Goal: Task Accomplishment & Management: Use online tool/utility

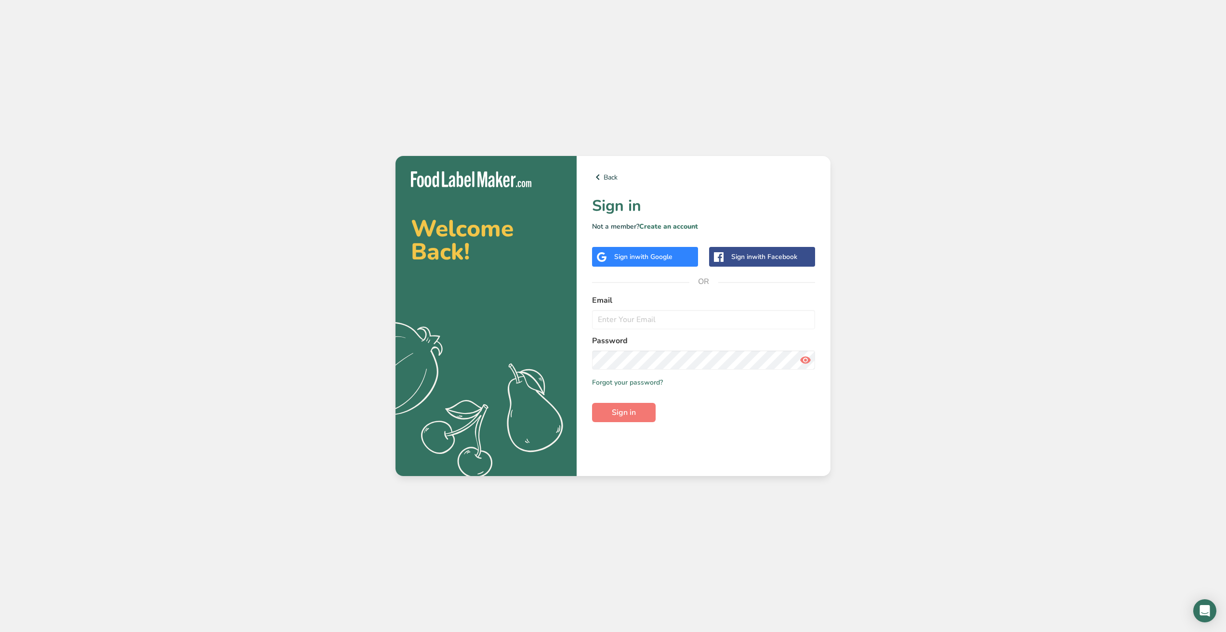
click at [627, 260] on div "Sign in with Google" at bounding box center [643, 257] width 58 height 10
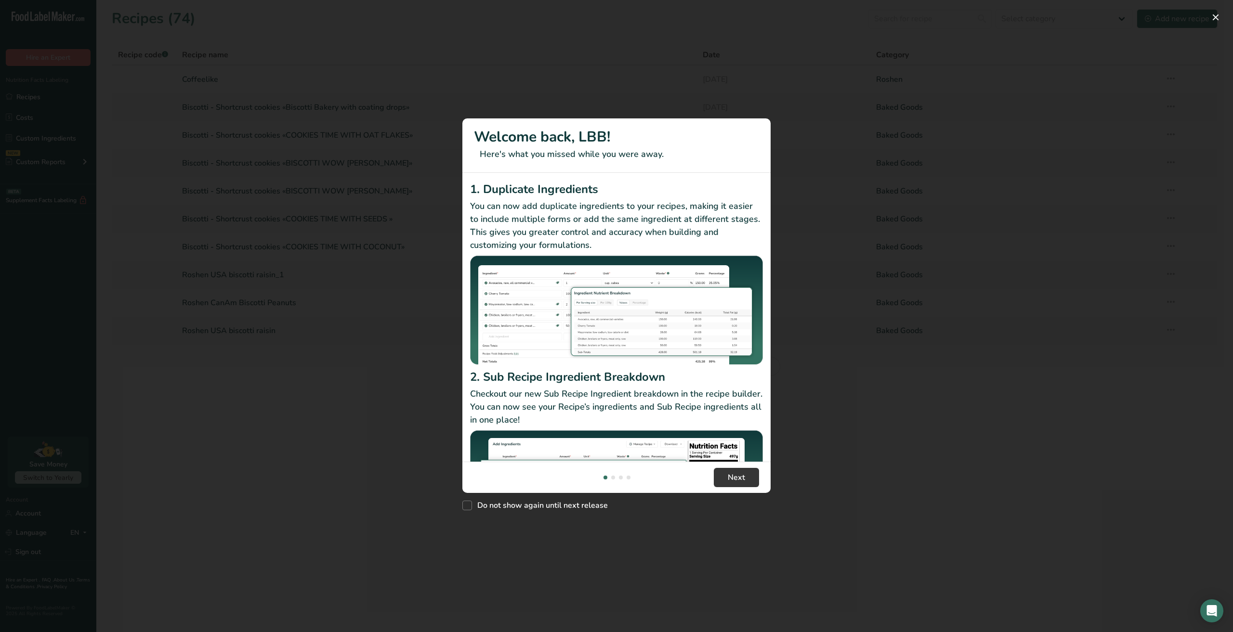
drag, startPoint x: 1232, startPoint y: 0, endPoint x: 919, endPoint y: 76, distance: 322.4
click at [919, 76] on div "New Features" at bounding box center [616, 316] width 1233 height 632
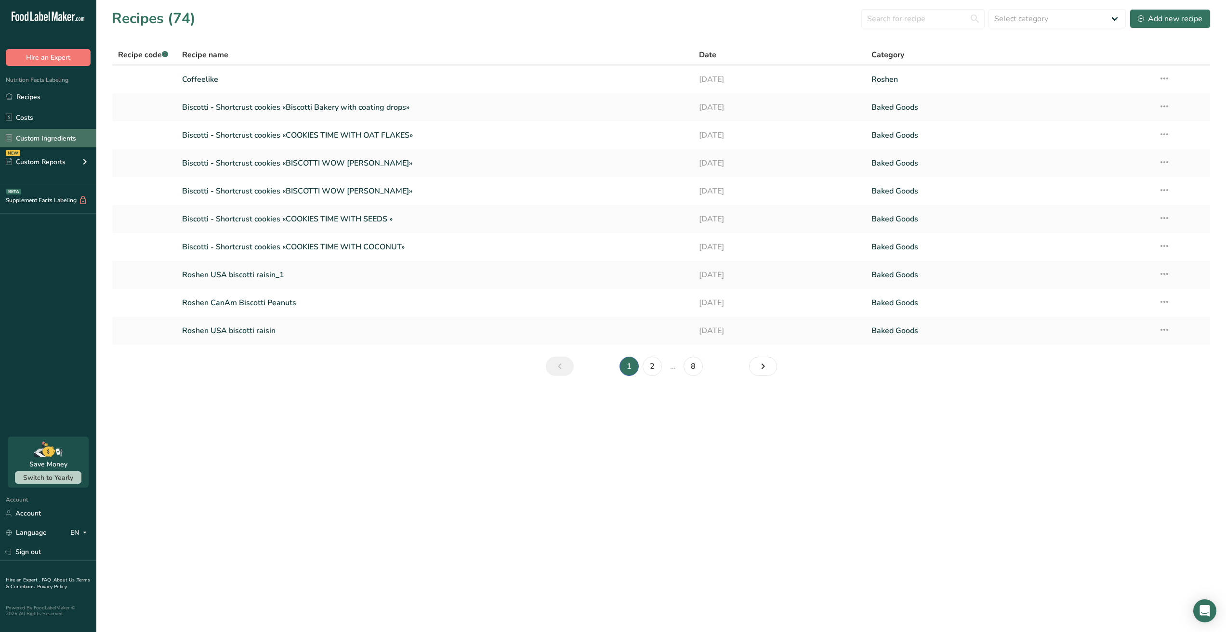
click at [58, 132] on link "Custom Ingredients" at bounding box center [48, 138] width 96 height 18
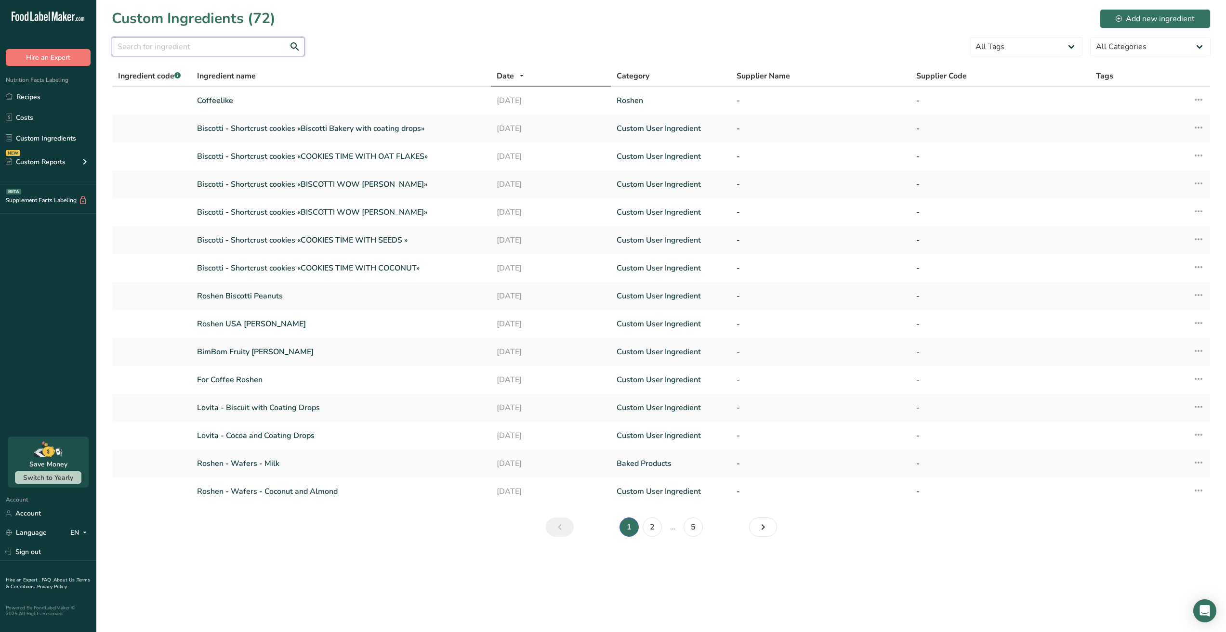
click at [221, 54] on input "text" at bounding box center [208, 46] width 193 height 19
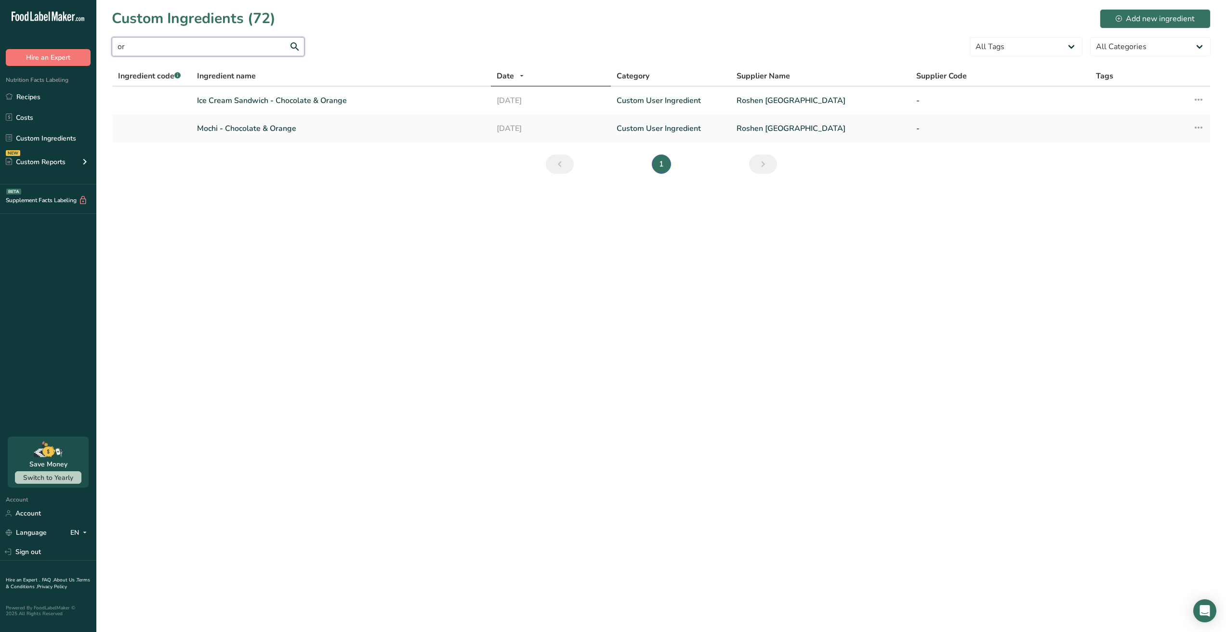
type input "o"
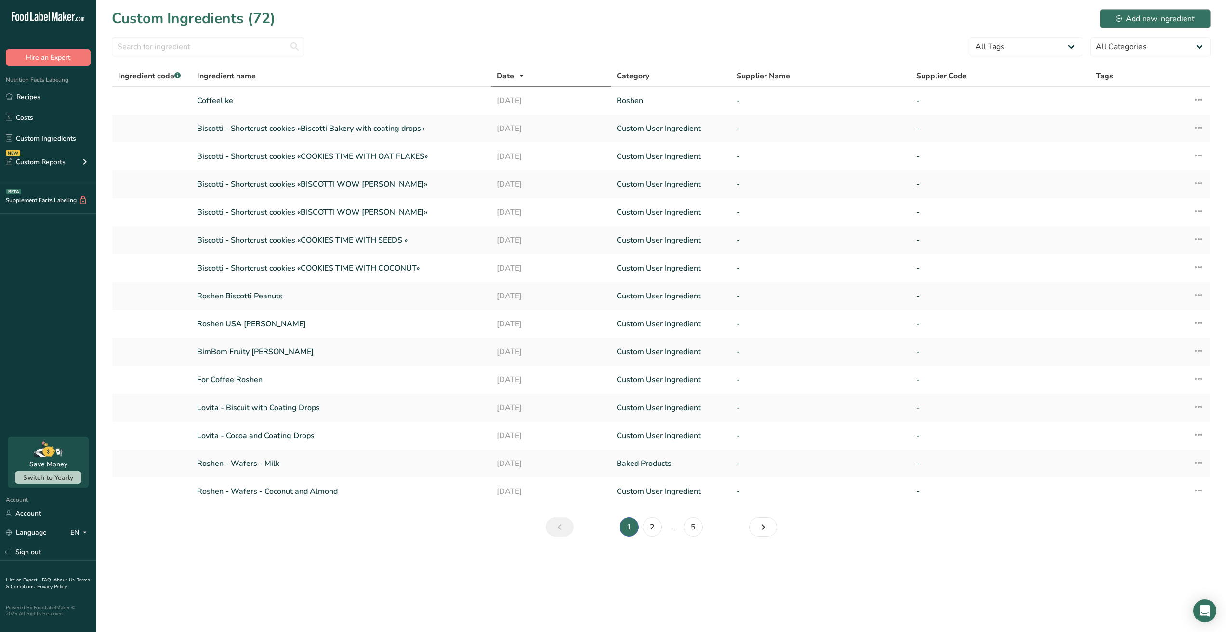
drag, startPoint x: 1146, startPoint y: 0, endPoint x: 1146, endPoint y: 12, distance: 12.0
click at [1146, 2] on section "Custom Ingredients (72) Add new ingredient All Tags Source of Antioxidants Preb…" at bounding box center [660, 276] width 1129 height 552
click at [1145, 21] on div "Add new ingredient" at bounding box center [1154, 19] width 79 height 12
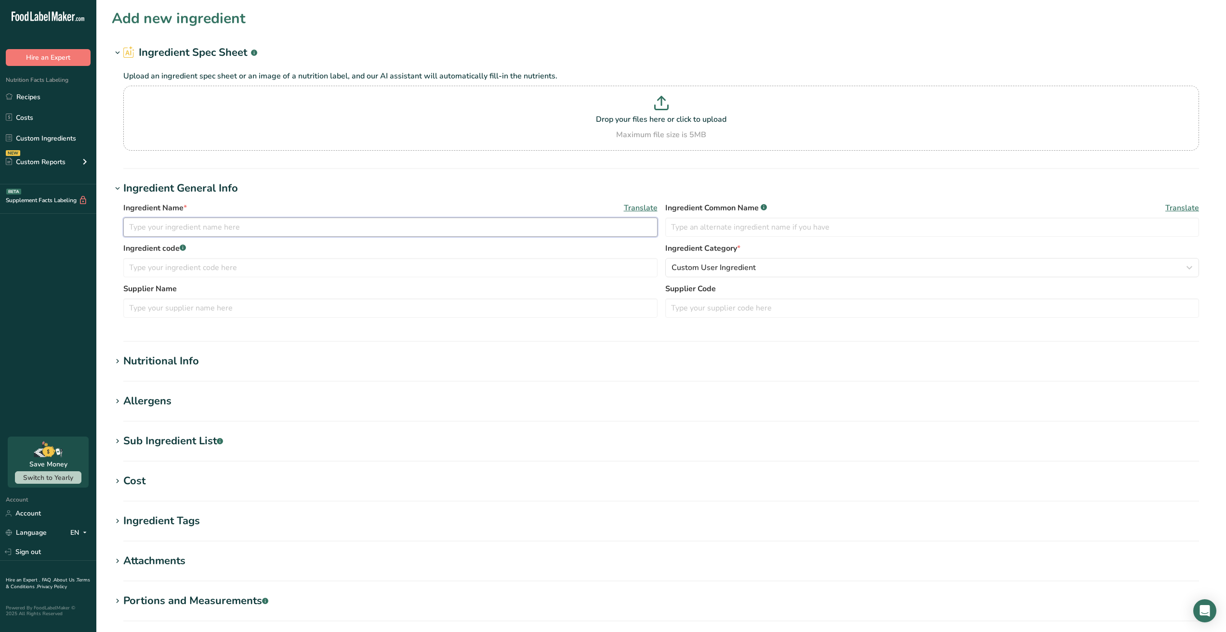
click at [222, 227] on input "text" at bounding box center [390, 227] width 534 height 19
type input "Orangina"
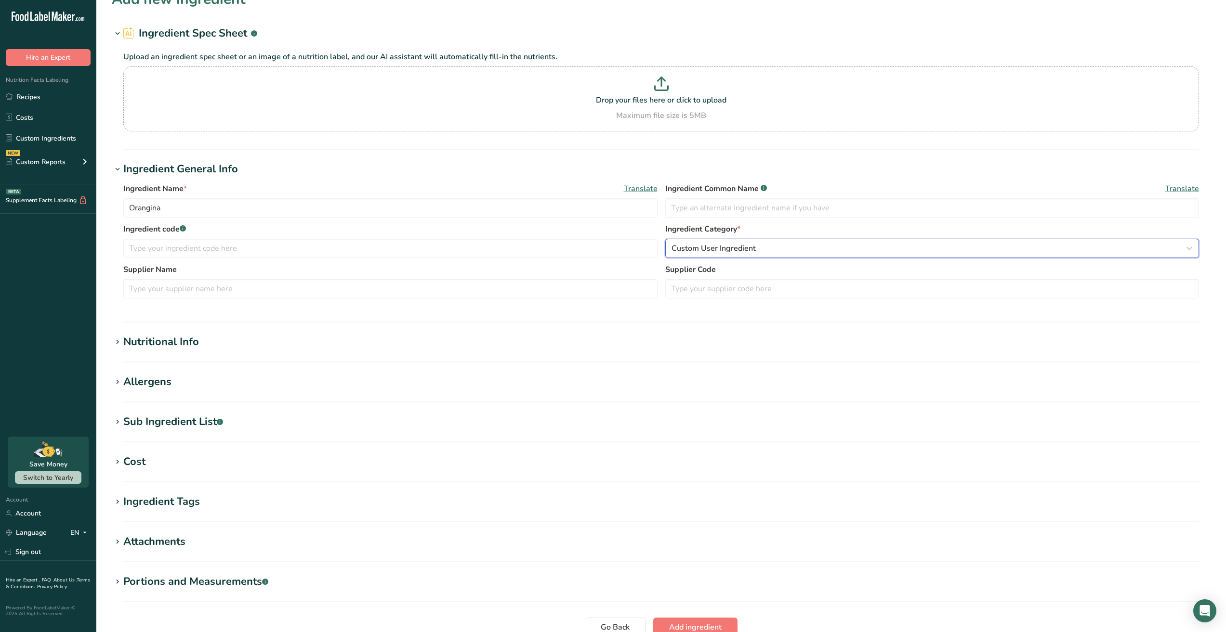
click at [713, 248] on span "Custom User Ingredient" at bounding box center [713, 249] width 84 height 12
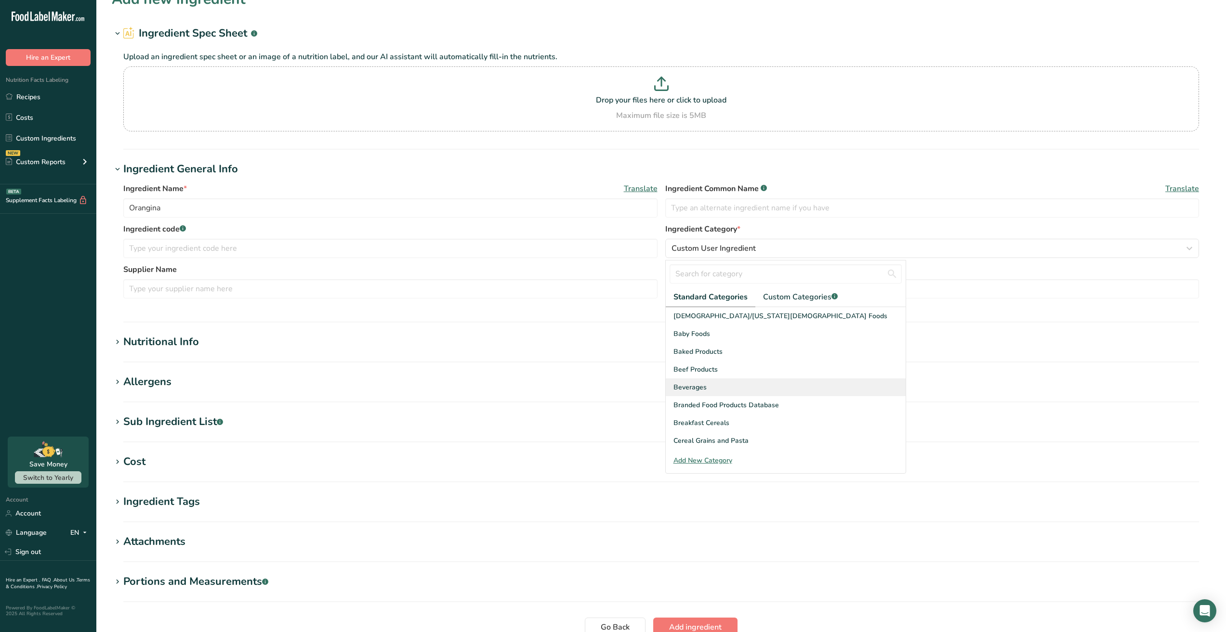
click at [697, 390] on span "Beverages" at bounding box center [689, 387] width 33 height 10
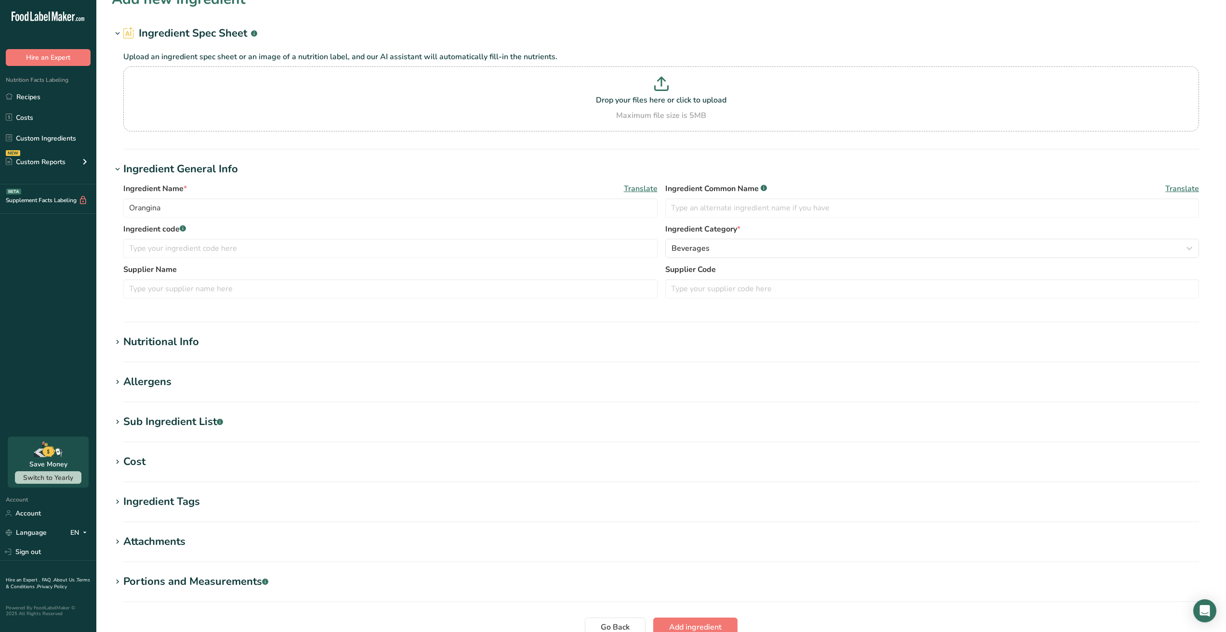
click at [191, 346] on div "Nutritional Info" at bounding box center [161, 342] width 76 height 16
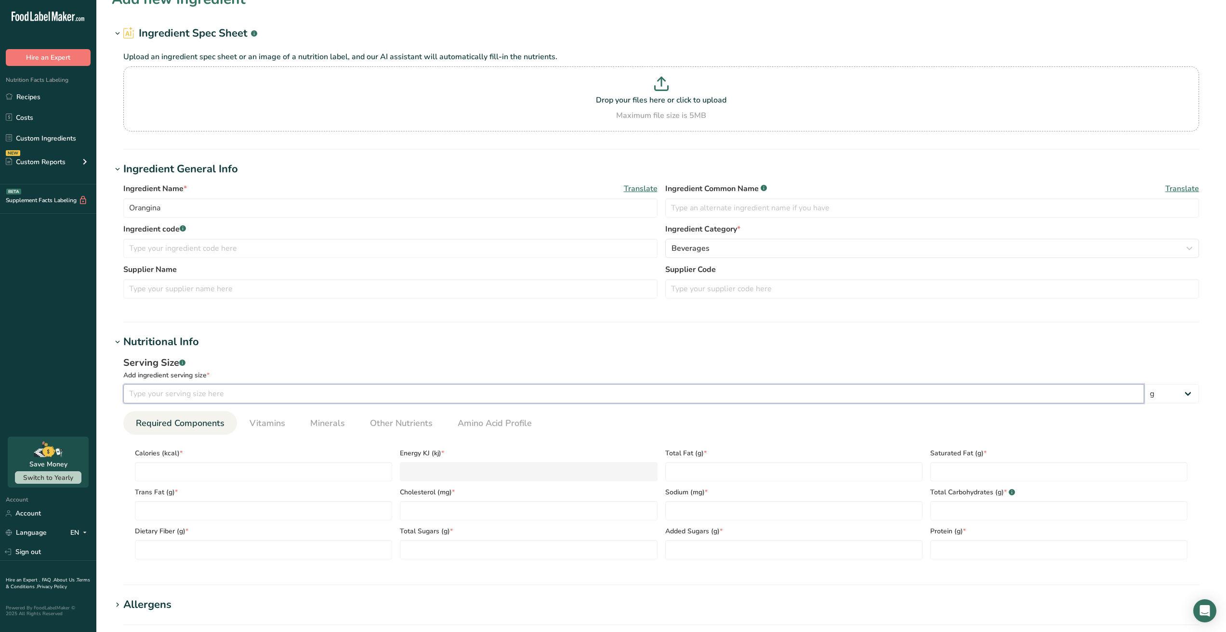
click at [245, 396] on input "number" at bounding box center [633, 393] width 1021 height 19
type input "100"
click at [1169, 388] on select "g kg mg mcg lb oz l mL fl oz tbsp tsp cup qt gallon" at bounding box center [1171, 393] width 55 height 19
select select "17"
click at [1144, 384] on select "g kg mg mcg lb oz l mL fl oz tbsp tsp cup qt gallon" at bounding box center [1171, 393] width 55 height 19
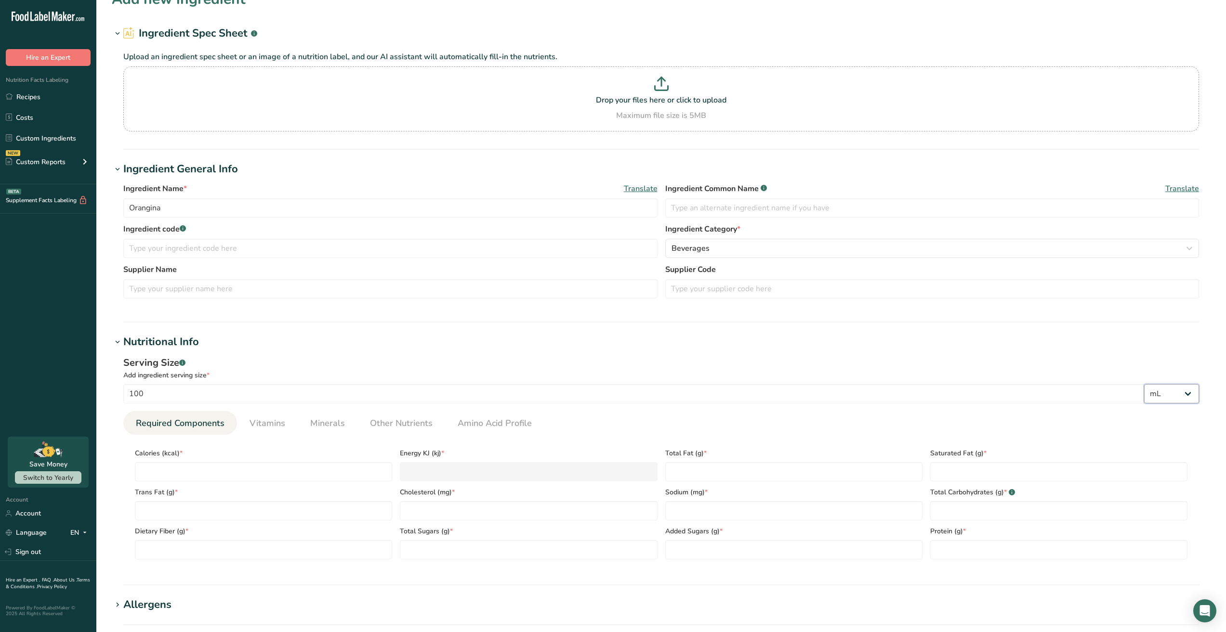
select select "22"
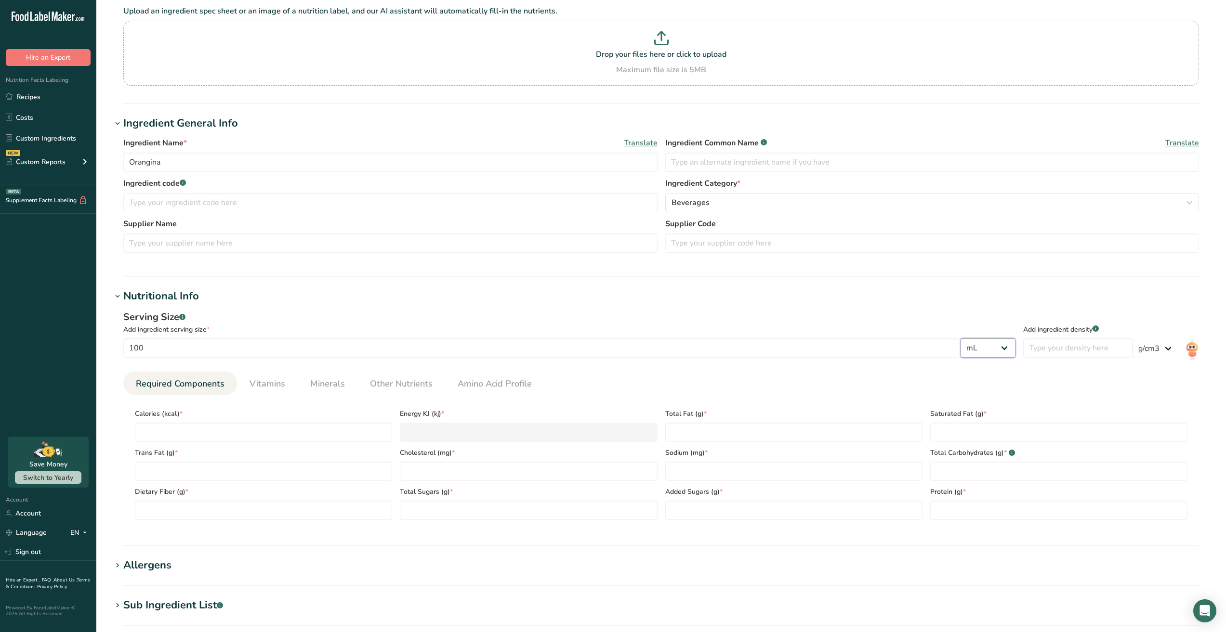
scroll to position [67, 0]
click at [1048, 392] on ul "Required Components Vitamins Minerals Other Nutrients Amino Acid Profile" at bounding box center [660, 381] width 1075 height 24
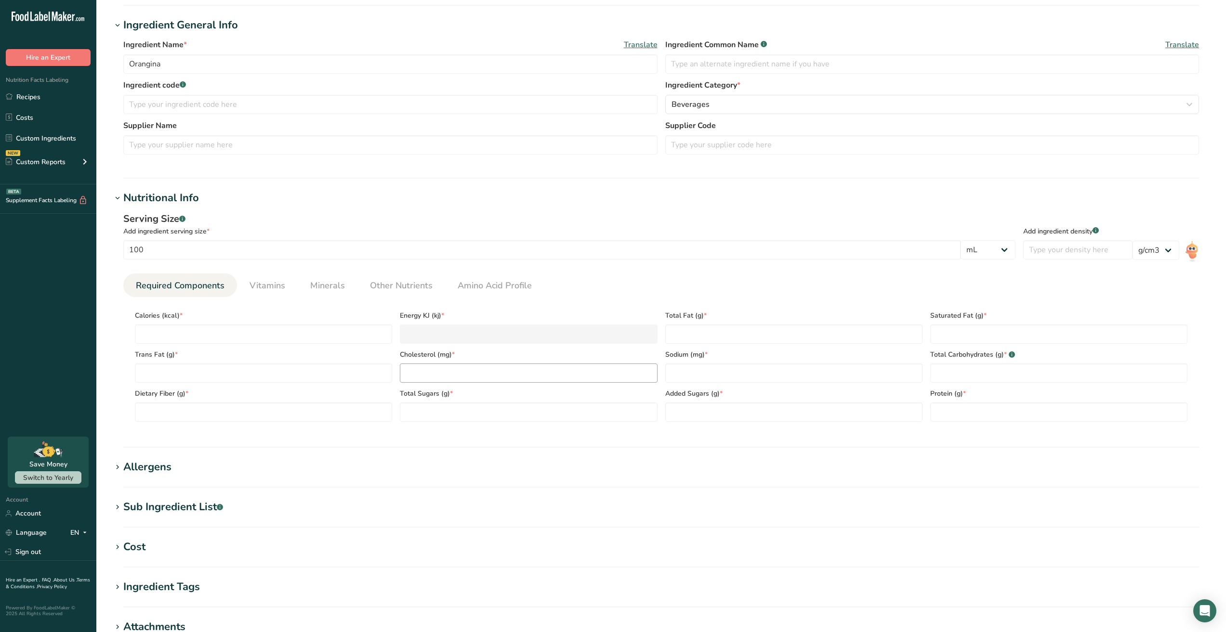
scroll to position [164, 0]
click at [281, 333] on input "number" at bounding box center [263, 333] width 257 height 19
type input "1"
type KJ "4.2"
type input "17"
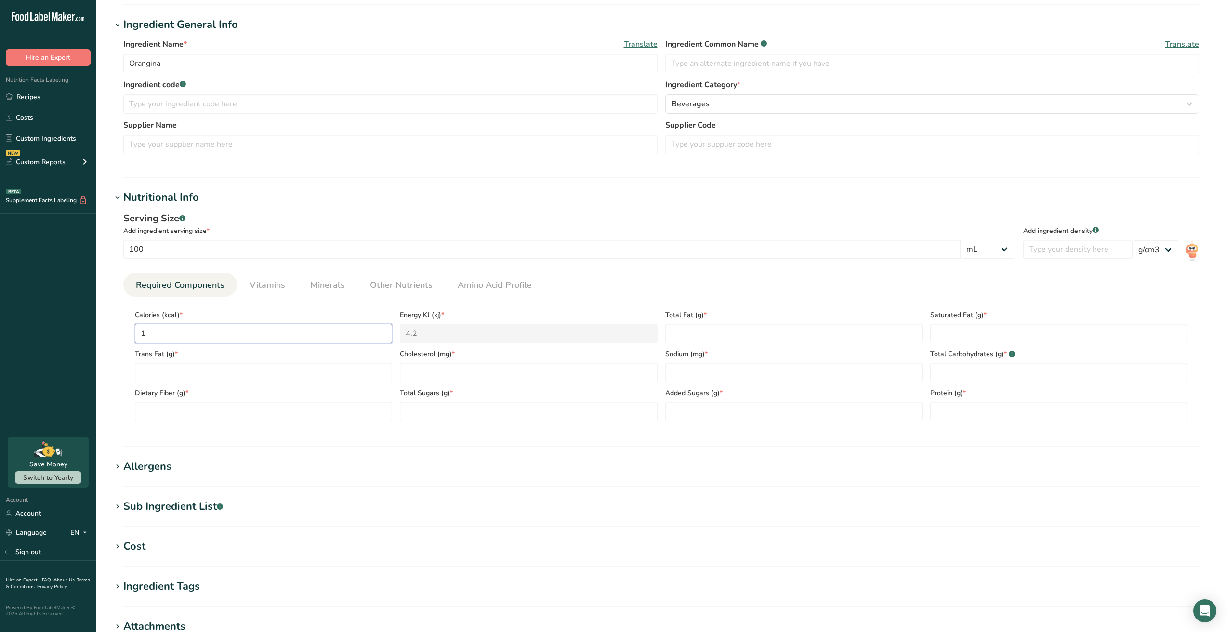
type KJ "71.1"
type input "175"
type KJ "732.2"
type input "175"
type Fat "0.1"
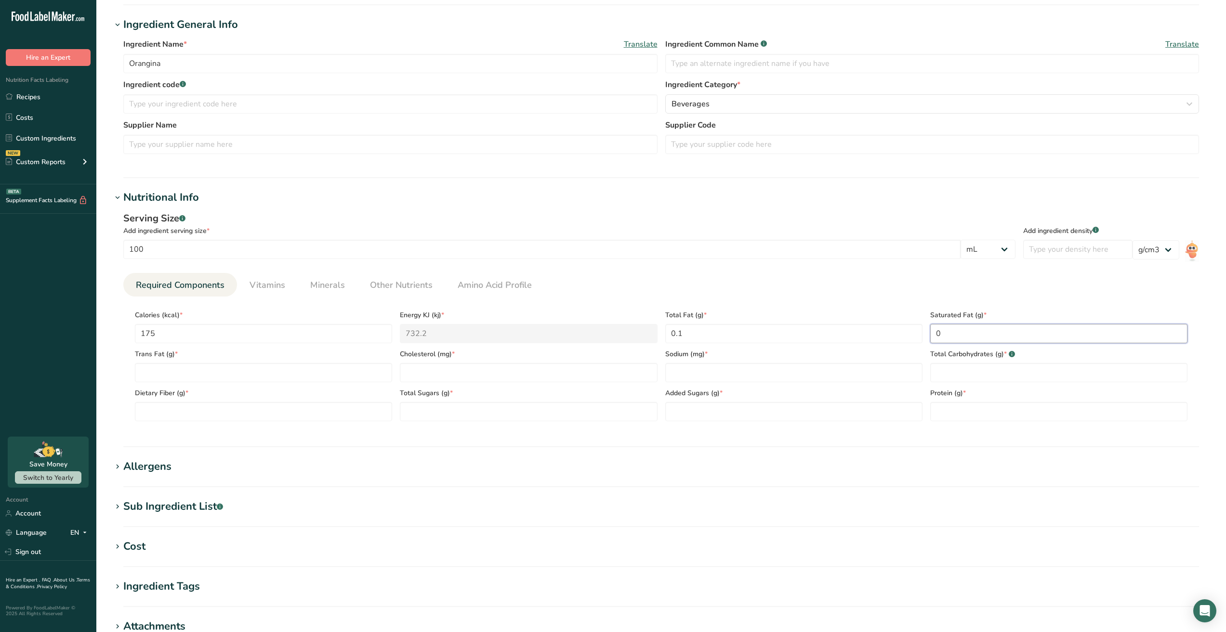
type Fat "0"
type input "0"
type input "4.6"
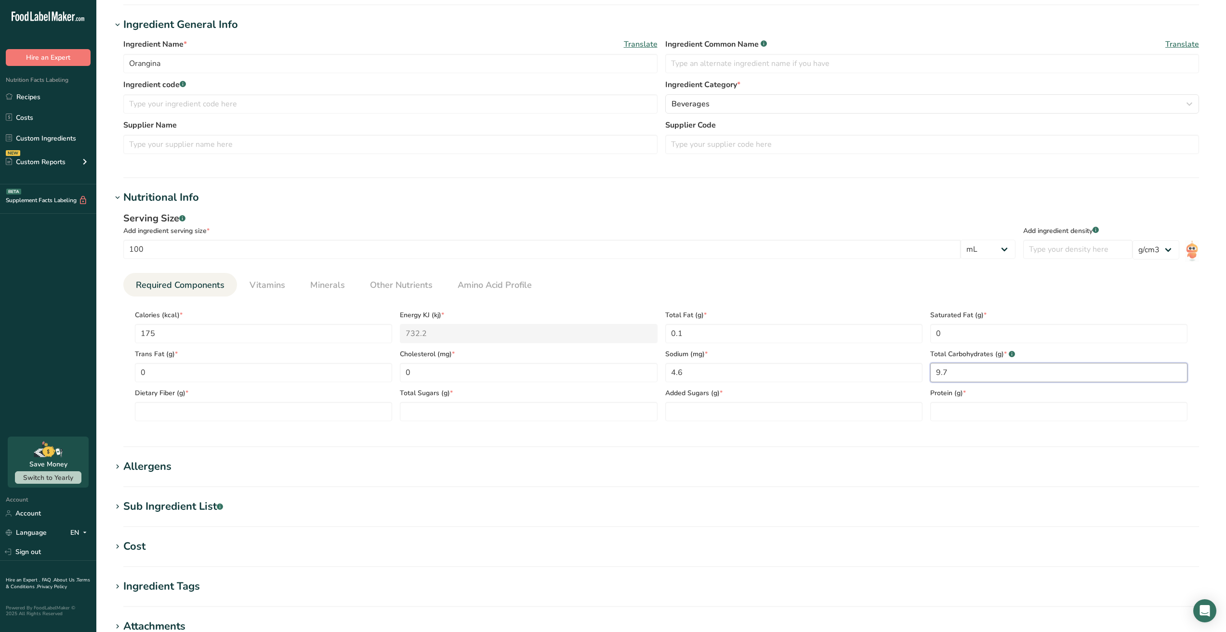
type Carbohydrates "9.7"
type Fiber "0"
type Sugars "9.6"
type Sugars "8.4"
type input "0.1"
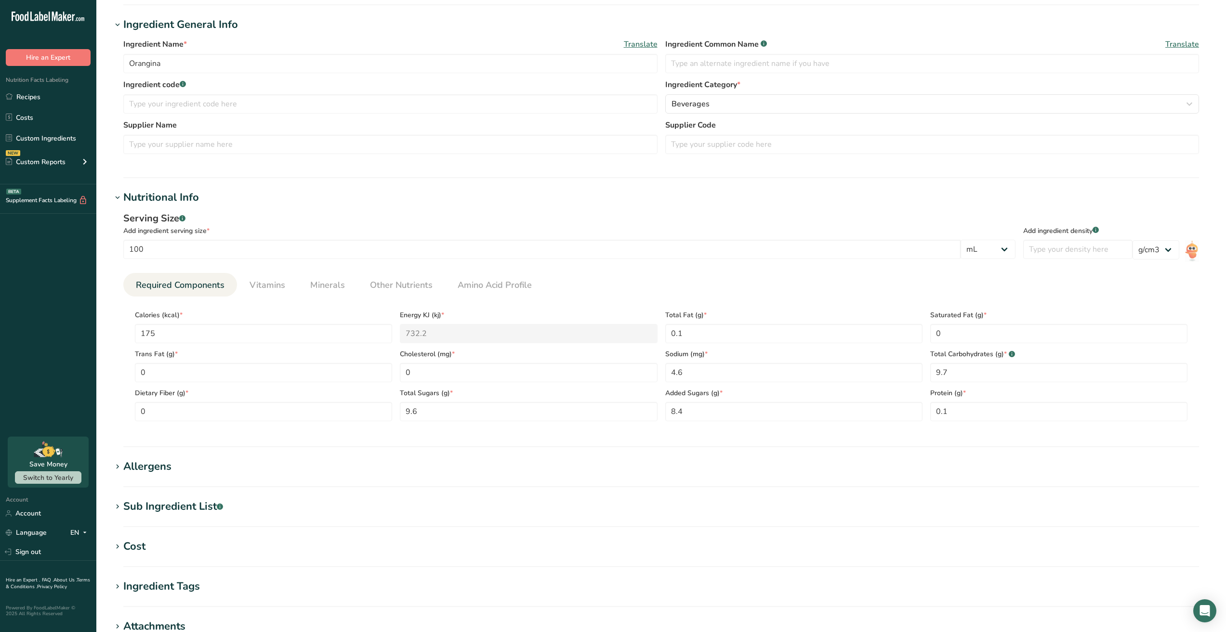
click at [695, 276] on ul "Required Components Vitamins Minerals Other Nutrients Amino Acid Profile" at bounding box center [660, 285] width 1075 height 24
click at [403, 285] on span "Other Nutrients" at bounding box center [401, 285] width 63 height 13
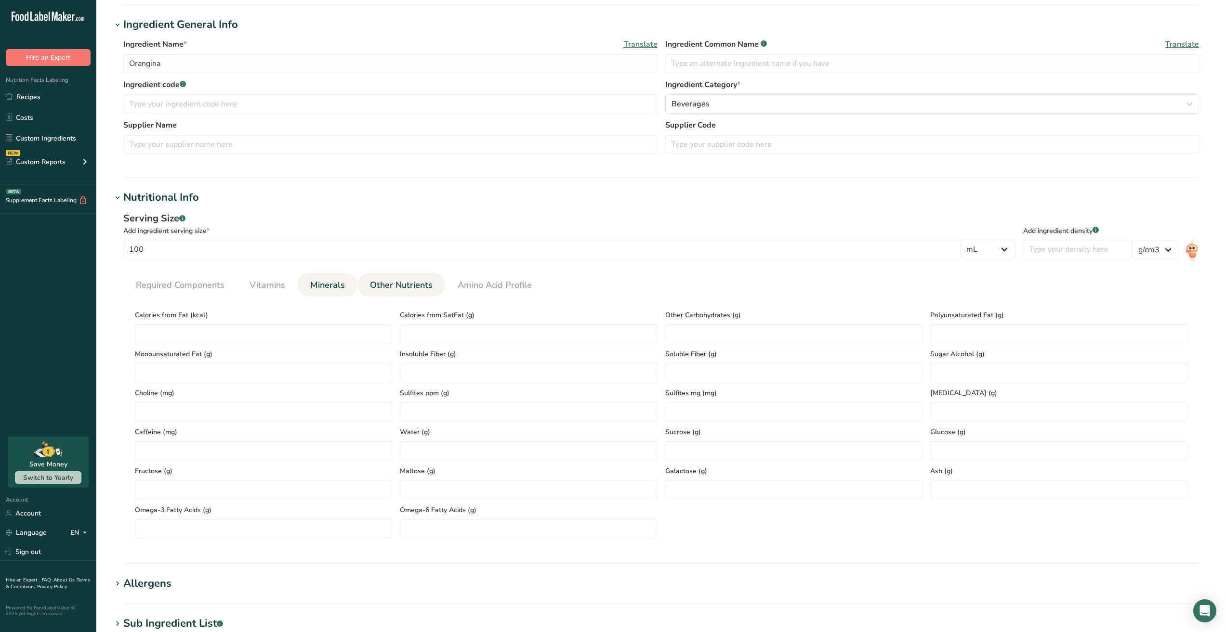
click at [339, 290] on span "Minerals" at bounding box center [327, 285] width 35 height 13
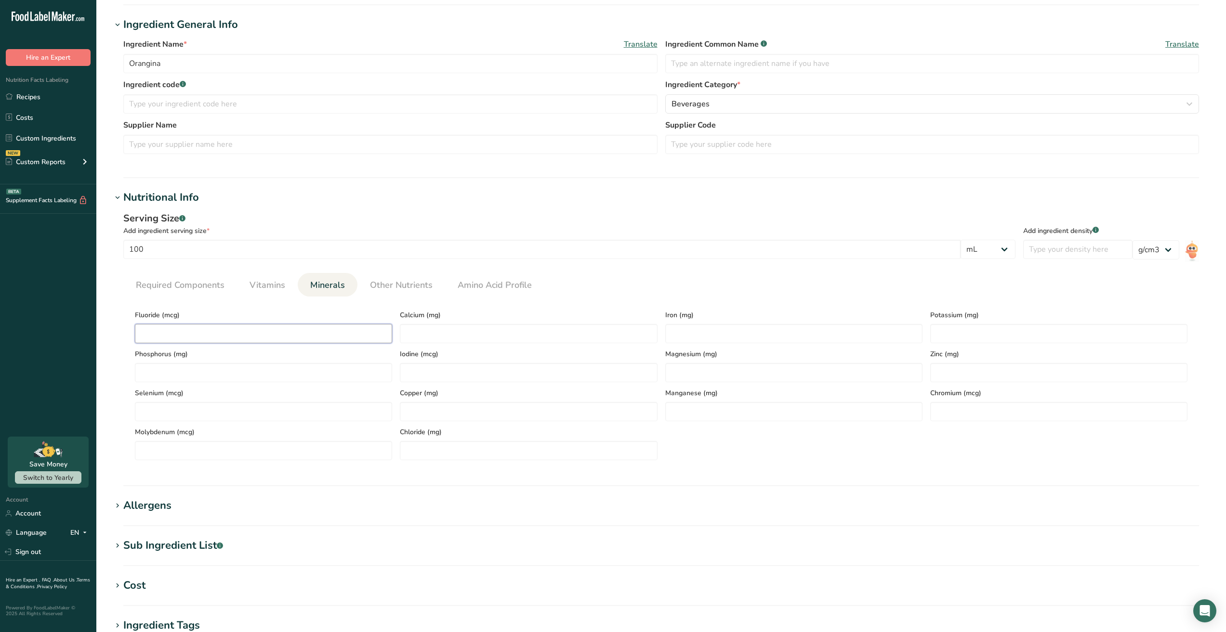
click at [250, 335] on input "number" at bounding box center [263, 333] width 257 height 19
click at [471, 336] on input "number" at bounding box center [528, 333] width 257 height 19
type input "0"
type input "1.73"
type input "0"
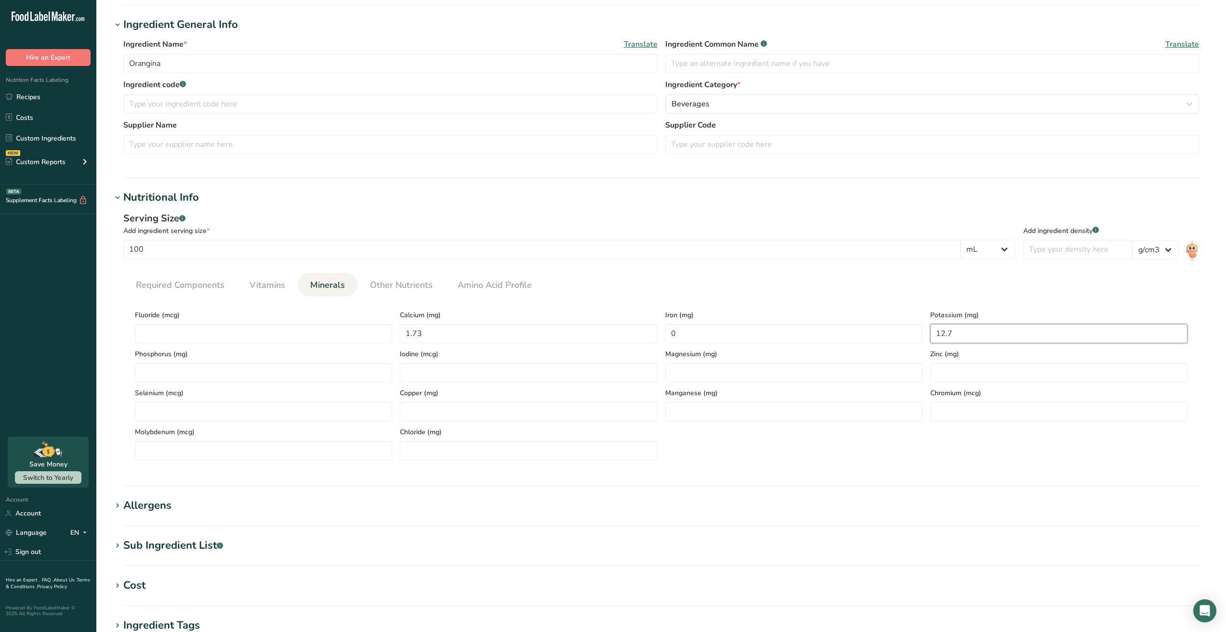
type input "12.7"
click at [634, 280] on ul "Required Components Vitamins Minerals Other Nutrients Amino Acid Profile" at bounding box center [660, 285] width 1075 height 24
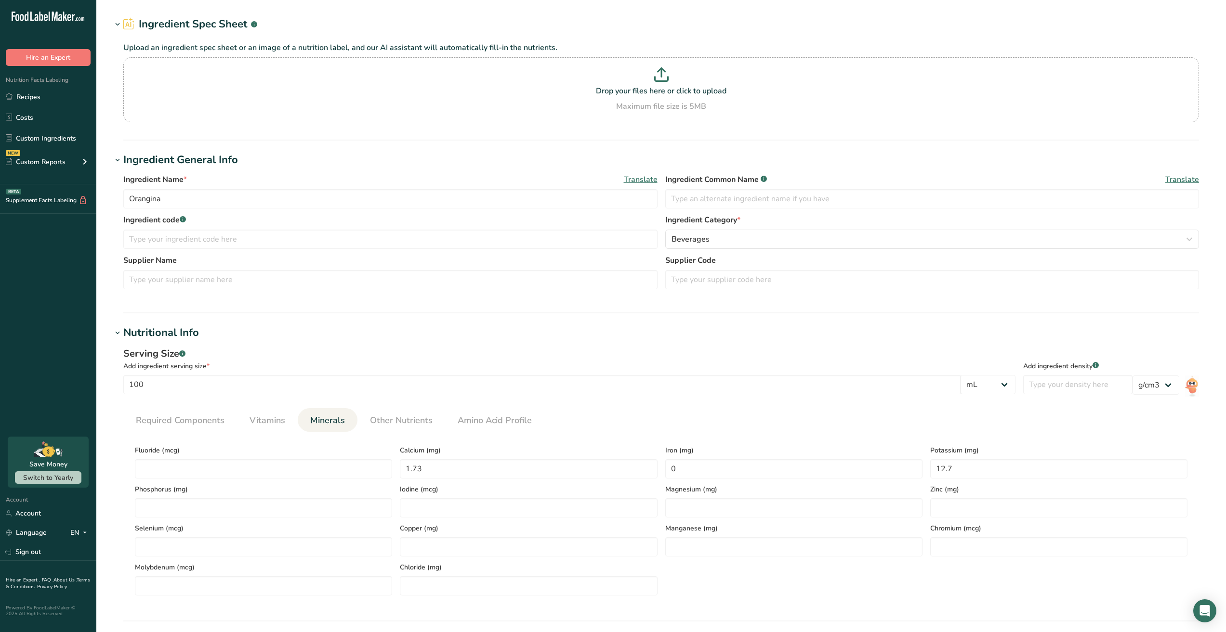
scroll to position [0, 0]
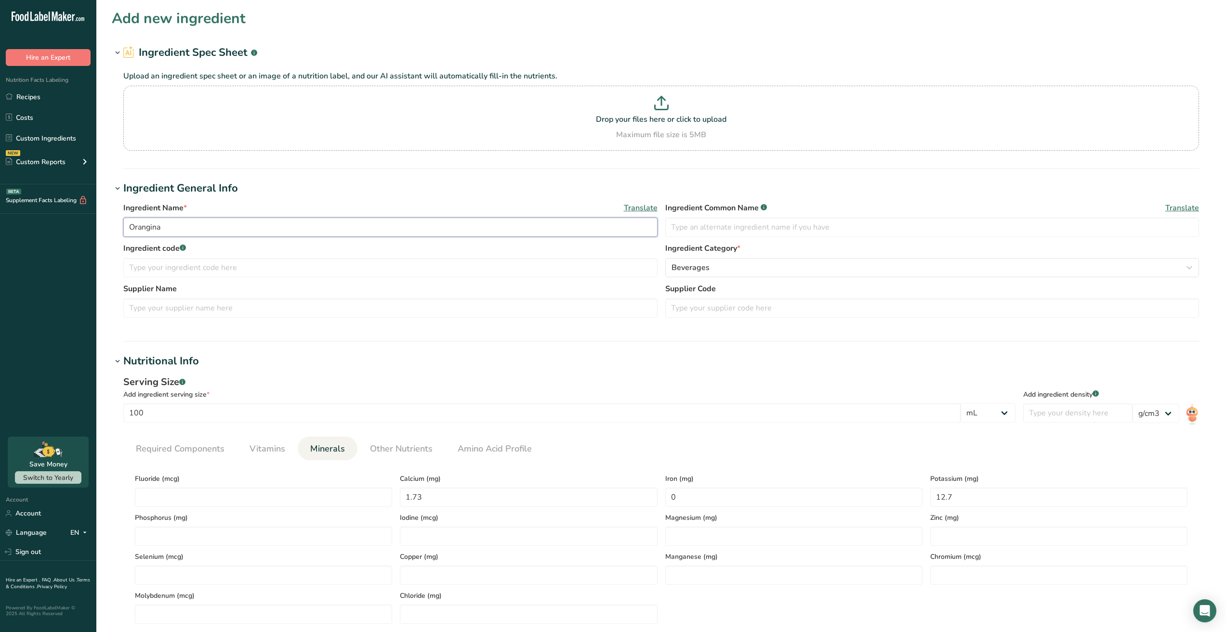
drag, startPoint x: 10, startPoint y: 234, endPoint x: 277, endPoint y: 255, distance: 268.1
click at [0, 236] on div ".a-20{fill:#fff;} Hire an Expert Nutrition Facts Labeling Recipes Costs Custom …" at bounding box center [613, 503] width 1226 height 1007
click at [223, 232] on input "Orangina" at bounding box center [390, 227] width 534 height 19
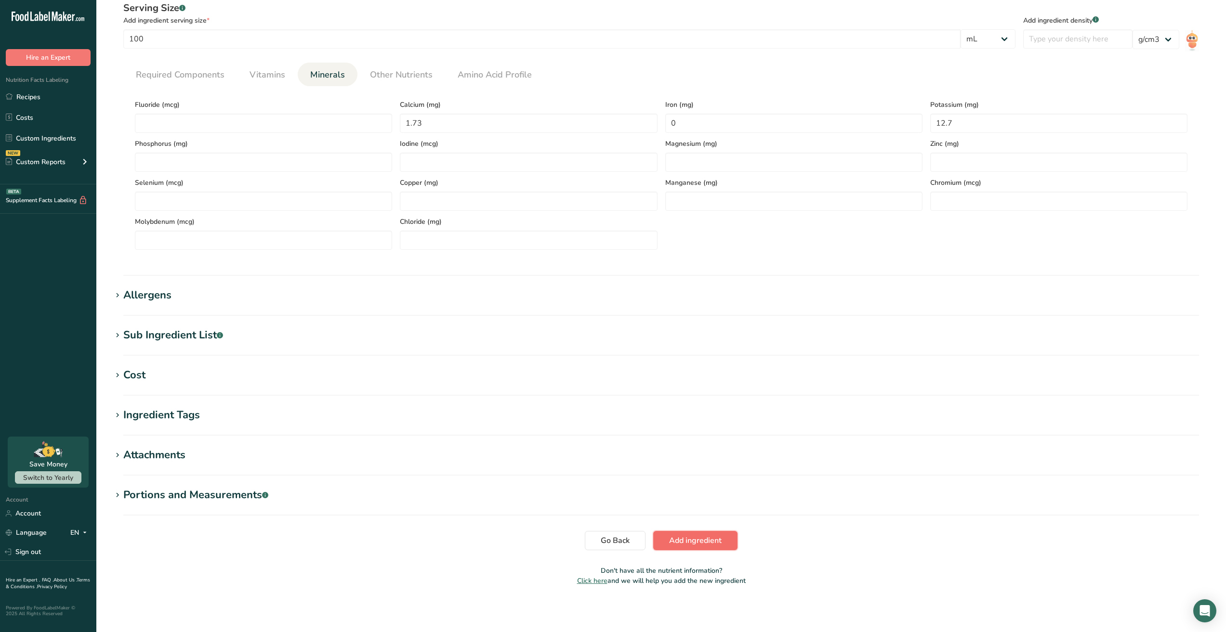
click at [695, 535] on span "Add ingredient" at bounding box center [695, 541] width 52 height 12
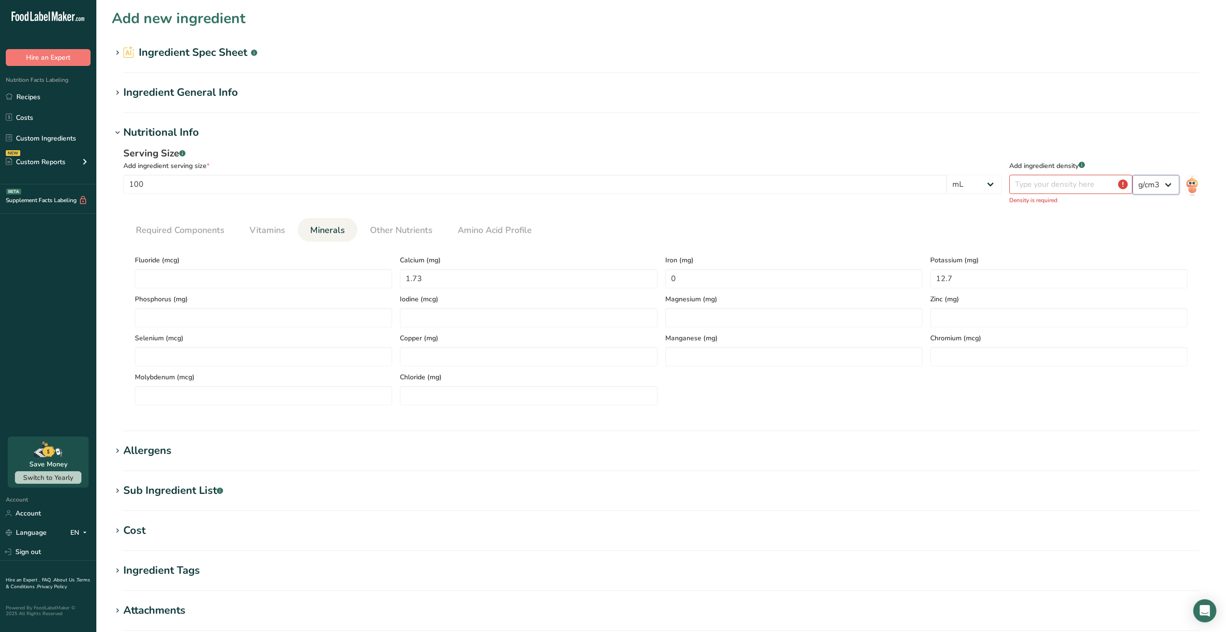
click at [1157, 183] on select "lb/ft3 g/cm3" at bounding box center [1155, 184] width 47 height 19
click at [1062, 184] on input "number" at bounding box center [1070, 184] width 123 height 19
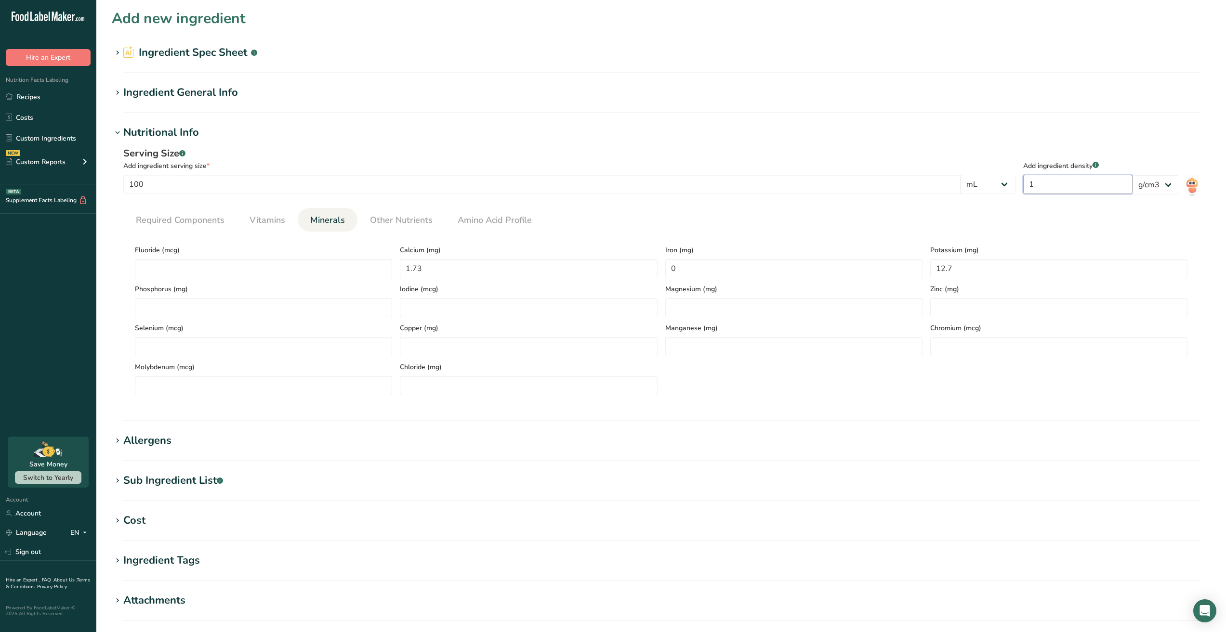
type input "1"
click at [978, 146] on div "Serving Size .a-a{fill:#347362;}.b-a{fill:#fff;} Add ingredient serving size * …" at bounding box center [661, 275] width 1099 height 268
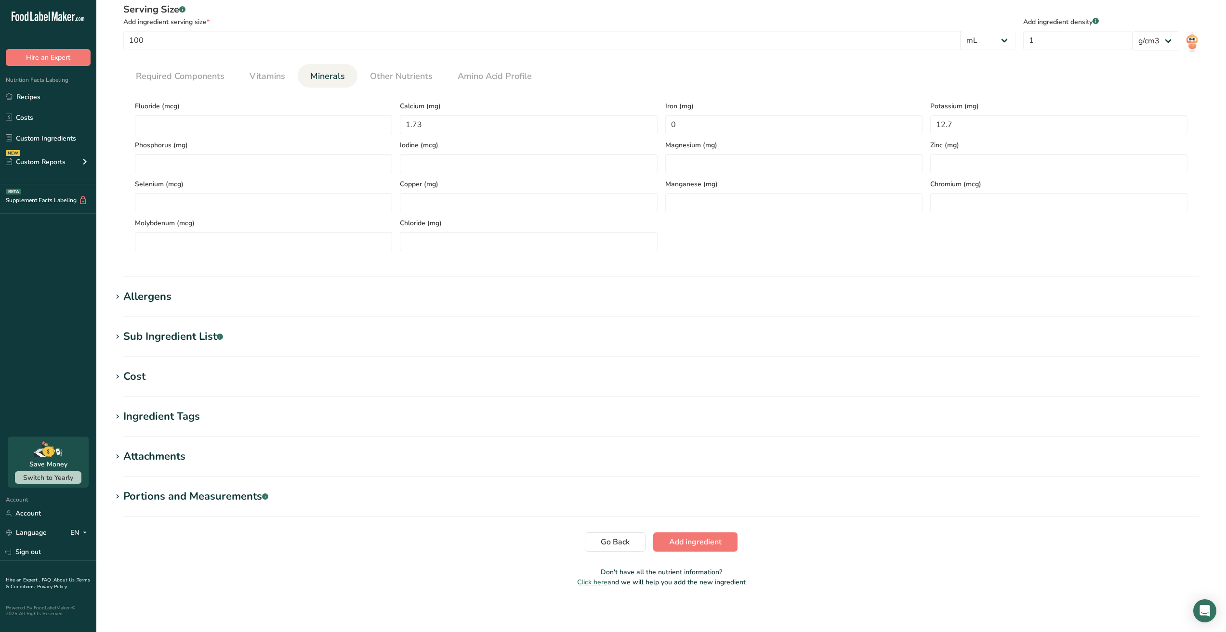
scroll to position [145, 0]
click at [718, 537] on span "Add ingredient" at bounding box center [695, 541] width 52 height 12
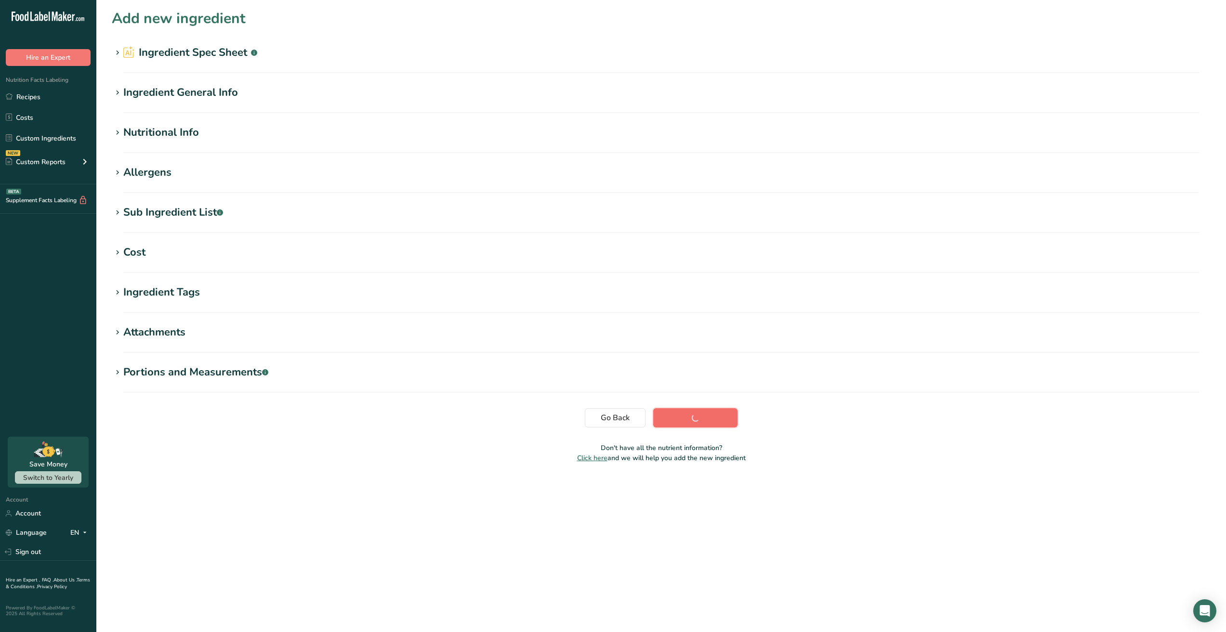
scroll to position [0, 0]
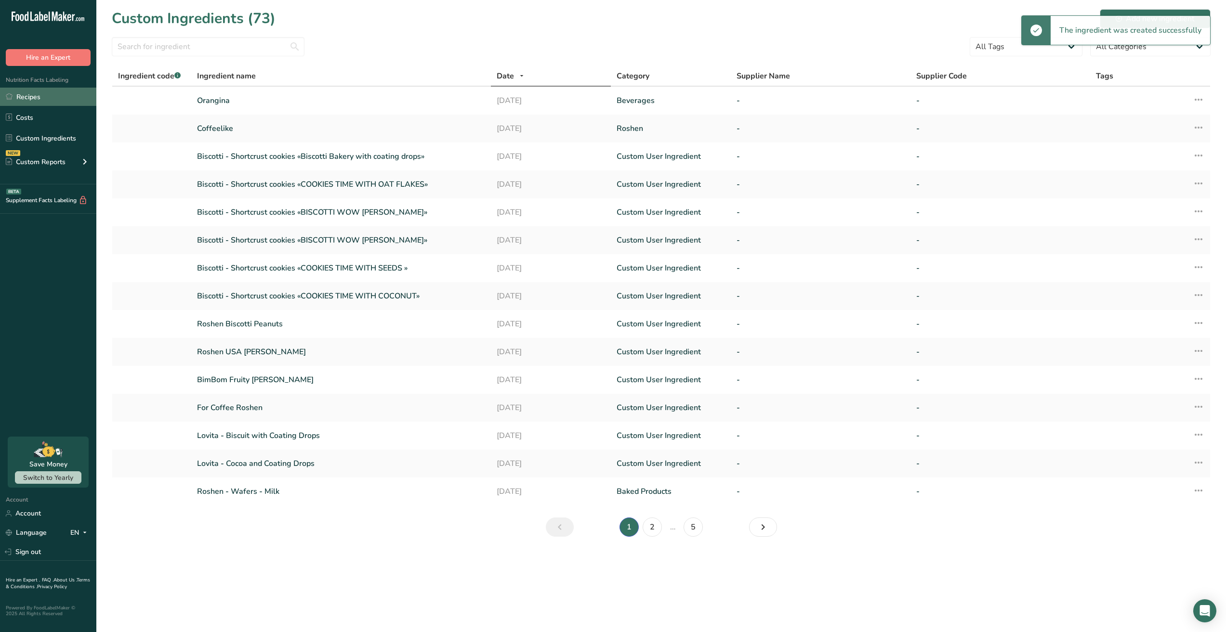
click at [29, 92] on link "Recipes" at bounding box center [48, 97] width 96 height 18
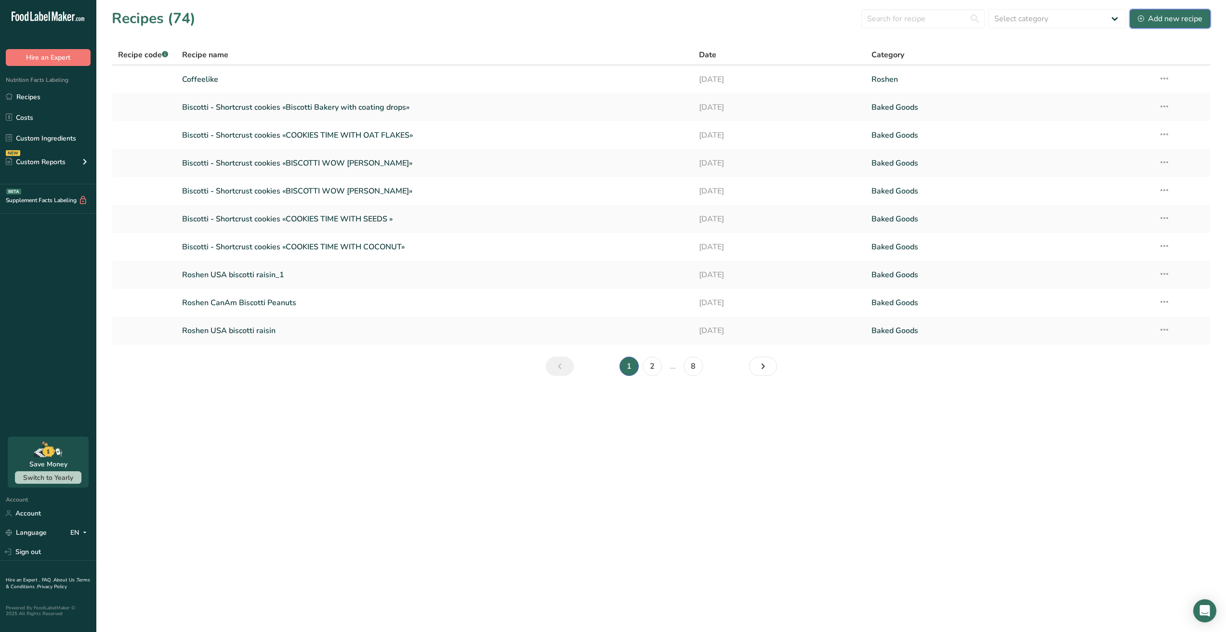
click at [1180, 18] on div "Add new recipe" at bounding box center [1170, 19] width 65 height 12
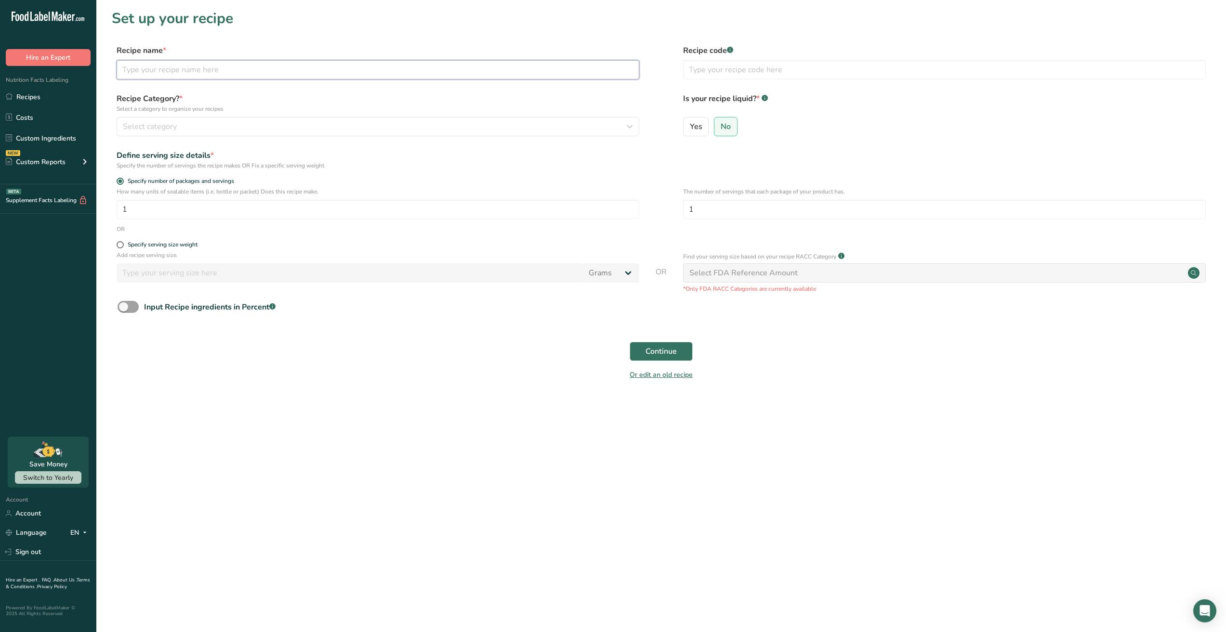
click at [227, 72] on input "text" at bounding box center [378, 69] width 523 height 19
paste input "Orangina"
type input "Orangina"
click at [629, 342] on button "Continue" at bounding box center [660, 351] width 63 height 19
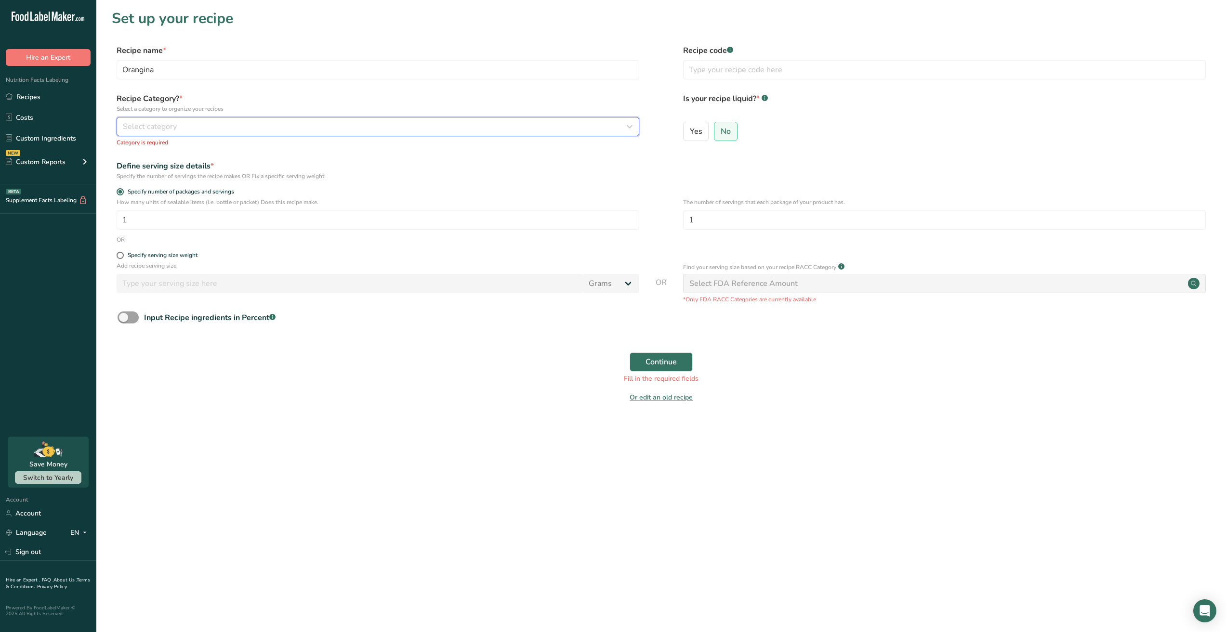
click at [304, 132] on div "Select category" at bounding box center [375, 127] width 504 height 12
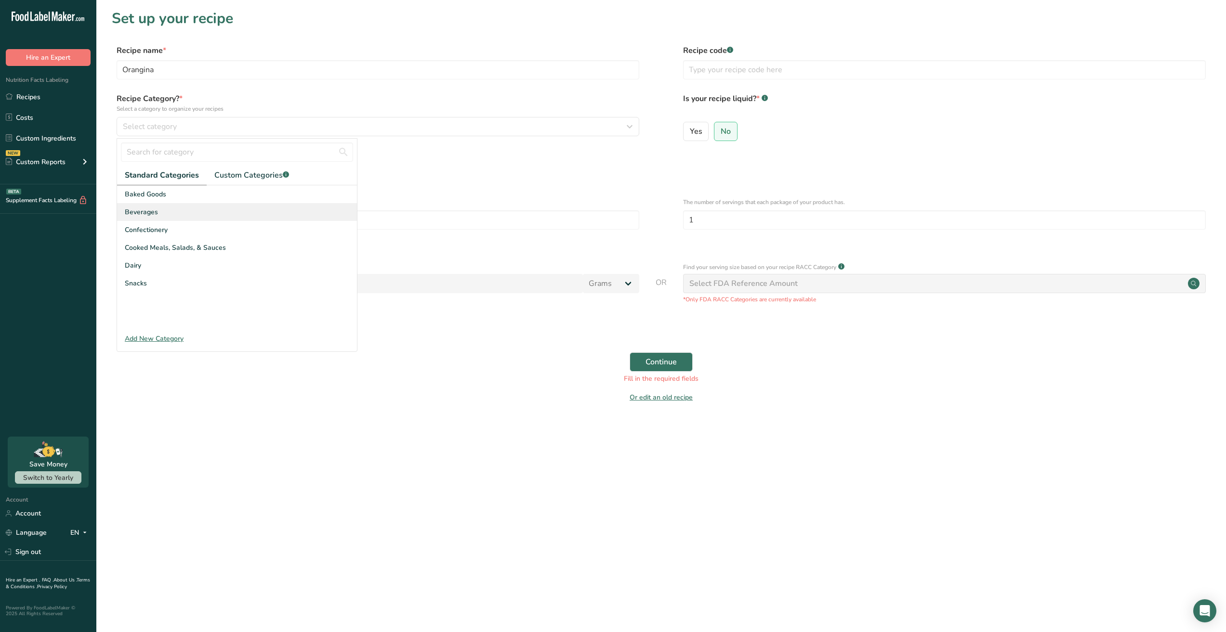
click at [174, 212] on div "Beverages" at bounding box center [237, 212] width 240 height 18
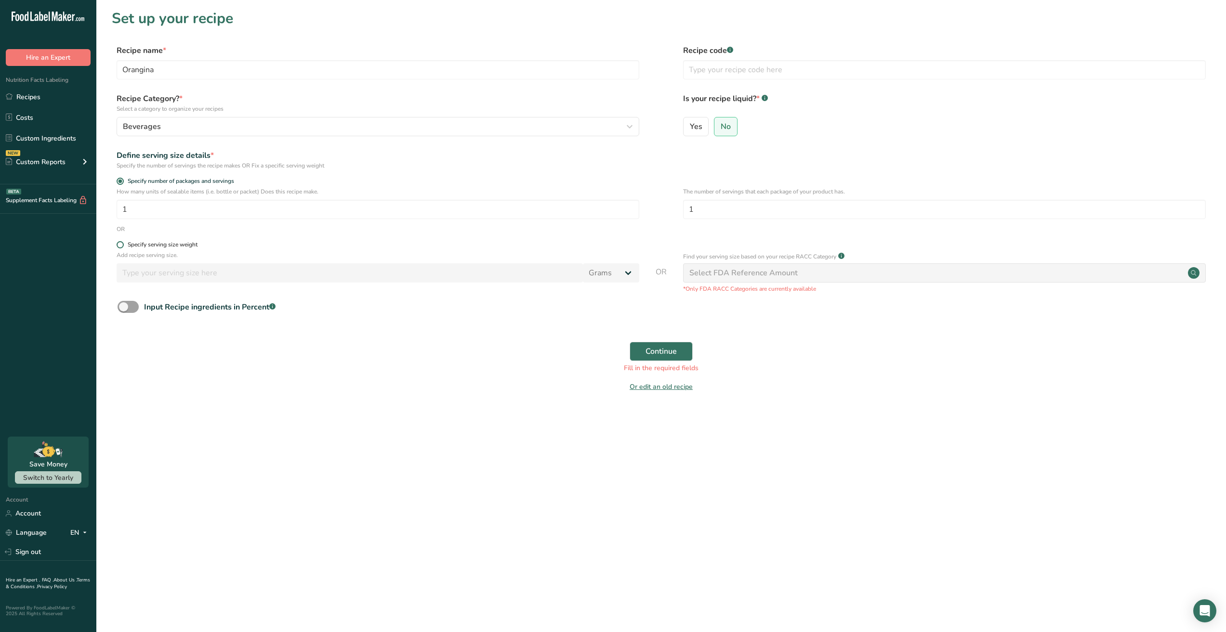
click at [124, 242] on span "Specify serving size weight" at bounding box center [161, 244] width 74 height 7
click at [123, 242] on input "Specify serving size weight" at bounding box center [120, 245] width 6 height 6
radio input "true"
radio input "false"
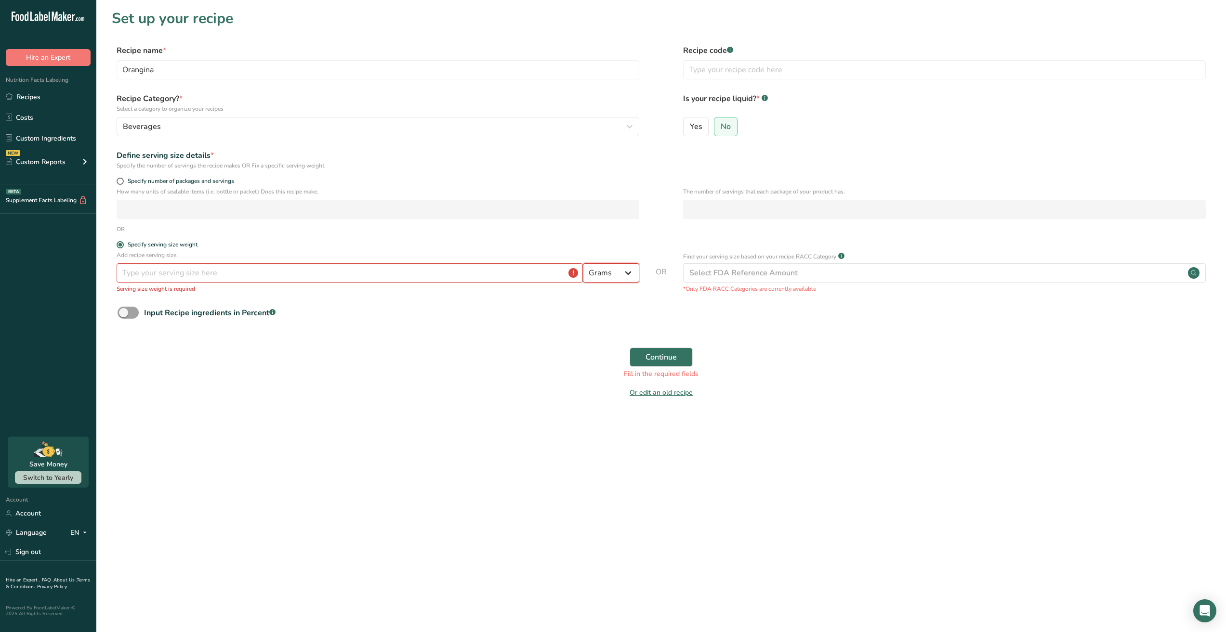
click at [629, 269] on select "Grams kg mg mcg lb oz l mL fl oz tbsp tsp cup qt gallon" at bounding box center [611, 272] width 56 height 19
select select "17"
click at [583, 263] on select "Grams kg mg mcg lb oz l mL fl oz tbsp tsp cup qt gallon" at bounding box center [611, 272] width 56 height 19
select select "22"
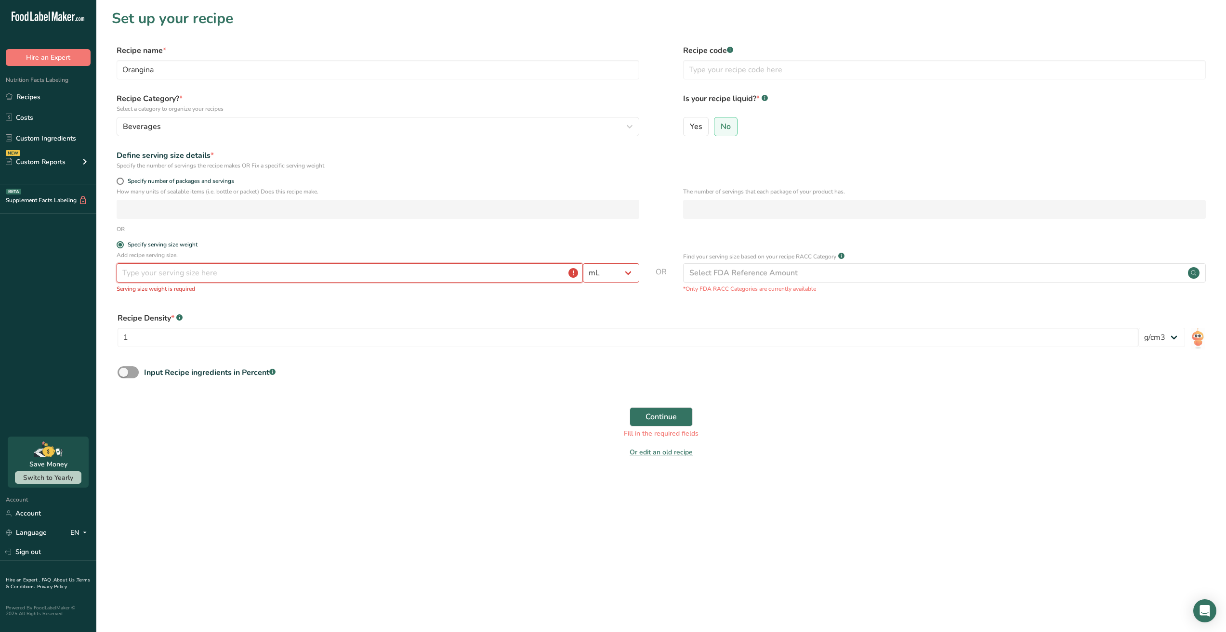
click at [406, 270] on input "number" at bounding box center [350, 272] width 466 height 19
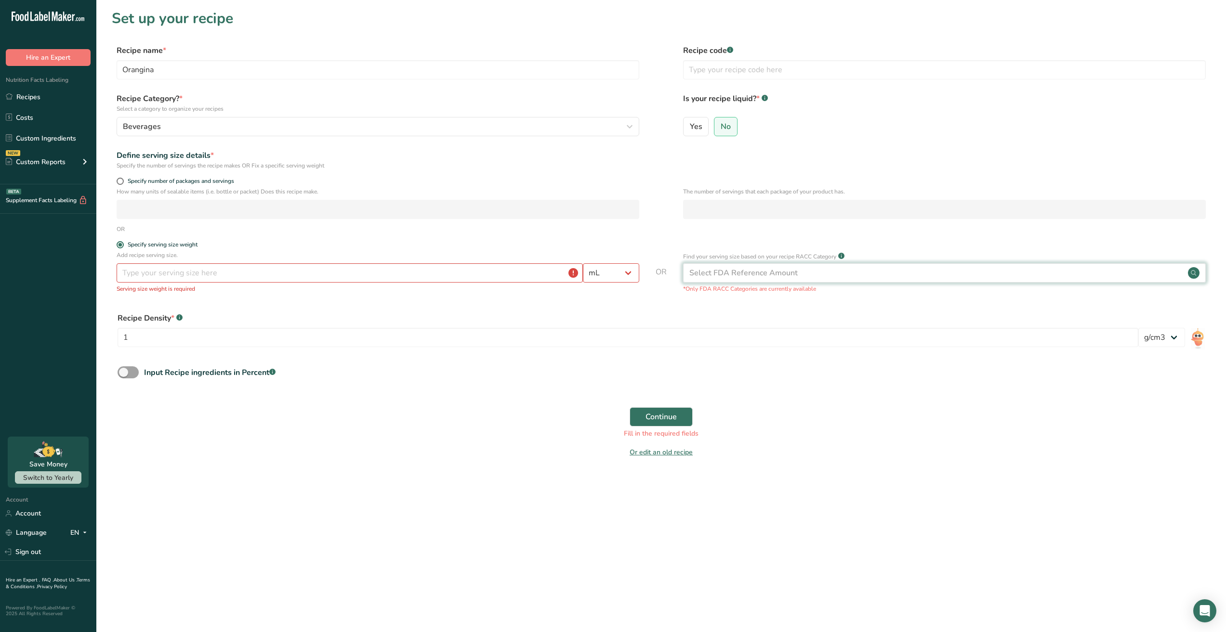
click at [735, 277] on div "Select FDA Reference Amount" at bounding box center [743, 273] width 108 height 12
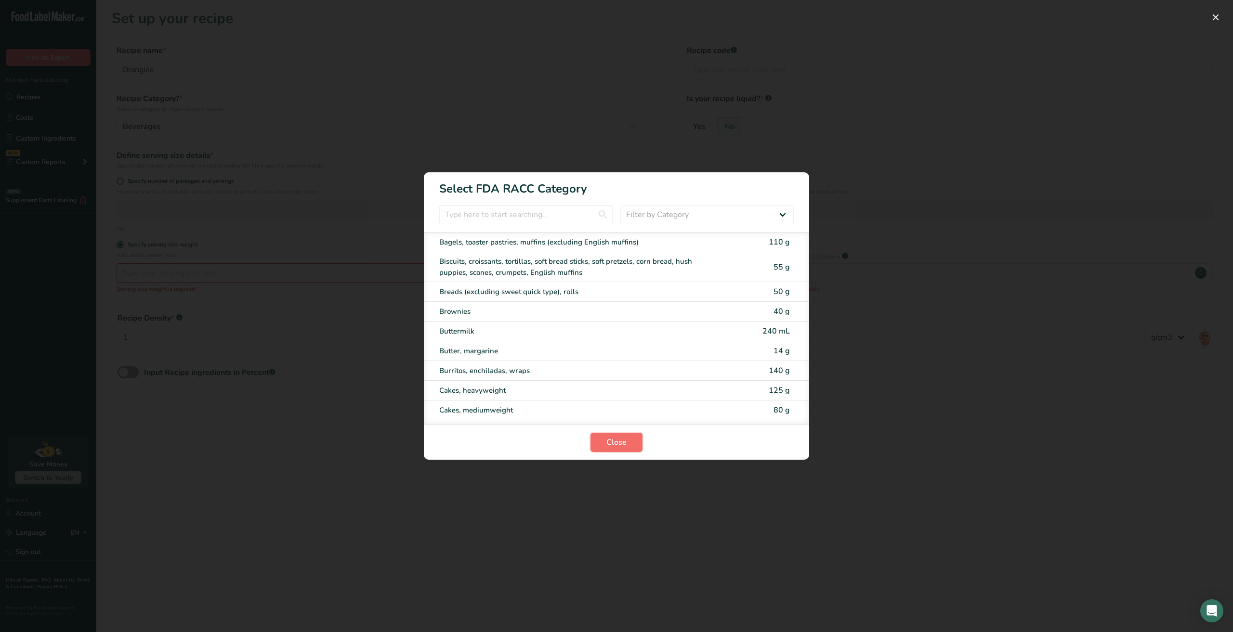
click at [603, 444] on button "Close" at bounding box center [616, 442] width 52 height 19
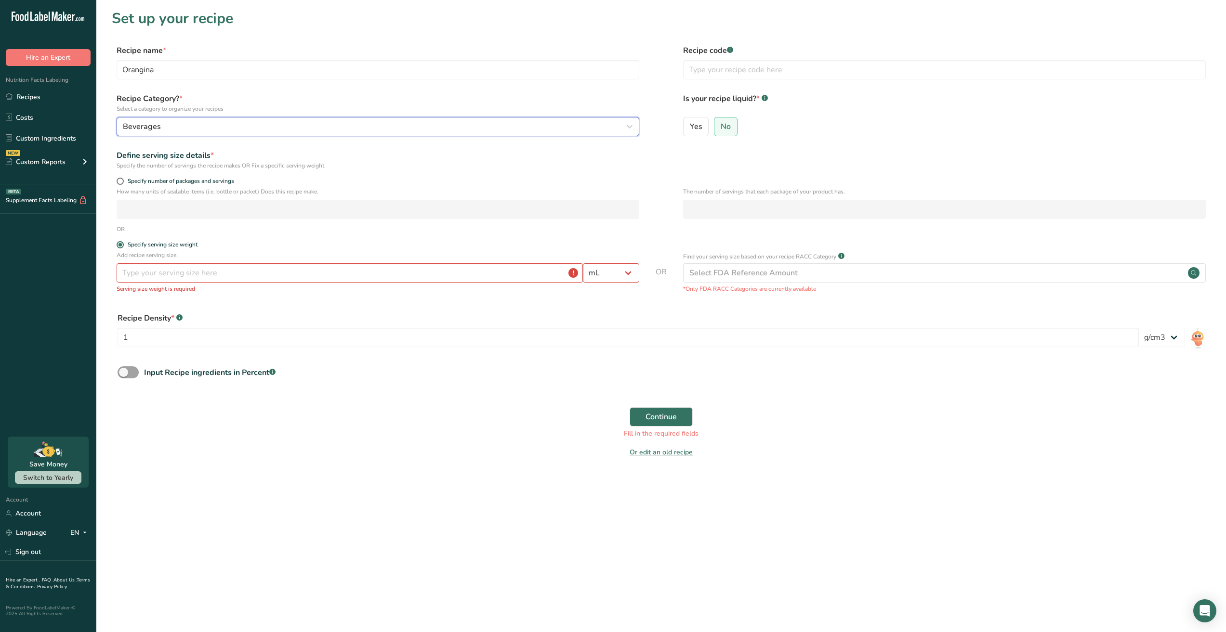
click at [205, 123] on div "Beverages" at bounding box center [375, 127] width 504 height 12
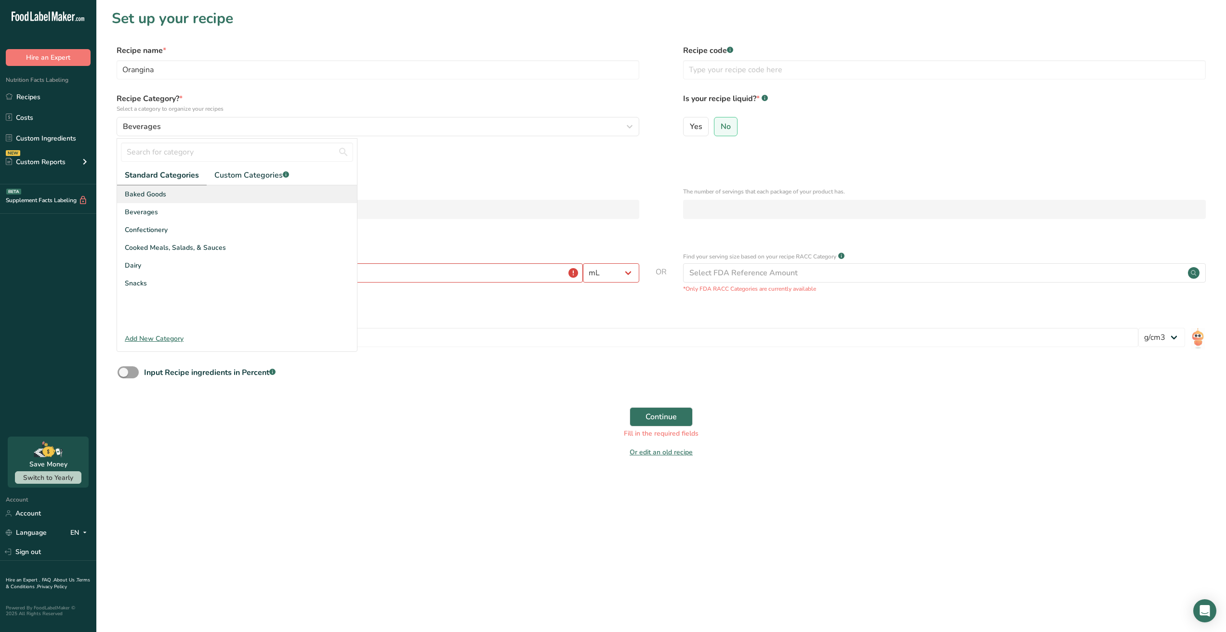
click at [180, 193] on div "Baked Goods" at bounding box center [237, 194] width 240 height 18
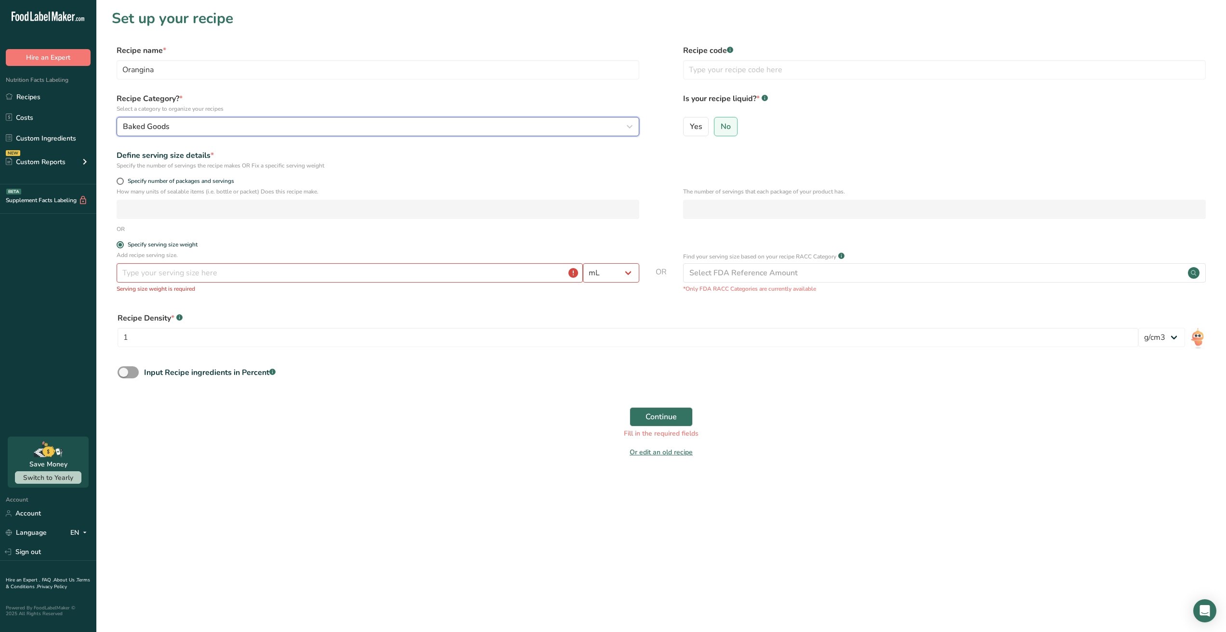
click at [223, 135] on button "Baked Goods" at bounding box center [378, 126] width 523 height 19
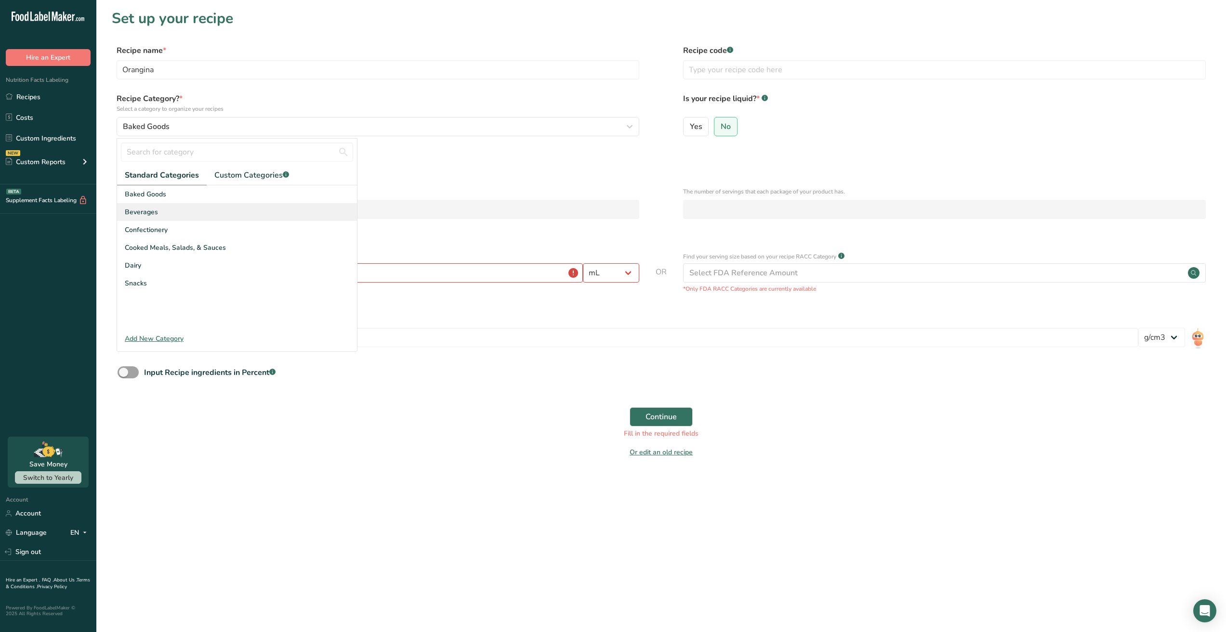
click at [156, 211] on span "Beverages" at bounding box center [141, 212] width 33 height 10
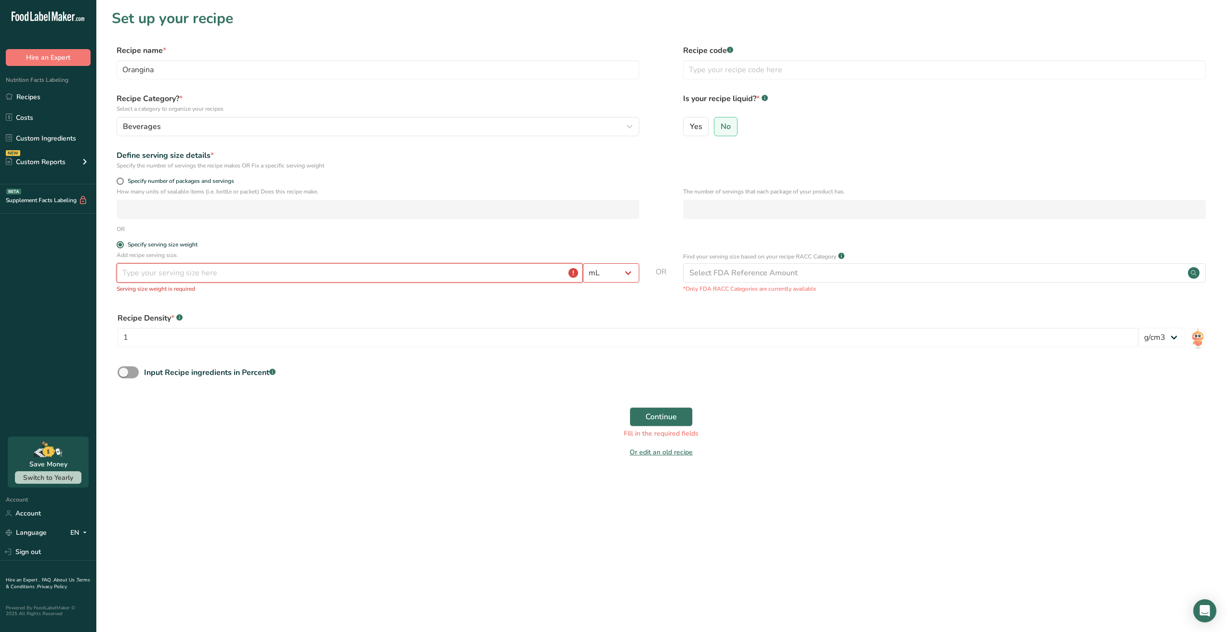
click at [197, 275] on input "number" at bounding box center [350, 272] width 466 height 19
click at [335, 263] on input "number" at bounding box center [350, 272] width 466 height 19
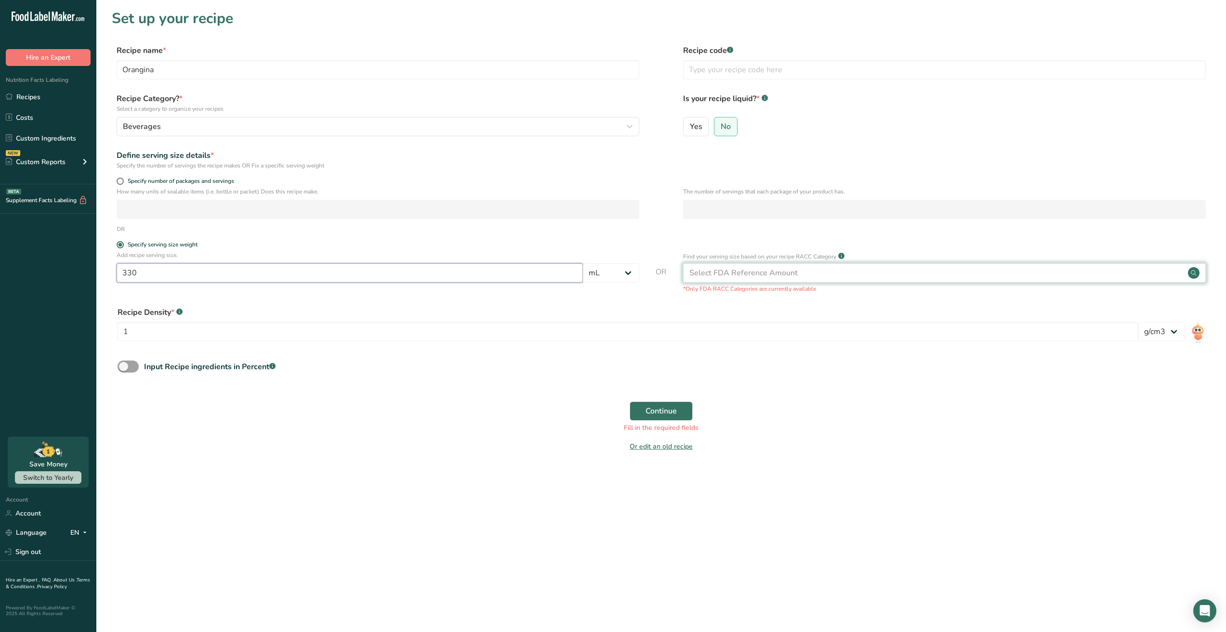
type input "330"
click at [796, 268] on div "Select FDA Reference Amount" at bounding box center [944, 272] width 523 height 19
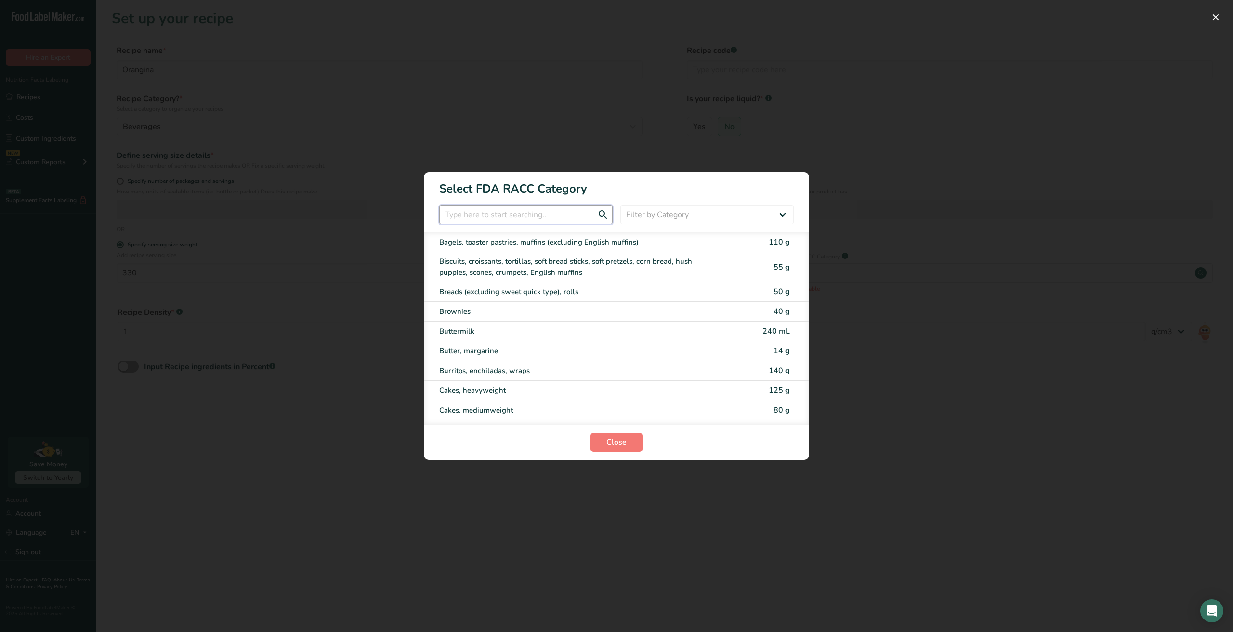
click at [490, 217] on input "RACC Category Selection Modal" at bounding box center [525, 214] width 173 height 19
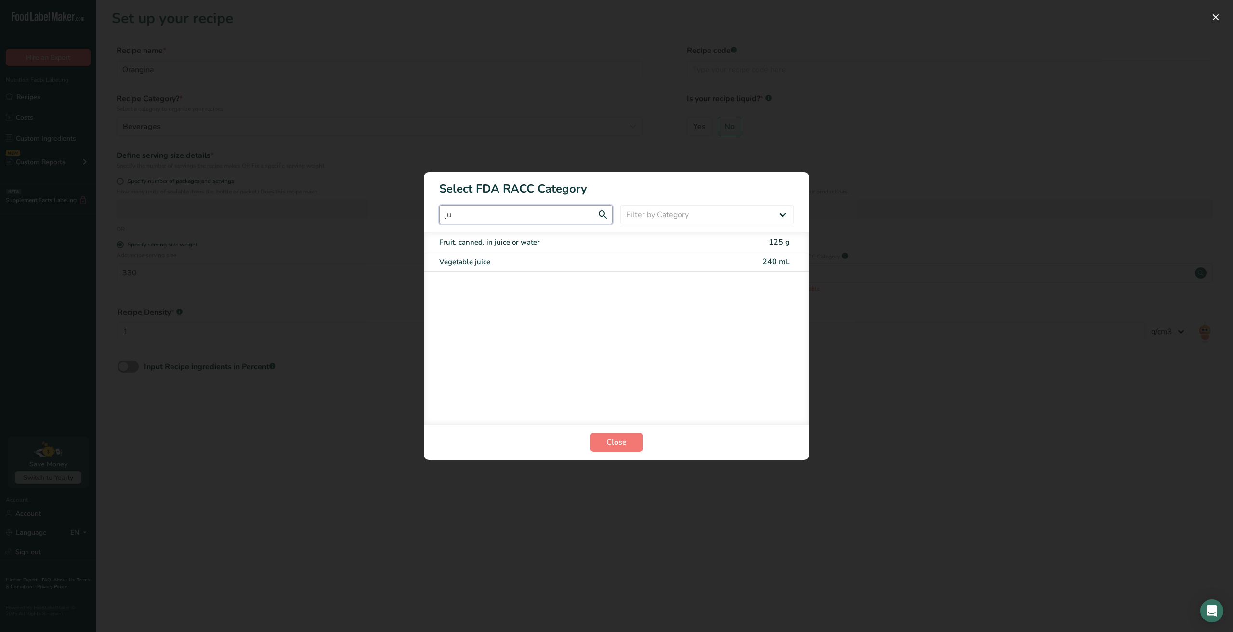
type input "j"
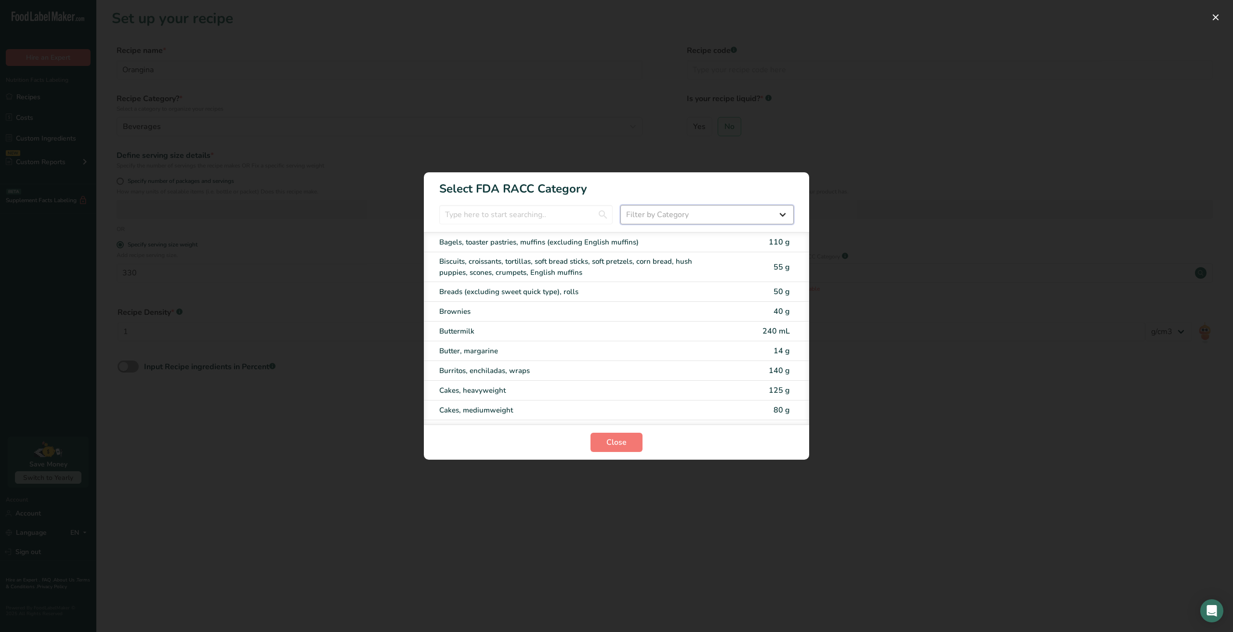
click at [664, 211] on select "Filter by Category All Bakery products Beverages Cereals and other grain produc…" at bounding box center [706, 214] width 173 height 19
select select "6"
click at [620, 205] on select "Filter by Category All Bakery products Beverages Cereals and other grain produc…" at bounding box center [706, 214] width 173 height 19
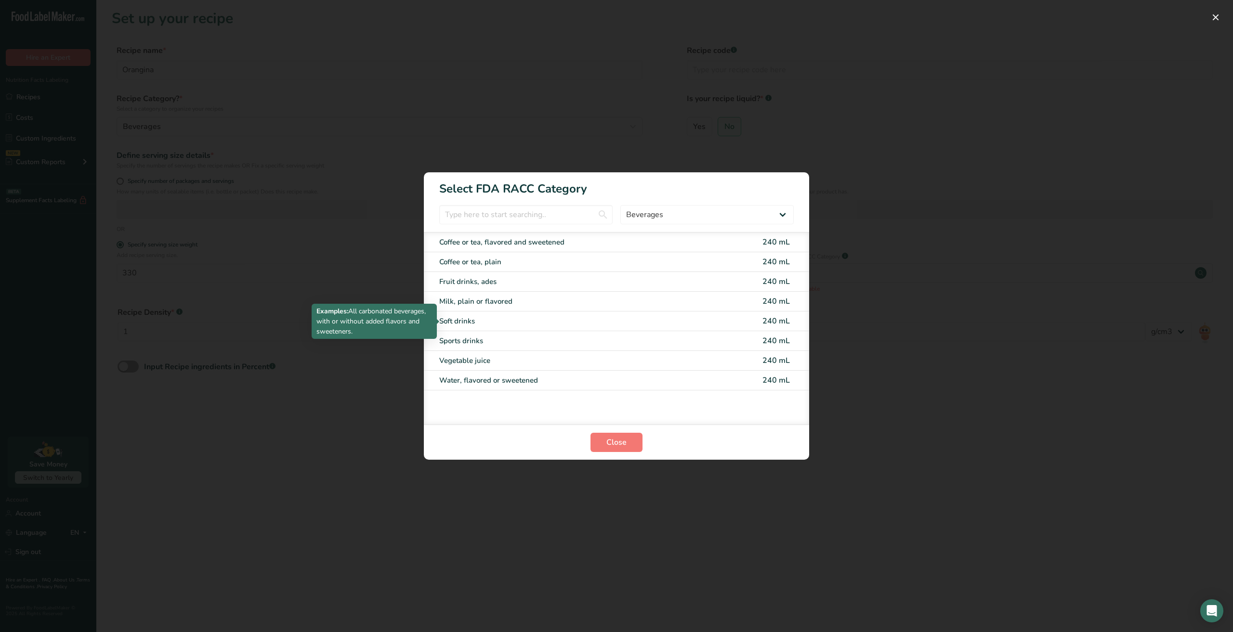
click at [492, 323] on div "Soft drinks" at bounding box center [576, 321] width 274 height 11
type input "240"
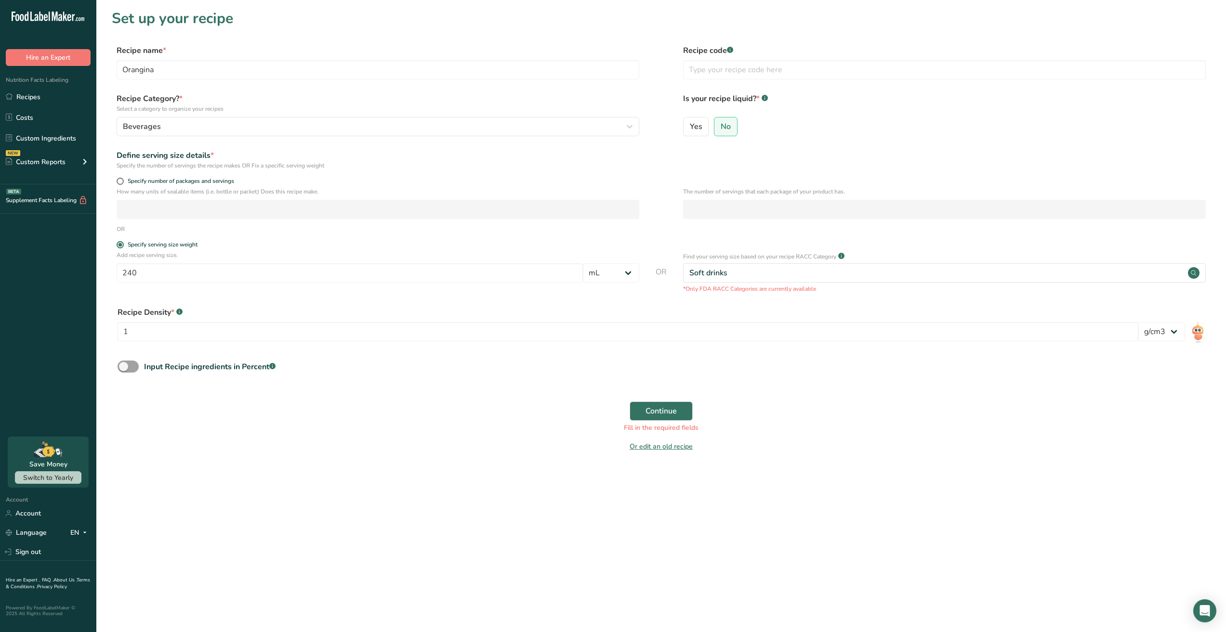
click at [419, 402] on div "Continue Fill in the required fields" at bounding box center [661, 417] width 1099 height 43
click at [1044, 419] on div "Continue Fill in the required fields" at bounding box center [661, 417] width 1099 height 43
click at [661, 413] on span "Continue" at bounding box center [660, 412] width 31 height 12
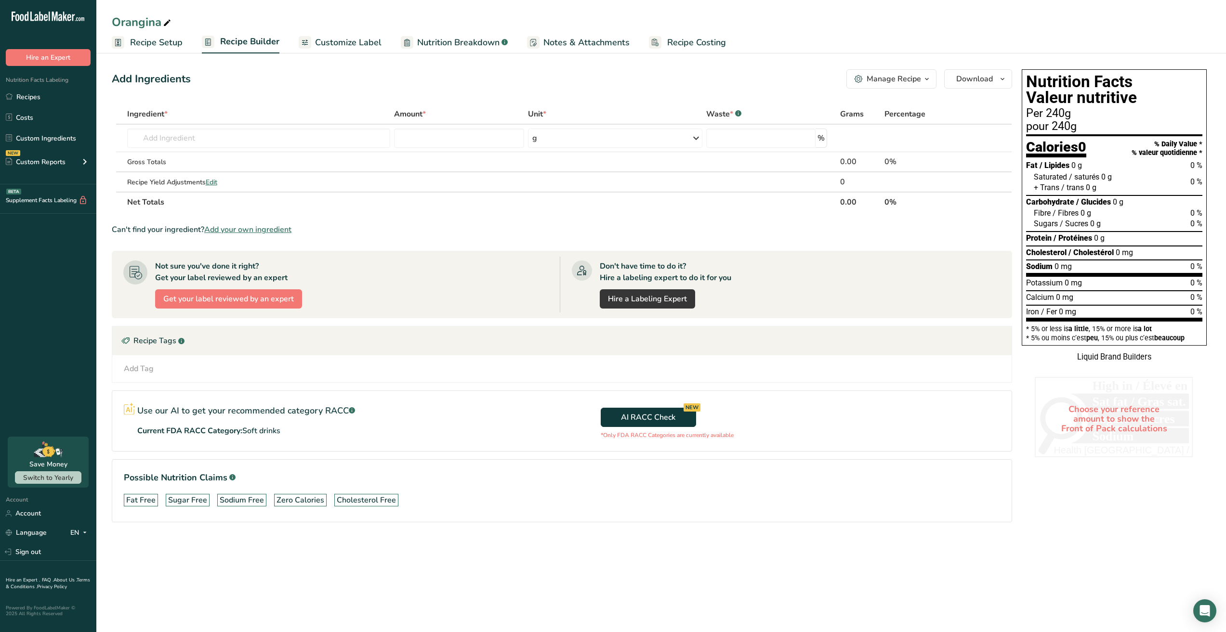
click at [167, 40] on span "Recipe Setup" at bounding box center [156, 42] width 52 height 13
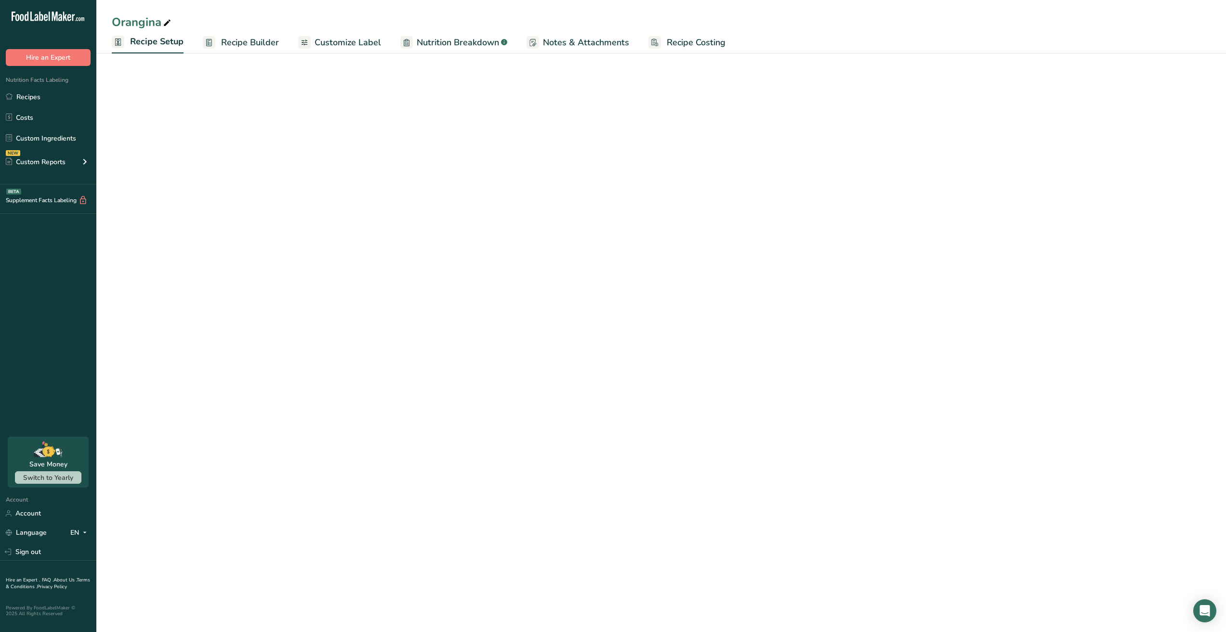
select select "17"
select select "22"
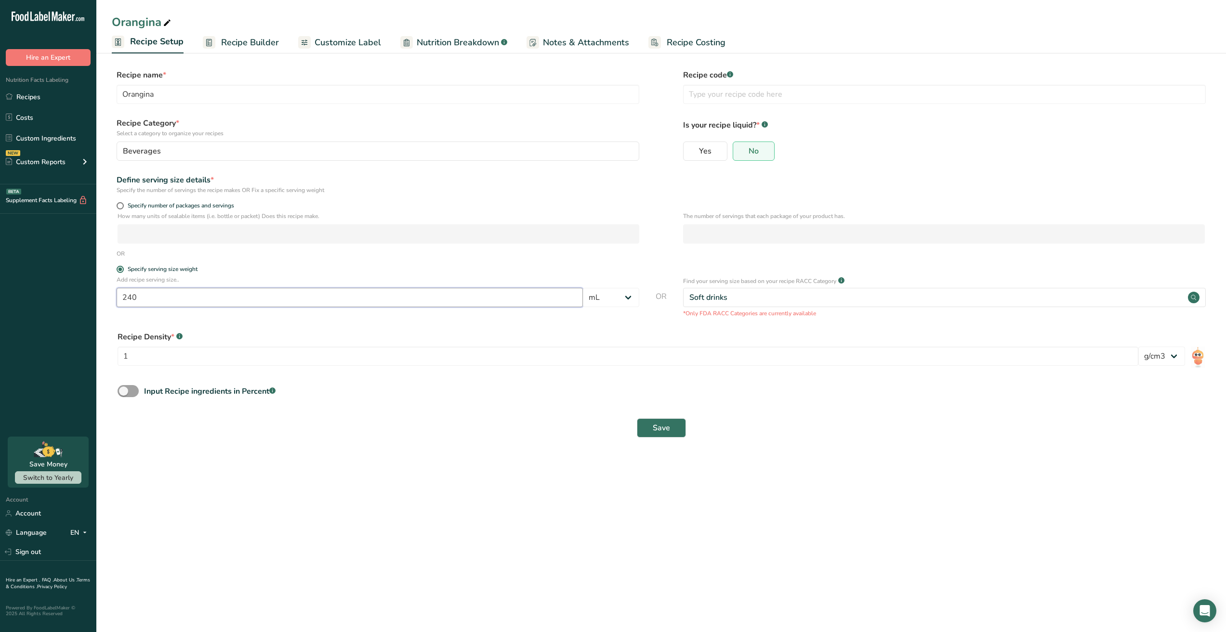
drag, startPoint x: 159, startPoint y: 292, endPoint x: 30, endPoint y: 286, distance: 129.2
click at [19, 293] on div ".a-20{fill:#fff;} Hire an Expert Nutrition Facts Labeling Recipes Costs Custom …" at bounding box center [613, 316] width 1226 height 632
type input "330"
drag, startPoint x: 445, startPoint y: 527, endPoint x: 445, endPoint y: 532, distance: 5.3
click at [445, 526] on main "Orangina Recipe Setup Recipe Builder Customize Label Nutrition Breakdown .a-a{f…" at bounding box center [613, 316] width 1226 height 632
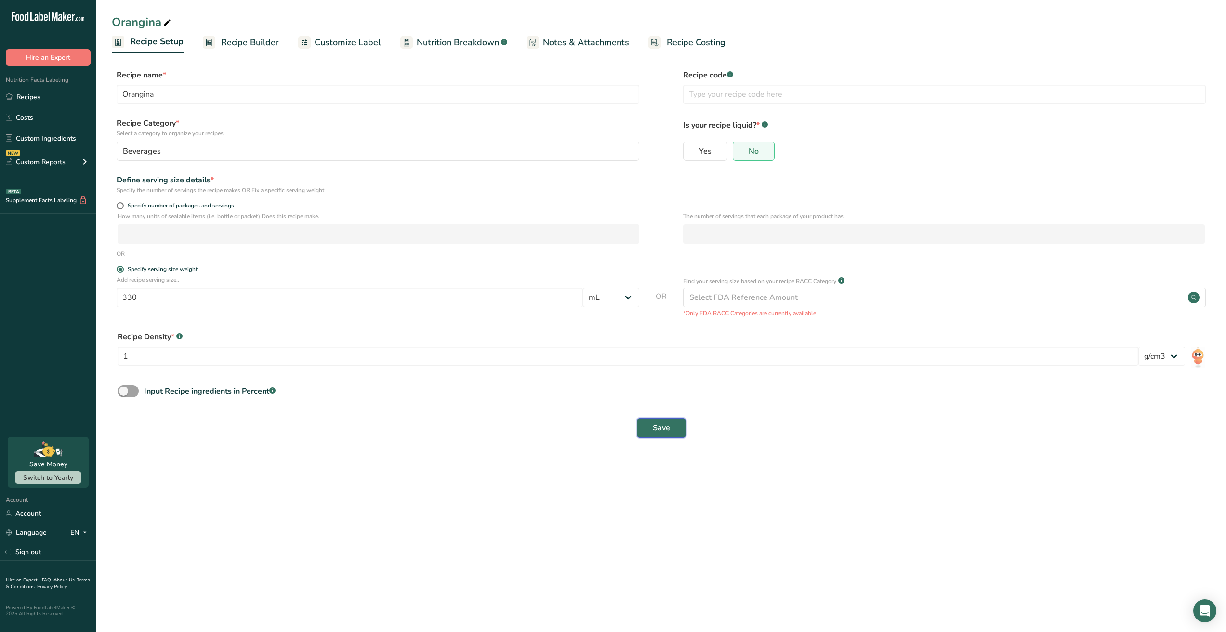
click at [649, 432] on button "Save" at bounding box center [661, 428] width 49 height 19
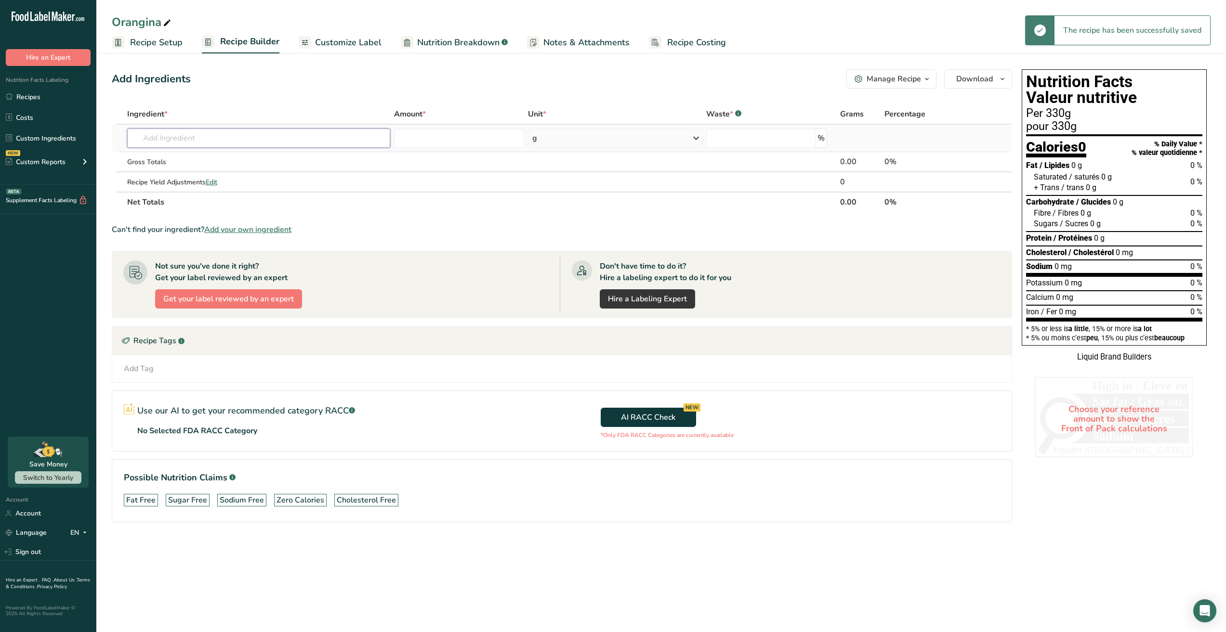
click at [204, 137] on input "text" at bounding box center [258, 138] width 263 height 19
paste input "Orangina"
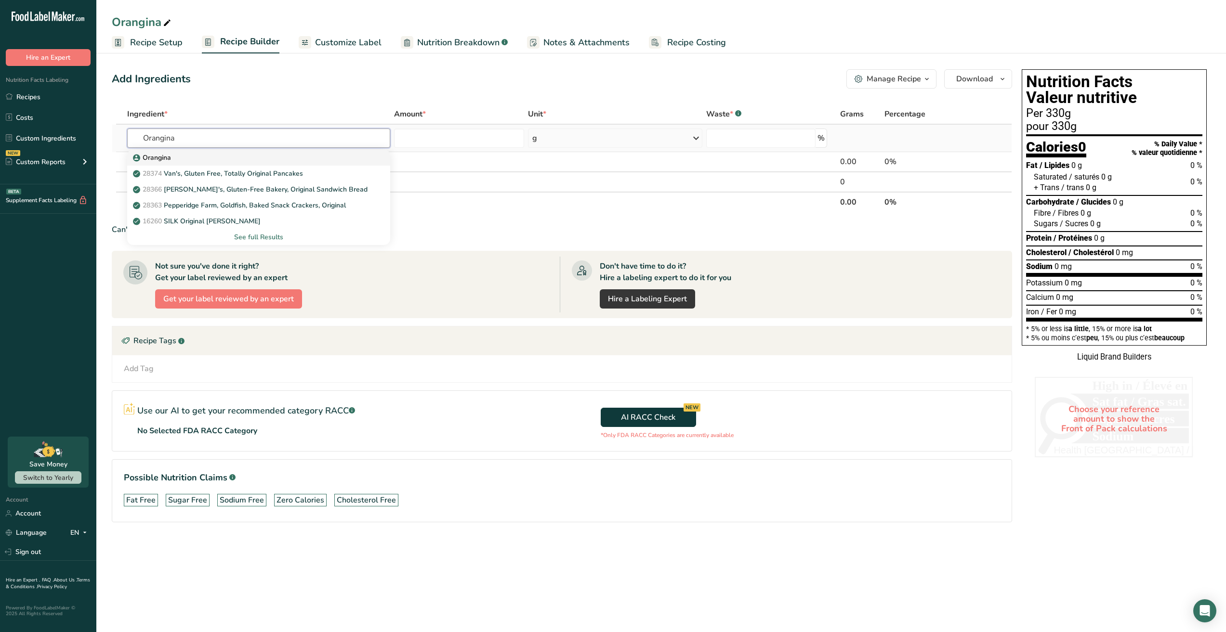
type input "Orangina"
click at [225, 159] on div "Orangina" at bounding box center [251, 158] width 233 height 10
type input "Orangina"
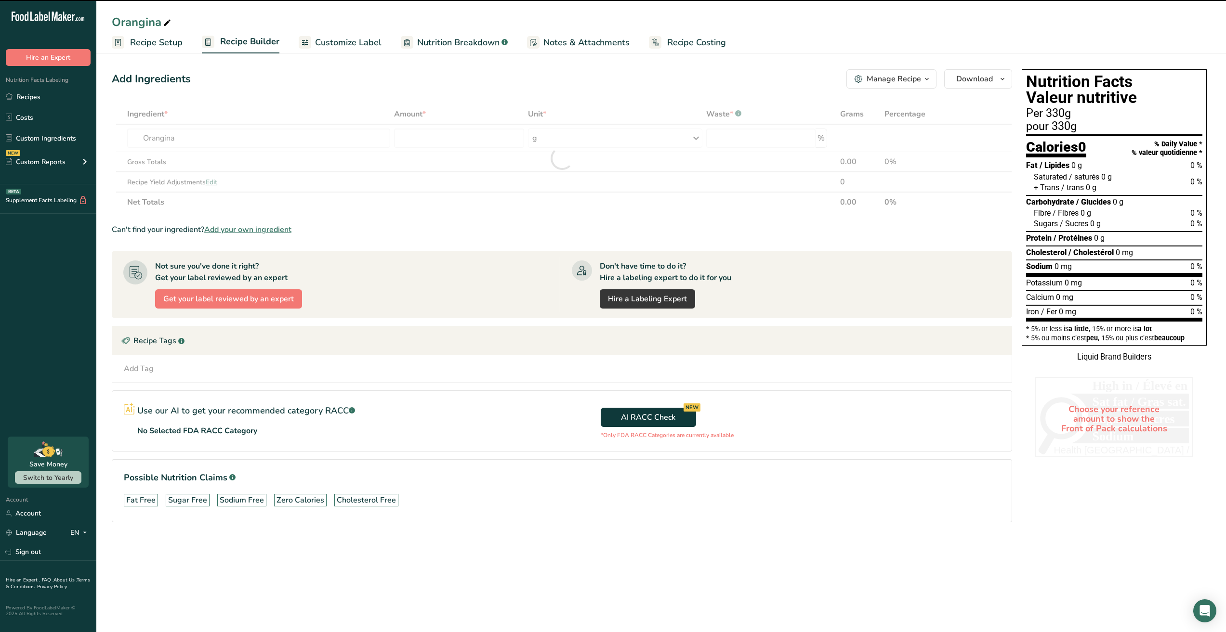
type input "0"
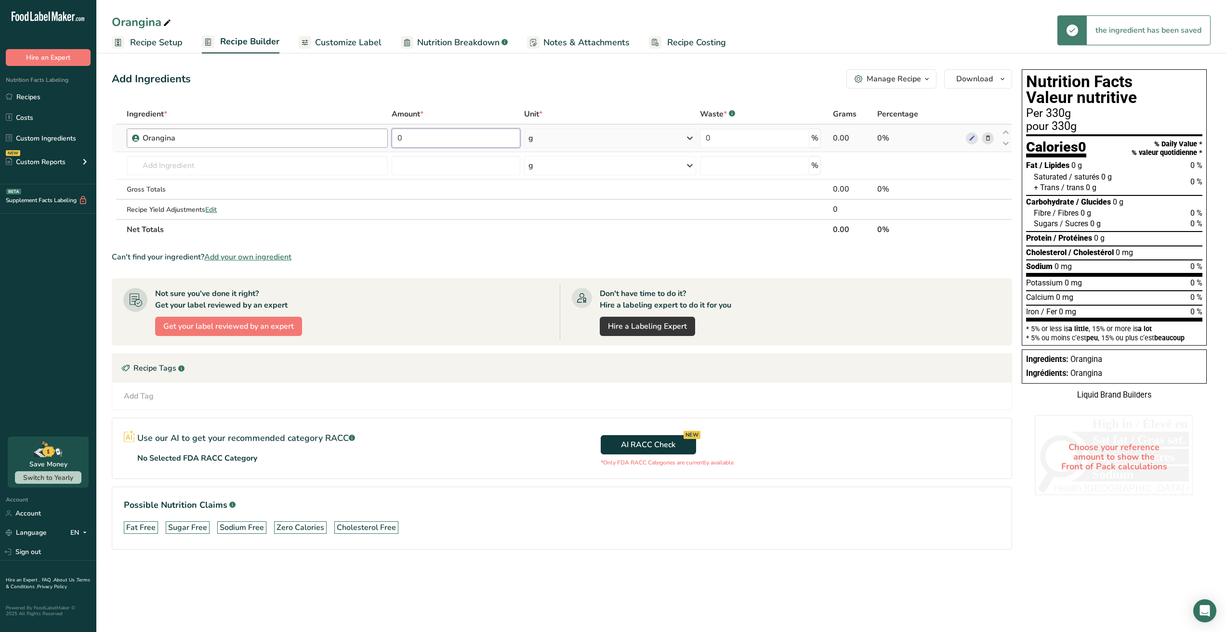
drag, startPoint x: 444, startPoint y: 141, endPoint x: 371, endPoint y: 133, distance: 73.6
click at [367, 137] on tr "Orangina 0 g Weight Units g kg mg See more Volume Units l Volume units require …" at bounding box center [561, 138] width 899 height 27
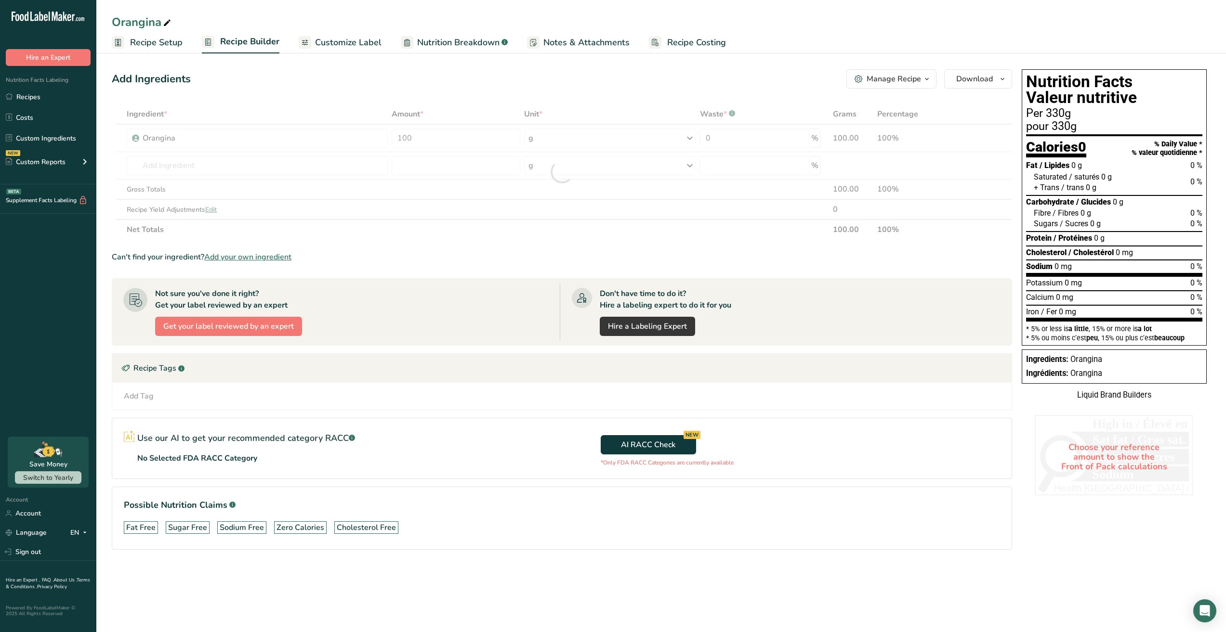
drag, startPoint x: 574, startPoint y: 130, endPoint x: 579, endPoint y: 132, distance: 5.8
click at [575, 131] on div "Ingredient * Amount * Unit * Waste * .a-a{fill:#347362;}.b-a{fill:#fff;} Grams …" at bounding box center [562, 172] width 900 height 136
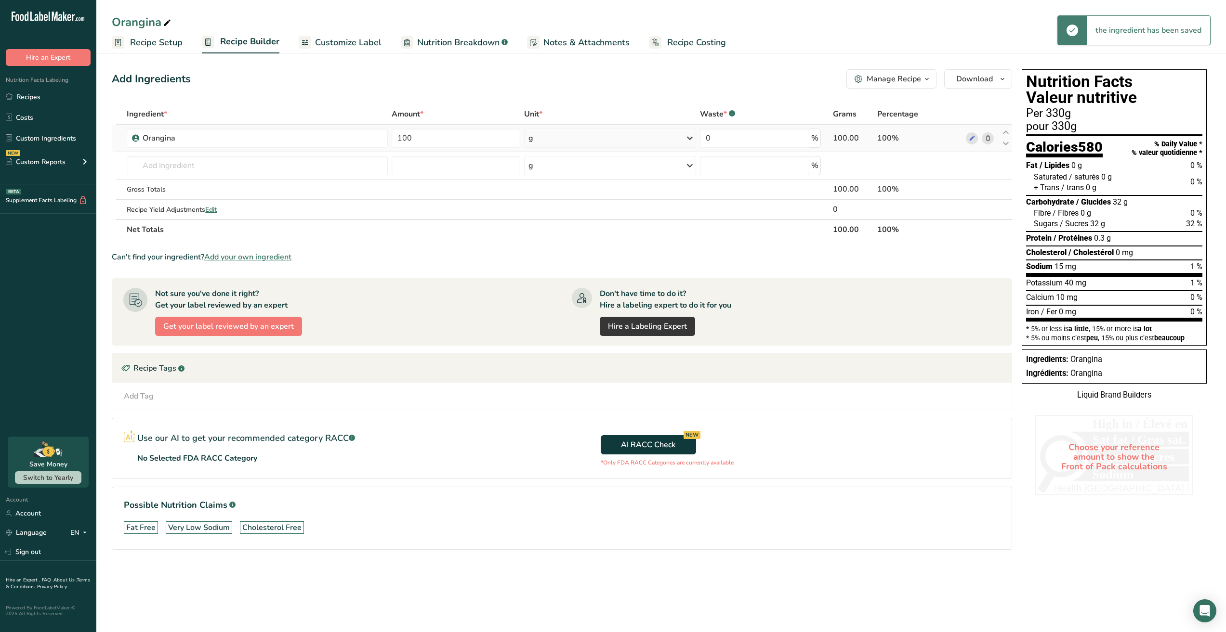
click at [546, 140] on div "g" at bounding box center [610, 138] width 172 height 19
click at [537, 261] on div "mL" at bounding box center [570, 259] width 73 height 10
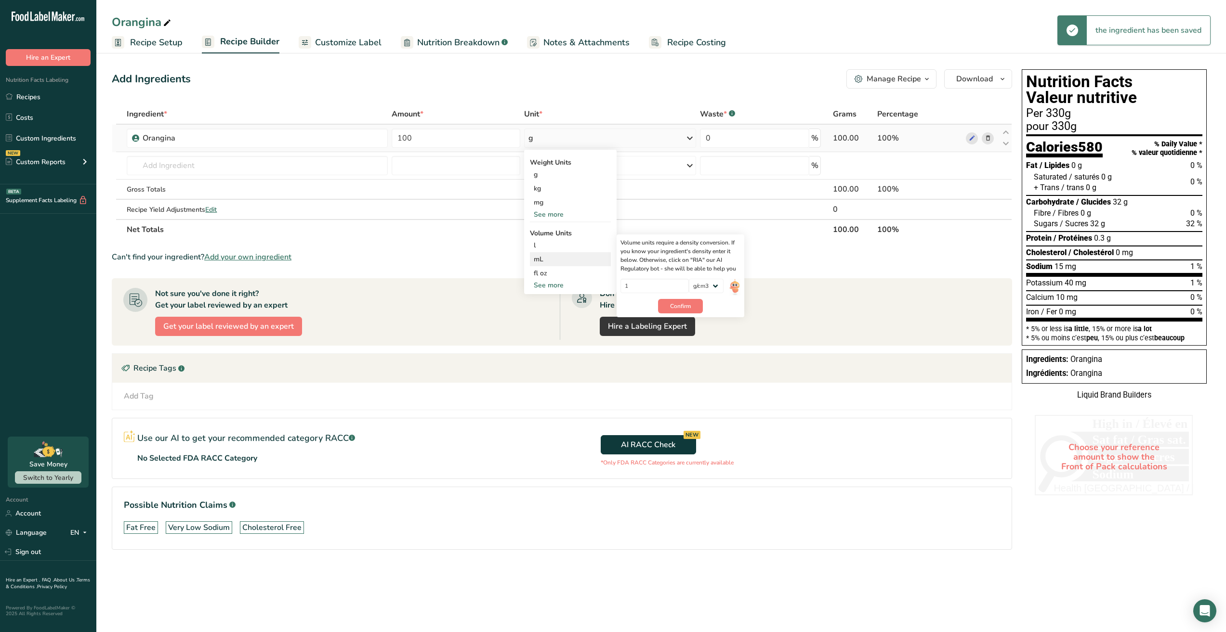
click at [580, 255] on div "mL" at bounding box center [570, 259] width 73 height 10
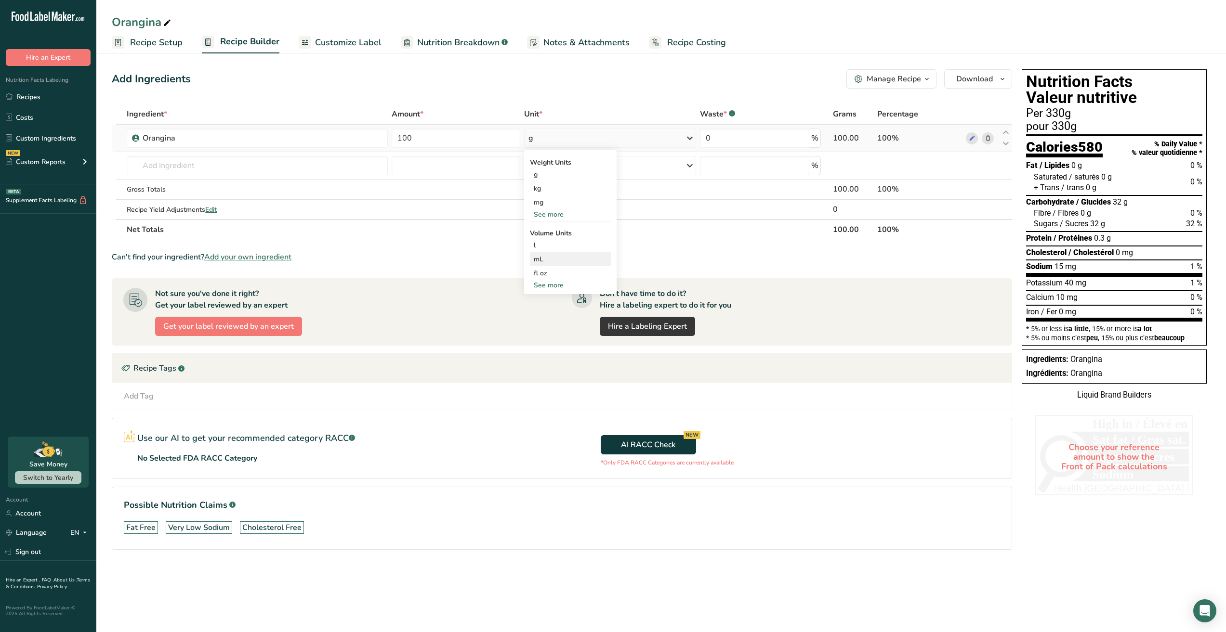
click at [580, 255] on div "mL" at bounding box center [570, 259] width 73 height 10
click at [683, 304] on span "Confirm" at bounding box center [680, 306] width 21 height 9
drag, startPoint x: 459, startPoint y: 144, endPoint x: 350, endPoint y: 132, distance: 109.9
click at [350, 132] on tr "Orangina 100 mL Weight Units g kg mg See more Volume Units l Volume units requi…" at bounding box center [561, 138] width 899 height 27
click at [442, 77] on div "Add Ingredients Manage Recipe Delete Recipe Duplicate Recipe Scale Recipe Save …" at bounding box center [562, 78] width 900 height 19
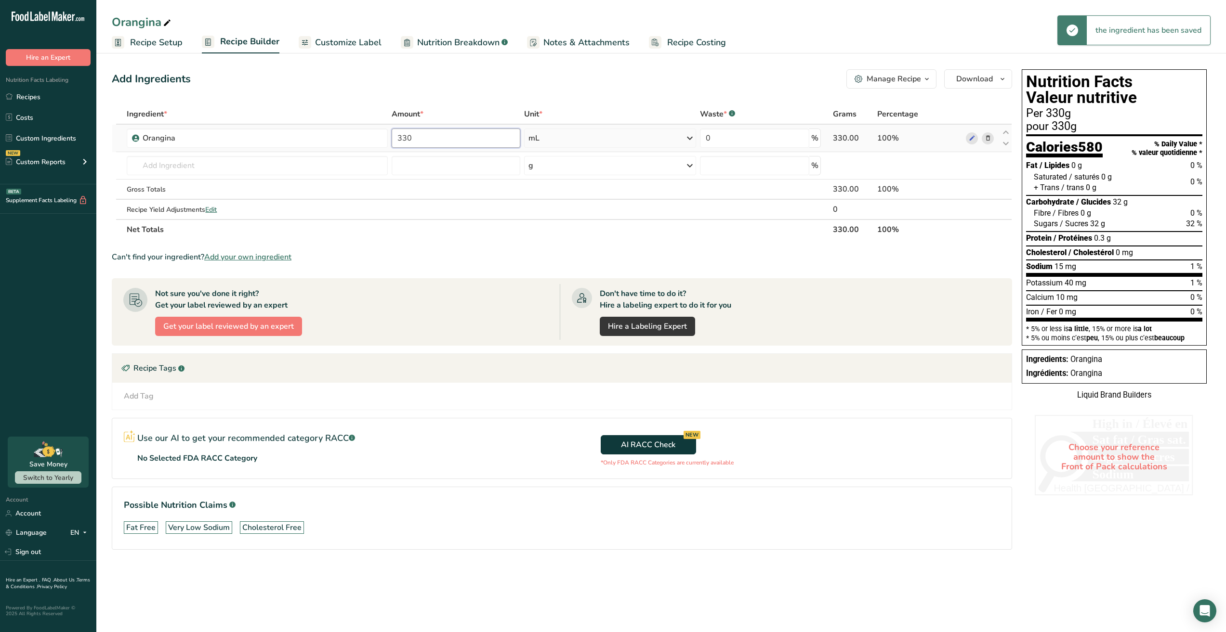
drag, startPoint x: 419, startPoint y: 145, endPoint x: 419, endPoint y: 133, distance: 12.0
click at [334, 142] on tr "Orangina 330 mL Weight Units g kg mg See more Volume Units l Volume units requi…" at bounding box center [561, 138] width 899 height 27
drag, startPoint x: 401, startPoint y: 137, endPoint x: 407, endPoint y: 128, distance: 11.1
click at [344, 132] on tr "Orangina 100 mL Weight Units g kg mg See more Volume Units l Volume units requi…" at bounding box center [561, 138] width 899 height 27
type input "330"
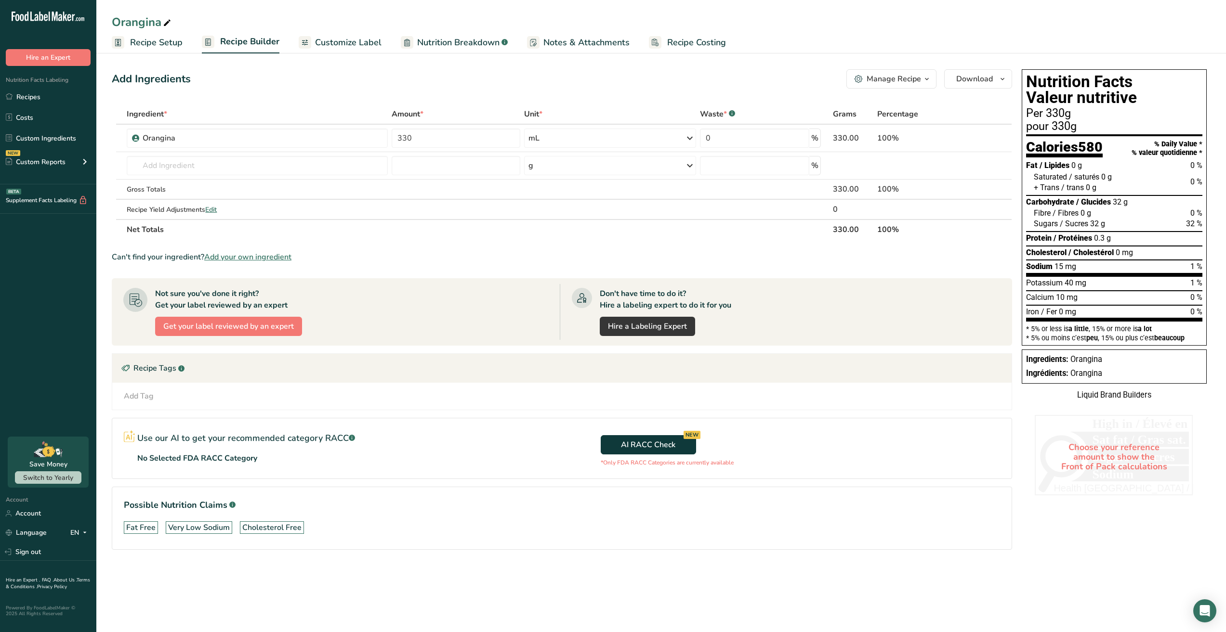
click at [450, 82] on div "Add Ingredients Manage Recipe Delete Recipe Duplicate Recipe Scale Recipe Save …" at bounding box center [562, 78] width 900 height 19
click at [36, 136] on link "Custom Ingredients" at bounding box center [48, 138] width 96 height 18
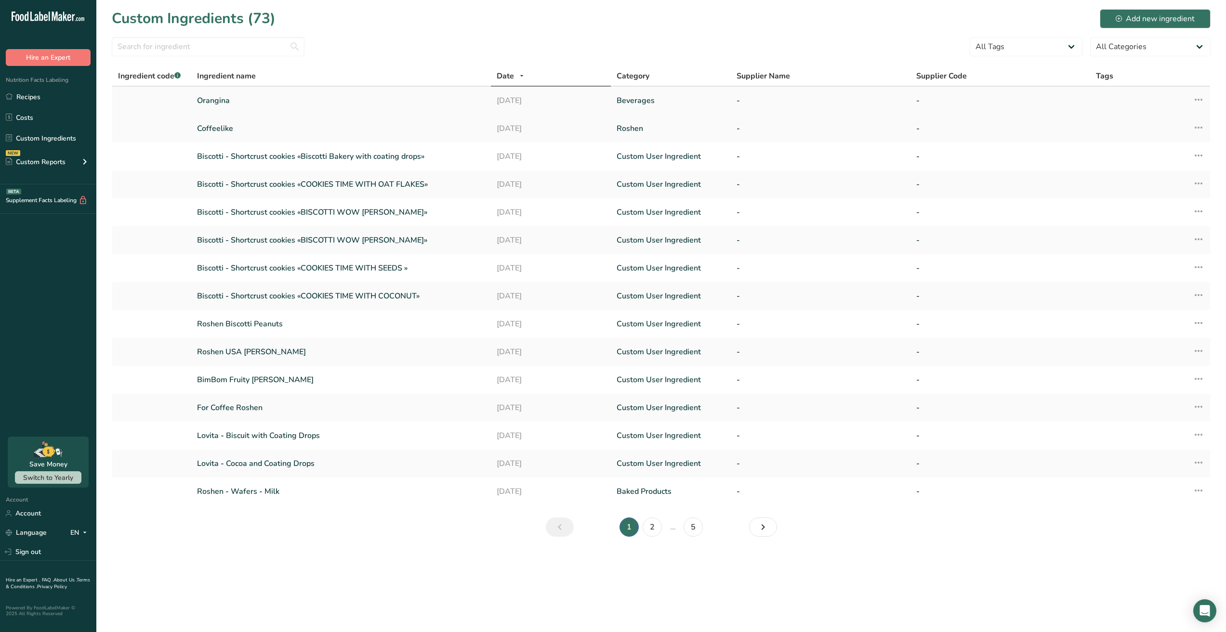
click at [271, 103] on link "Orangina" at bounding box center [341, 101] width 288 height 12
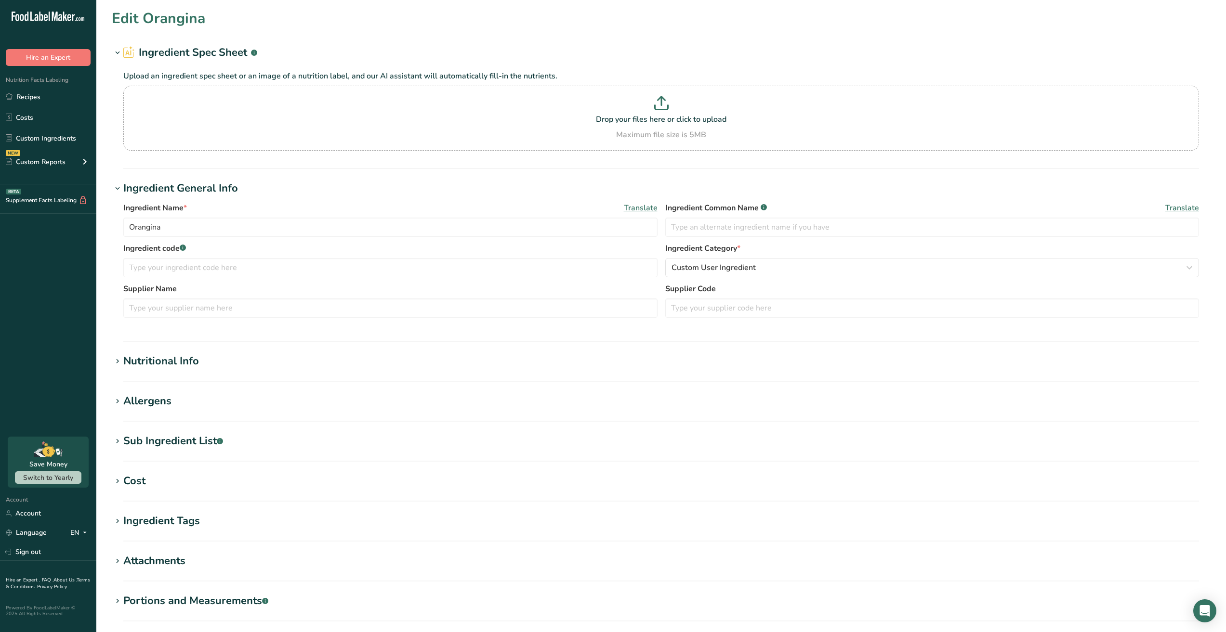
click at [193, 360] on div "Nutritional Info" at bounding box center [161, 361] width 76 height 16
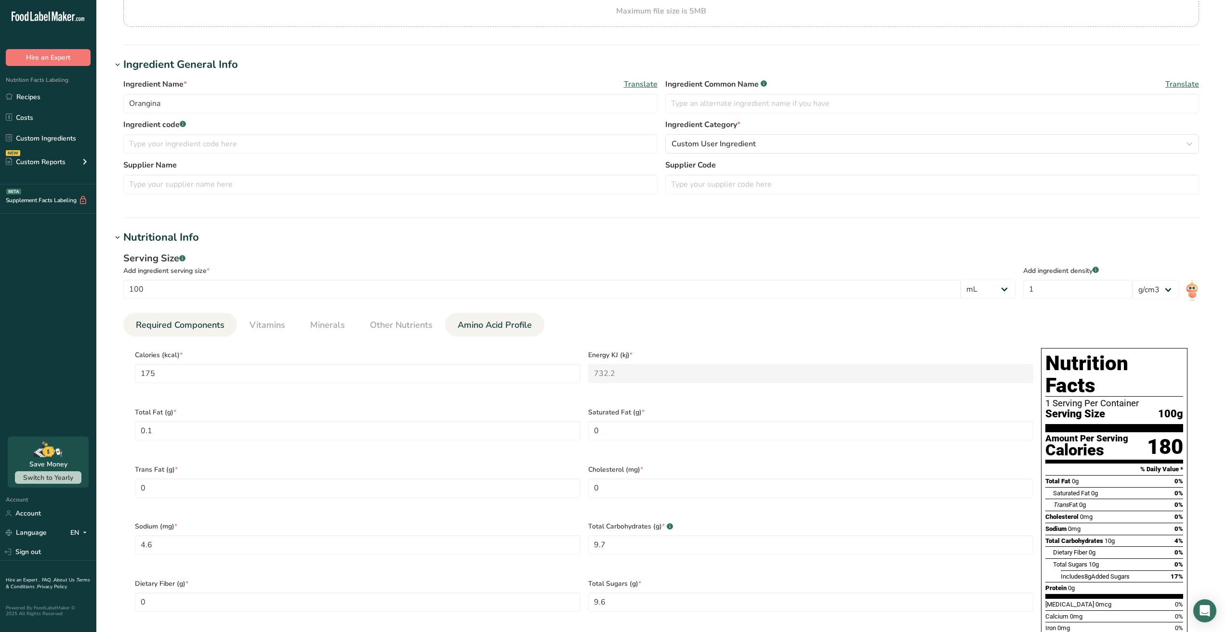
scroll to position [193, 0]
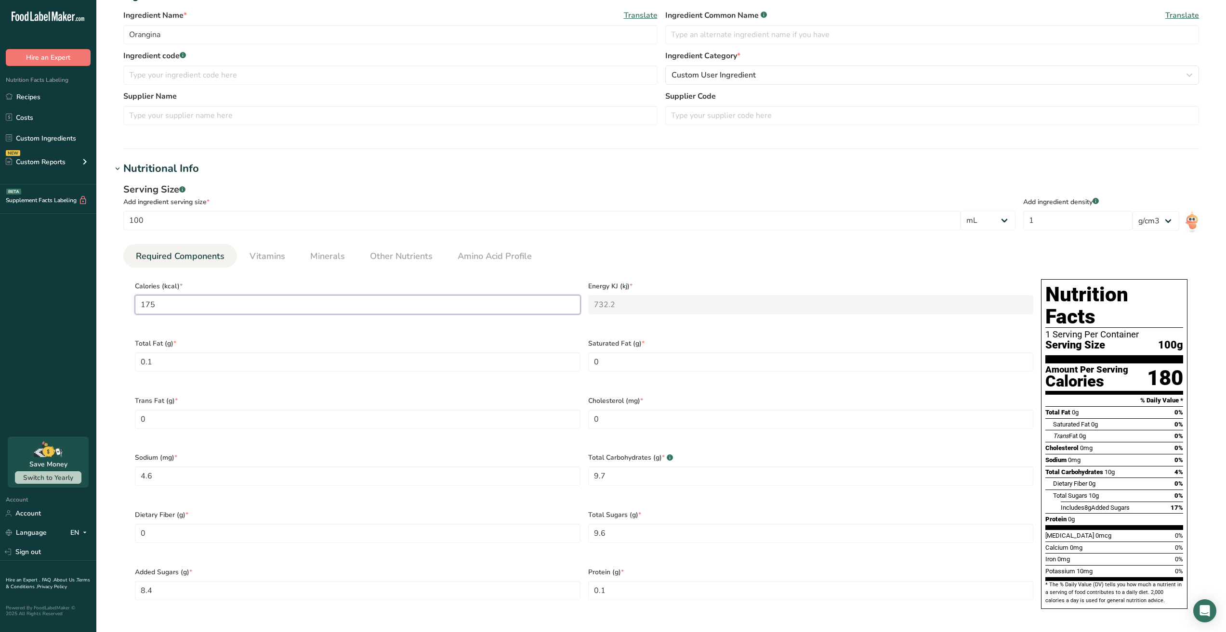
click at [72, 299] on div ".a-20{fill:#fff;} Hire an Expert Nutrition Facts Labeling Recipes Costs Custom …" at bounding box center [613, 404] width 1226 height 1194
type input "4"
type KJ "16.7"
type input "41"
type KJ "171.5"
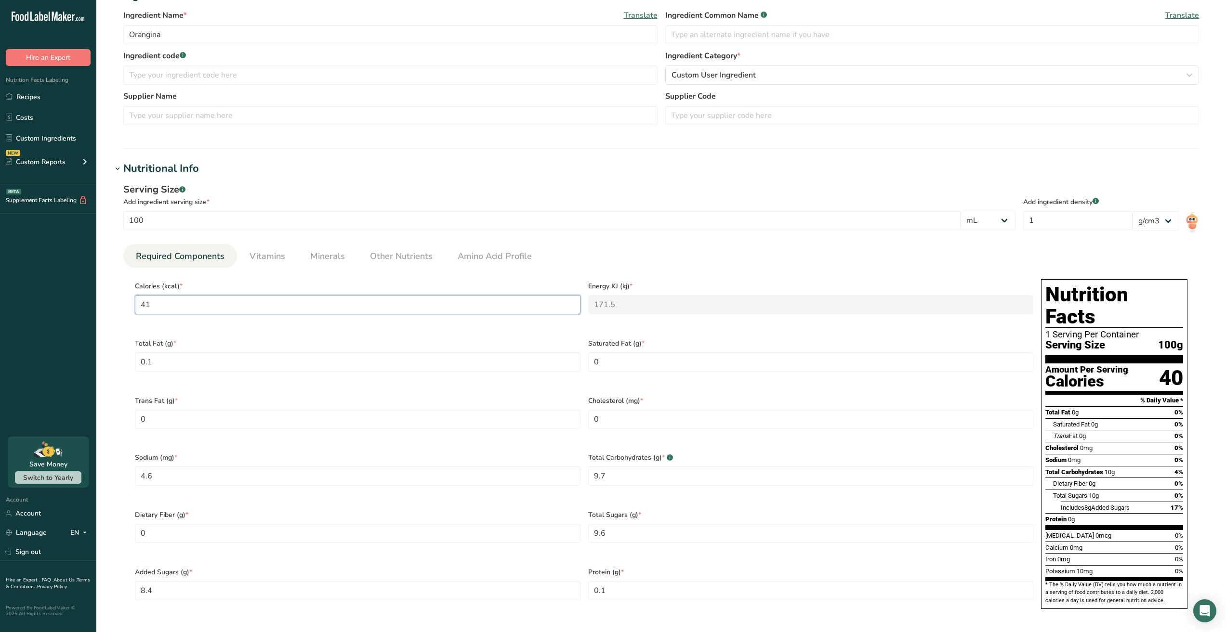
type input "41"
click at [655, 241] on div "Serving Size .a-a{fill:#347362;}.b-a{fill:#fff;} Add ingredient serving size * …" at bounding box center [661, 405] width 1099 height 456
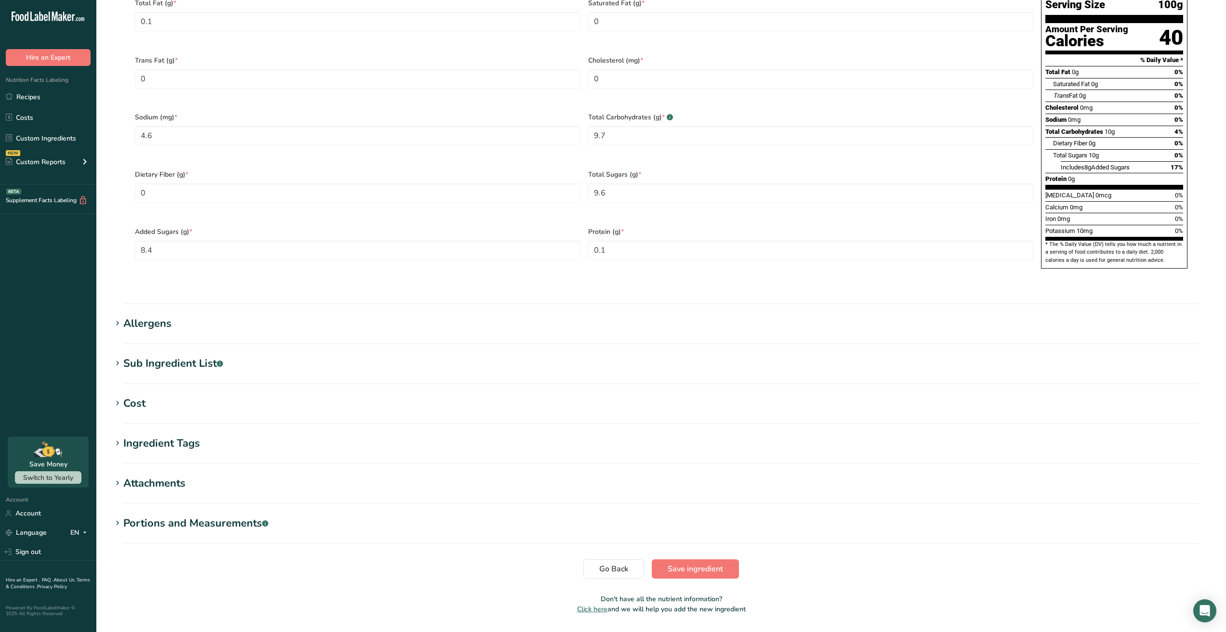
scroll to position [539, 0]
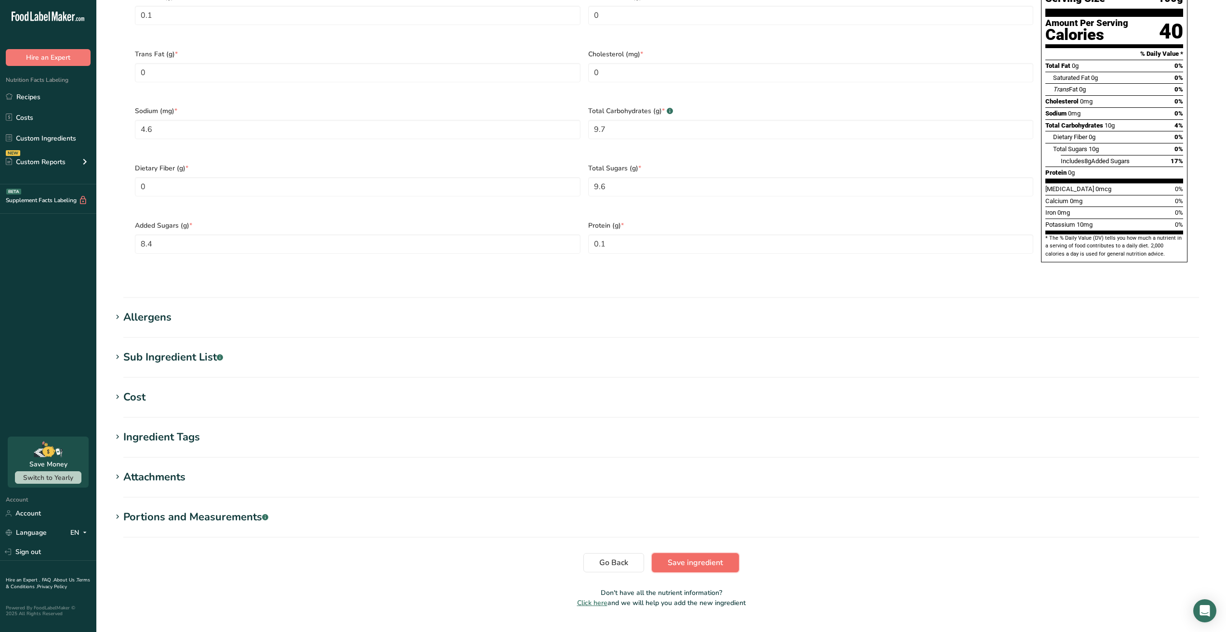
click at [707, 557] on span "Save ingredient" at bounding box center [694, 563] width 55 height 12
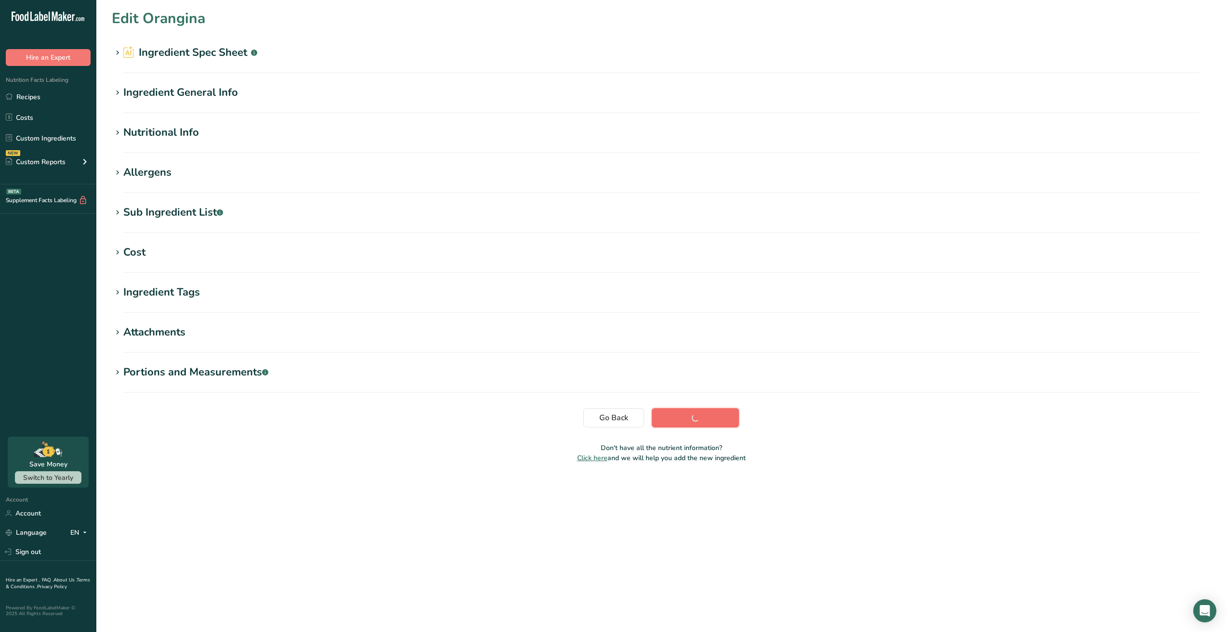
scroll to position [0, 0]
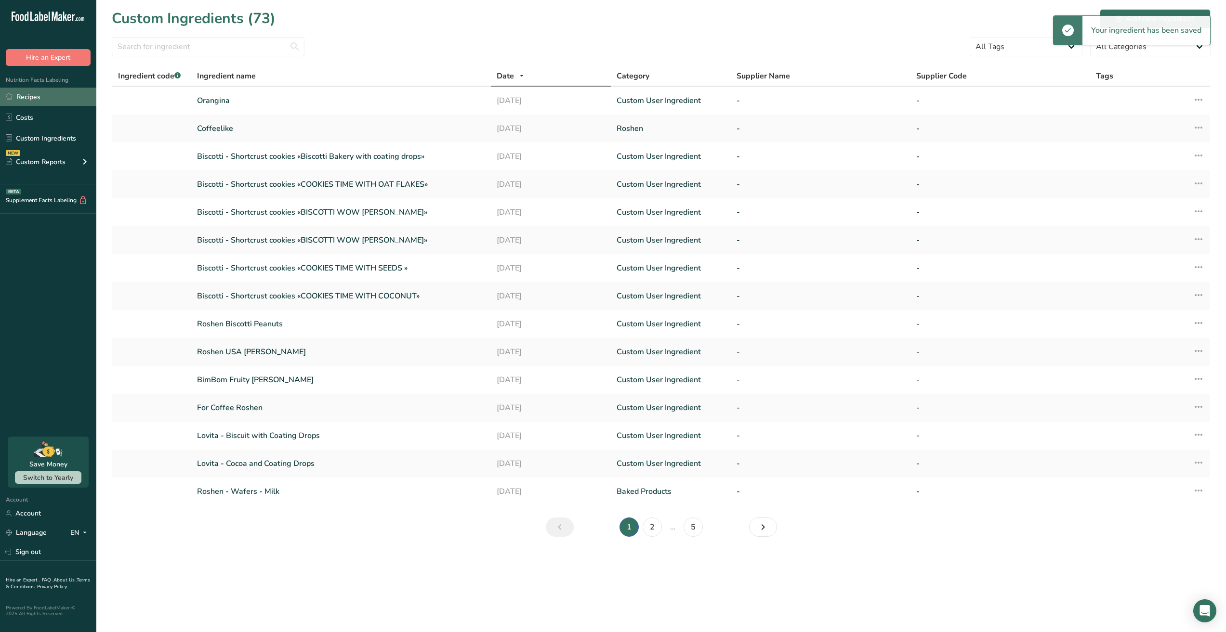
click at [26, 90] on link "Recipes" at bounding box center [48, 97] width 96 height 18
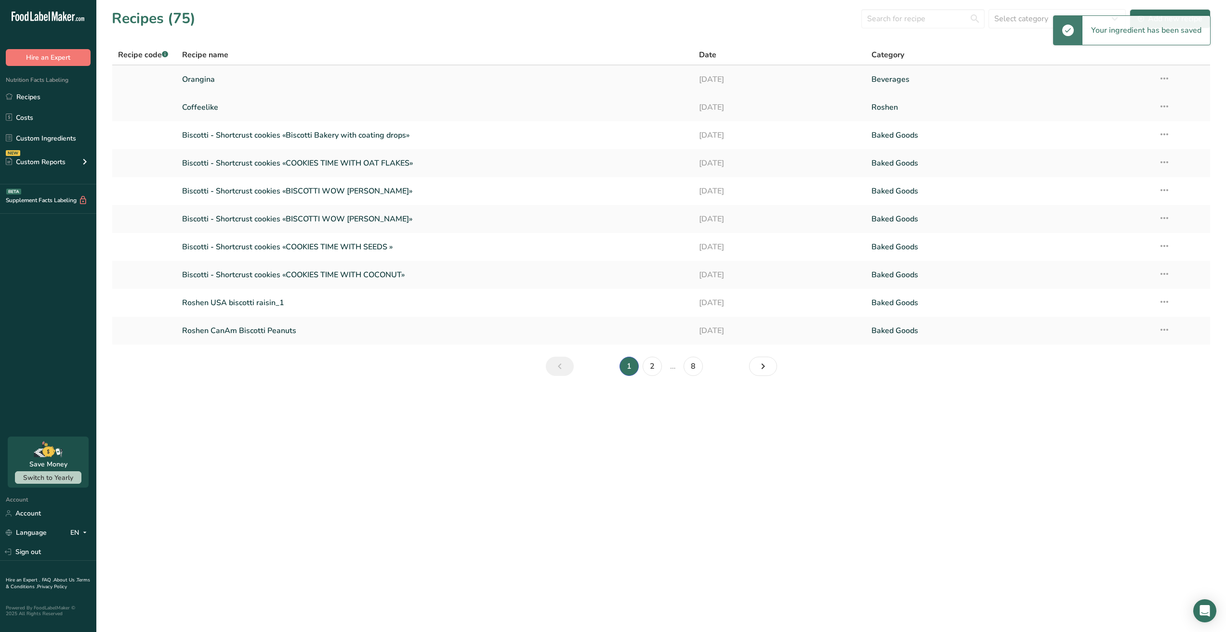
click at [229, 84] on link "Orangina" at bounding box center [434, 79] width 505 height 20
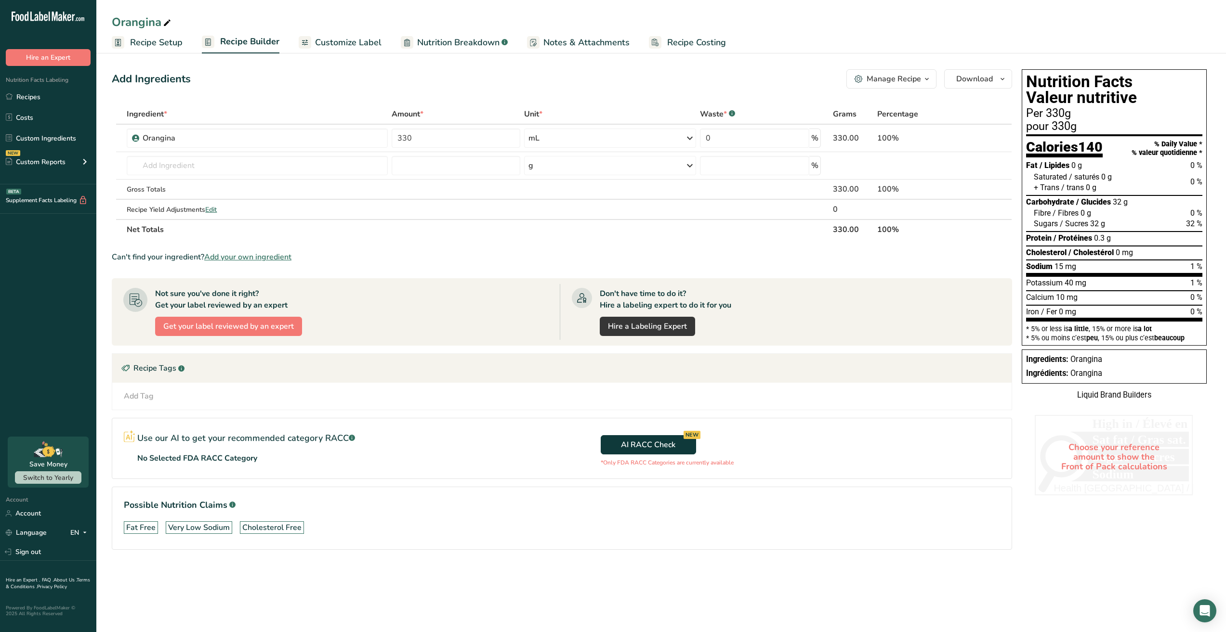
drag, startPoint x: 980, startPoint y: 51, endPoint x: 977, endPoint y: 68, distance: 17.6
click at [980, 51] on ul "Recipe Setup Recipe Builder Customize Label Nutrition Breakdown .a-a{fill:#3473…" at bounding box center [660, 42] width 1129 height 23
click at [975, 70] on button "Download" at bounding box center [978, 78] width 68 height 19
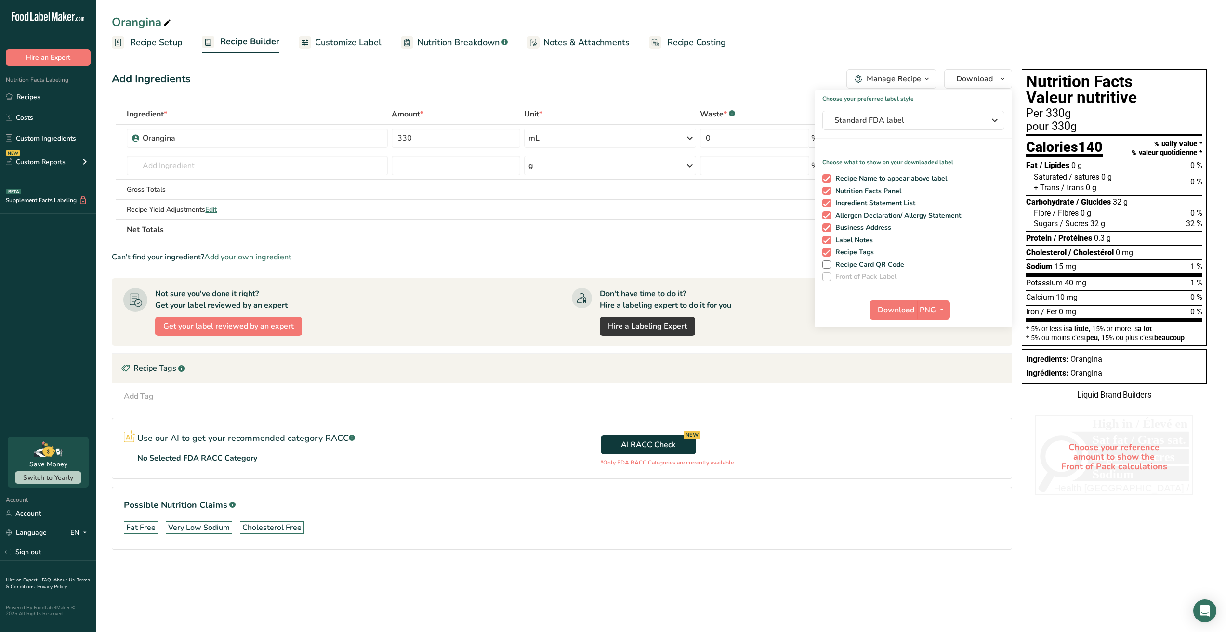
click at [822, 175] on div "Recipe Name to appear above label Nutrition Facts Panel Ingredient Statement Li…" at bounding box center [912, 225] width 197 height 111
click at [828, 181] on span at bounding box center [826, 178] width 9 height 9
click at [828, 181] on input "Recipe Name to appear above label" at bounding box center [825, 178] width 6 height 6
click at [828, 179] on span at bounding box center [826, 178] width 9 height 9
click at [828, 179] on input "Recipe Name to appear above label" at bounding box center [825, 178] width 6 height 6
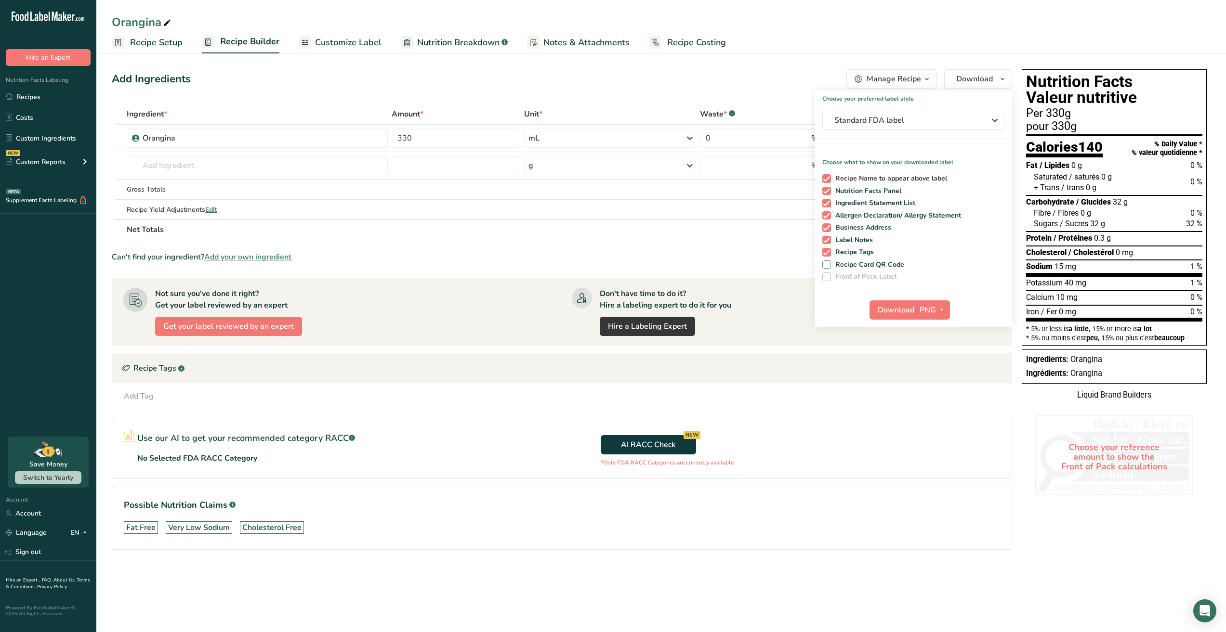
click at [824, 179] on span at bounding box center [826, 178] width 9 height 9
click at [824, 179] on input "Recipe Name to appear above label" at bounding box center [825, 178] width 6 height 6
checkbox input "false"
drag, startPoint x: 825, startPoint y: 192, endPoint x: 826, endPoint y: 209, distance: 17.3
click at [825, 192] on span at bounding box center [826, 191] width 9 height 9
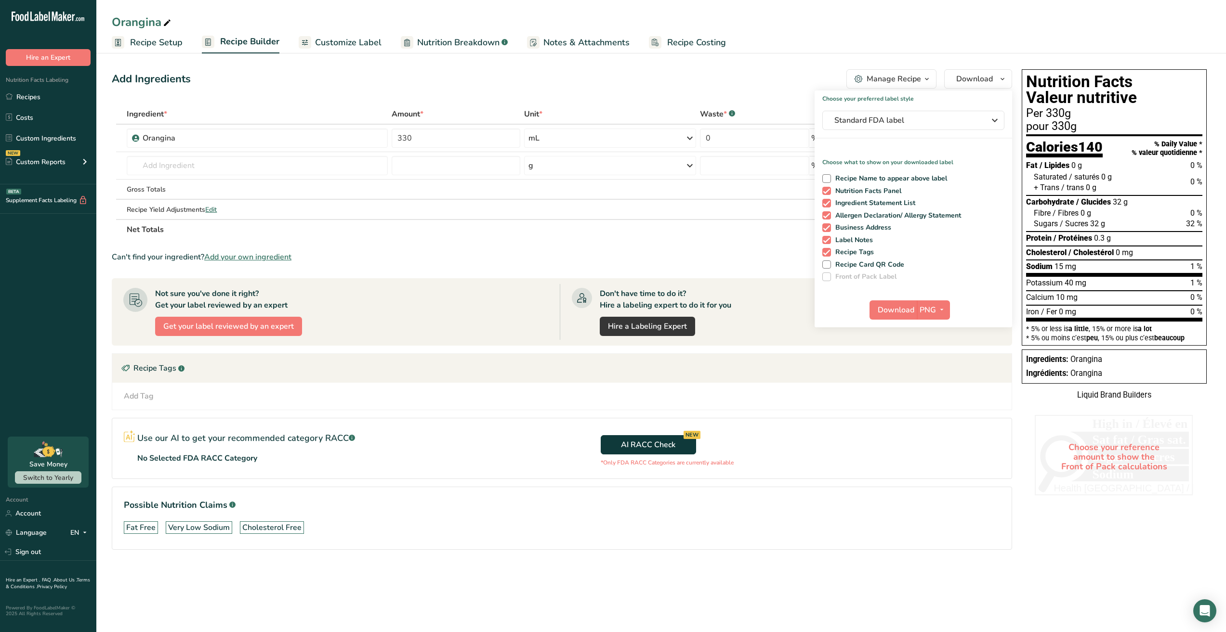
click at [825, 192] on input "Nutrition Facts Panel" at bounding box center [825, 191] width 6 height 6
checkbox input "false"
click at [827, 204] on span at bounding box center [826, 203] width 9 height 9
click at [827, 204] on input "Ingredient Statement List" at bounding box center [825, 203] width 6 height 6
checkbox input "false"
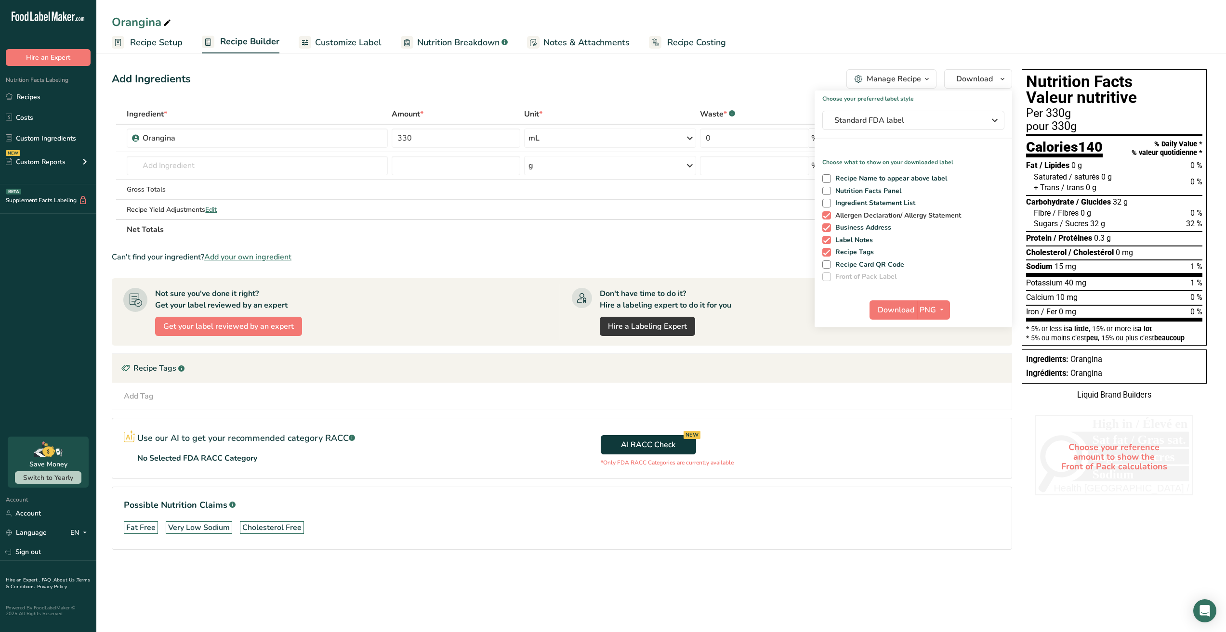
click at [829, 215] on span at bounding box center [826, 215] width 9 height 9
click at [828, 215] on input "Allergen Declaration/ Allergy Statement" at bounding box center [825, 215] width 6 height 6
checkbox input "false"
click at [829, 225] on span at bounding box center [826, 227] width 9 height 9
click at [828, 225] on input "Business Address" at bounding box center [825, 227] width 6 height 6
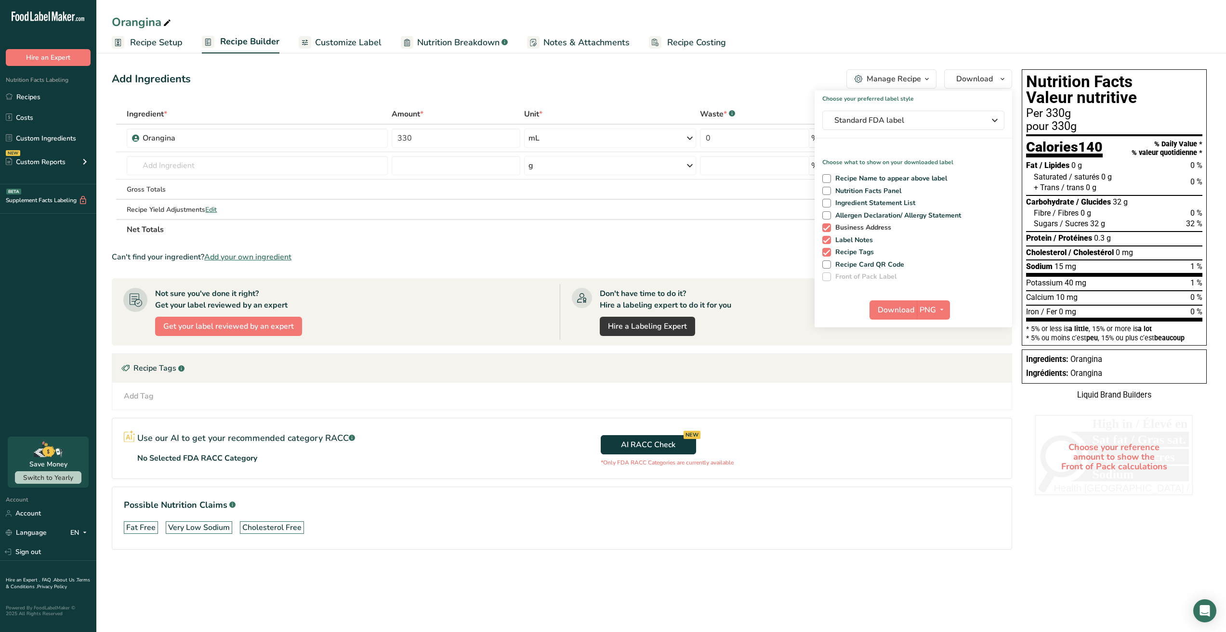
checkbox input "false"
click at [828, 238] on span at bounding box center [826, 240] width 9 height 9
click at [828, 238] on input "Label Notes" at bounding box center [825, 240] width 6 height 6
checkbox input "false"
click at [826, 251] on span at bounding box center [826, 252] width 9 height 9
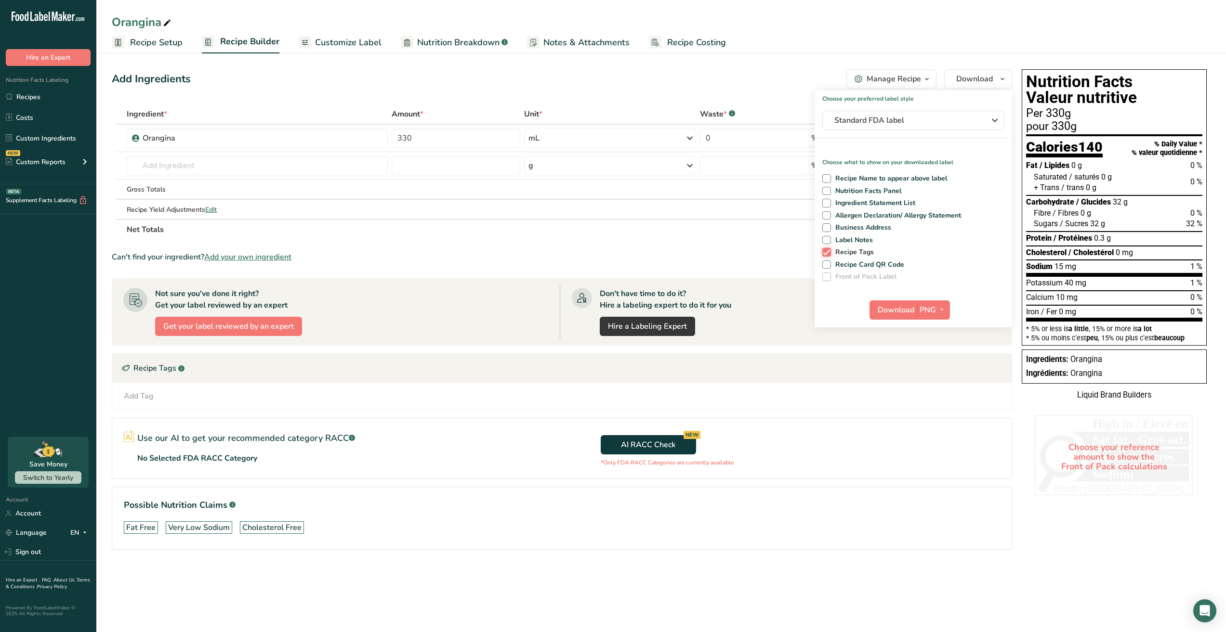
click at [826, 251] on input "Recipe Tags" at bounding box center [825, 252] width 6 height 6
checkbox input "false"
click at [828, 184] on div "Recipe Name to appear above label Nutrition Facts Panel Ingredient Statement Li…" at bounding box center [912, 225] width 197 height 111
click at [827, 194] on span at bounding box center [826, 191] width 9 height 9
click at [827, 194] on input "Nutrition Facts Panel" at bounding box center [825, 191] width 6 height 6
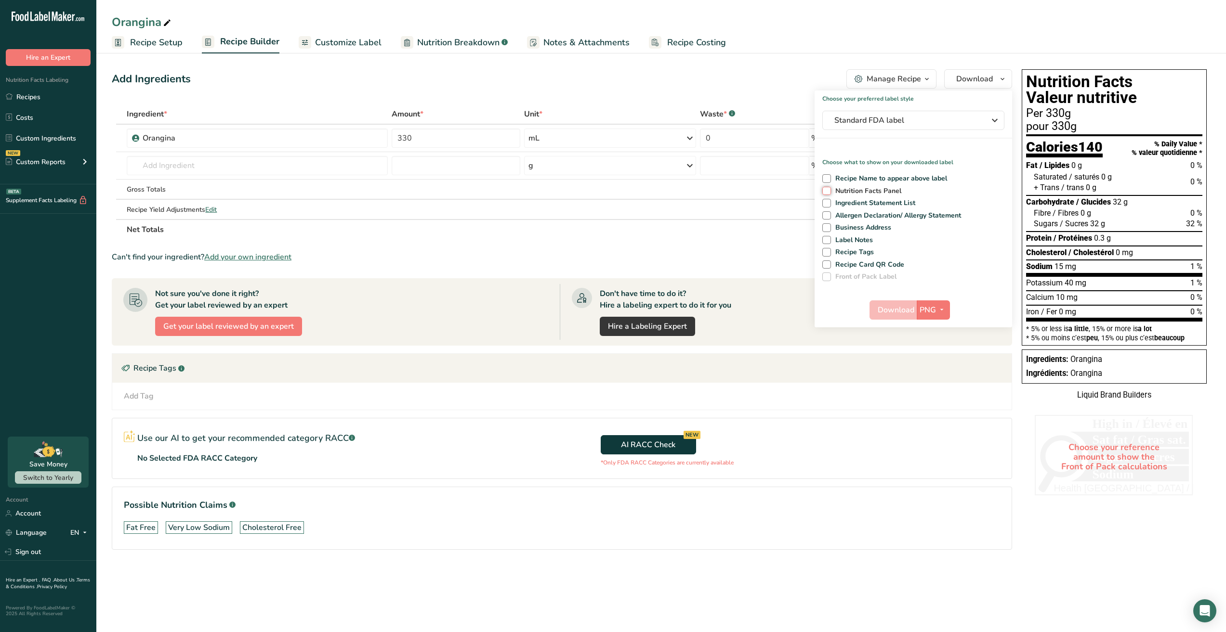
checkbox input "true"
click at [941, 309] on icon "button" at bounding box center [942, 310] width 8 height 12
click at [937, 306] on span "button" at bounding box center [942, 310] width 12 height 12
click at [888, 307] on span "Download" at bounding box center [895, 310] width 37 height 12
click at [903, 124] on span "Standard FDA label" at bounding box center [906, 121] width 144 height 12
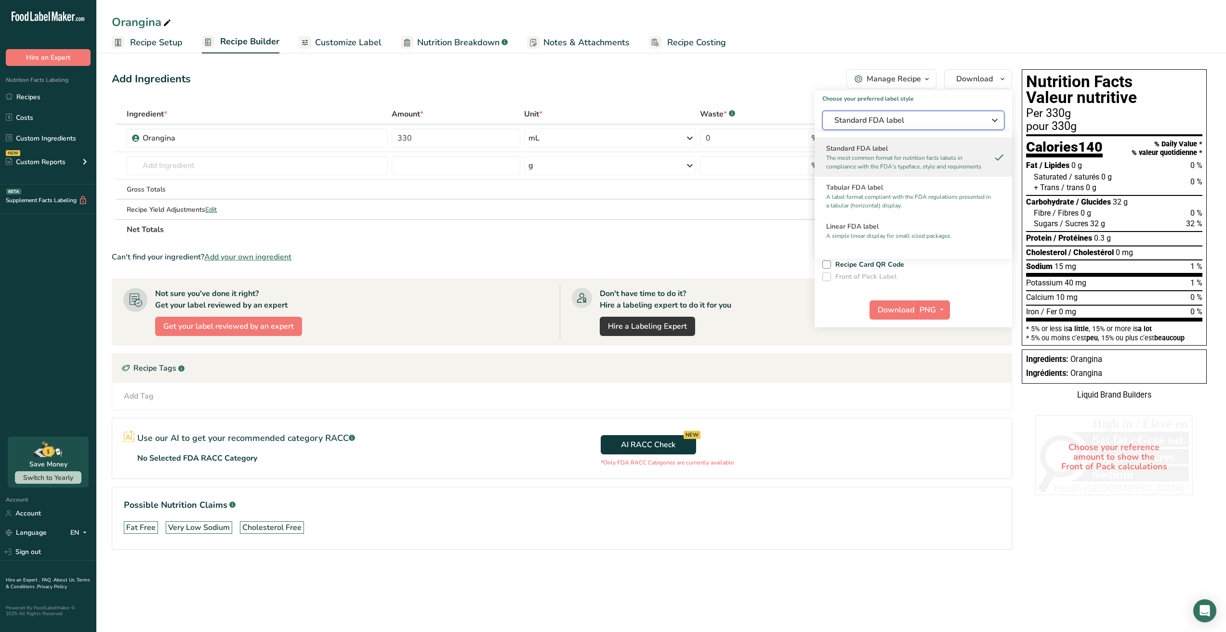
click at [908, 117] on span "Standard FDA label" at bounding box center [906, 121] width 144 height 12
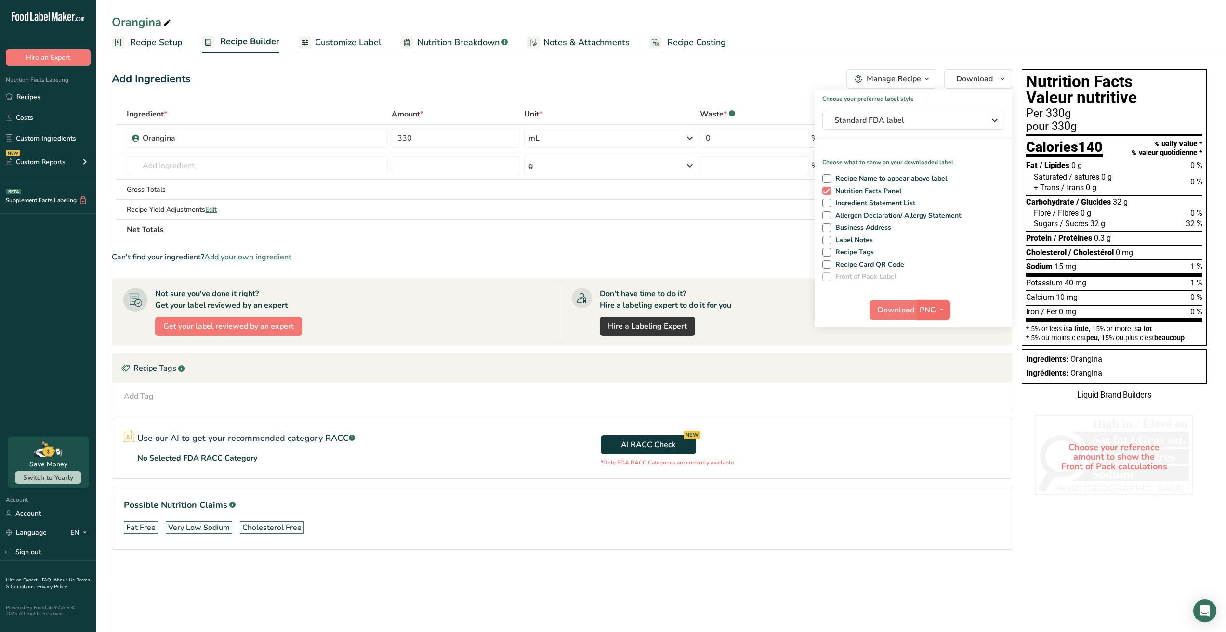
click at [933, 310] on span "PNG" at bounding box center [927, 310] width 16 height 12
click at [972, 307] on div "Download PNG PNG BMP SVG PDF TXT" at bounding box center [912, 312] width 197 height 31
click at [340, 36] on span "Customize Label" at bounding box center [348, 42] width 66 height 13
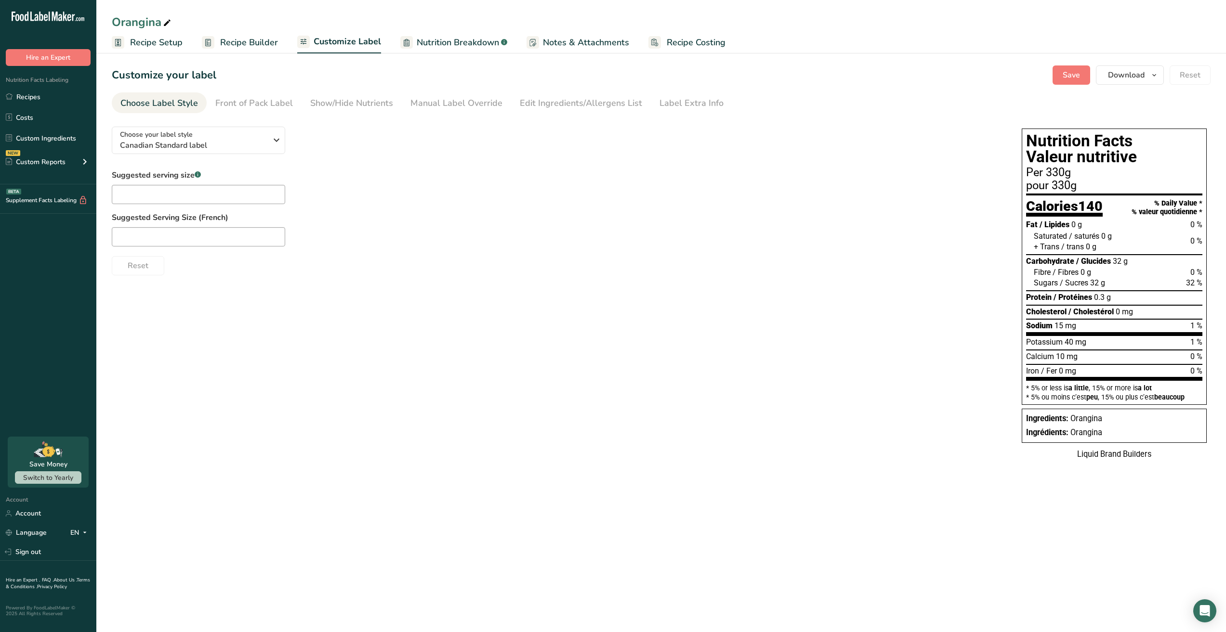
click at [423, 44] on span "Nutrition Breakdown" at bounding box center [458, 42] width 82 height 13
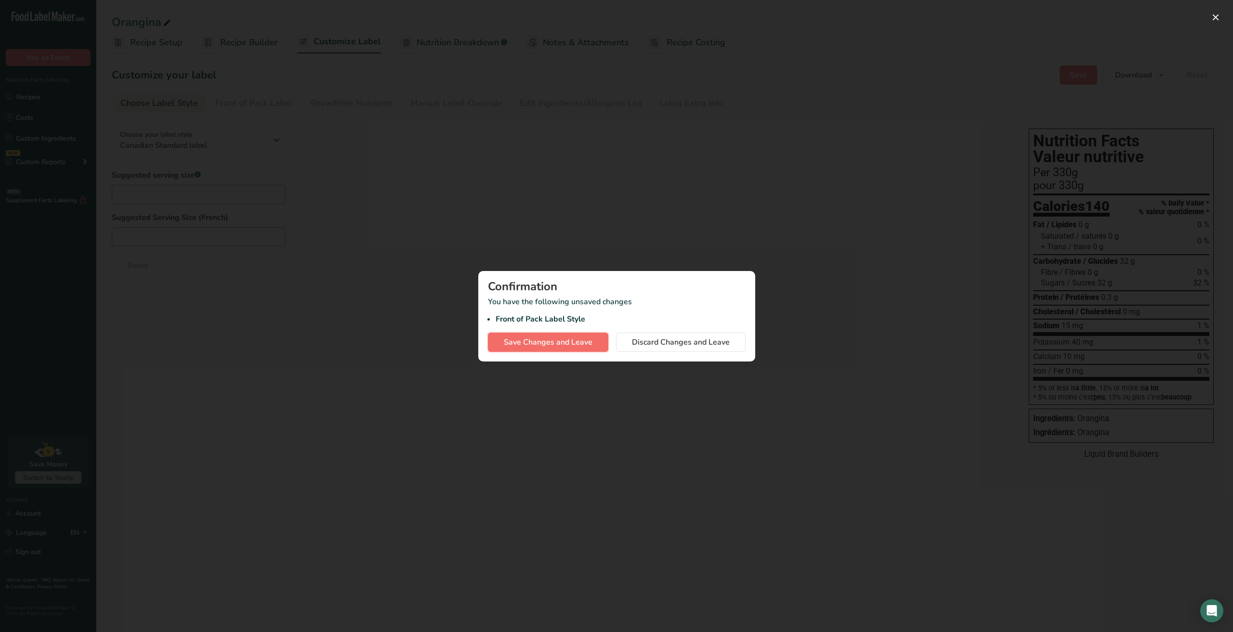
click at [545, 345] on span "Save Changes and Leave" at bounding box center [548, 343] width 89 height 12
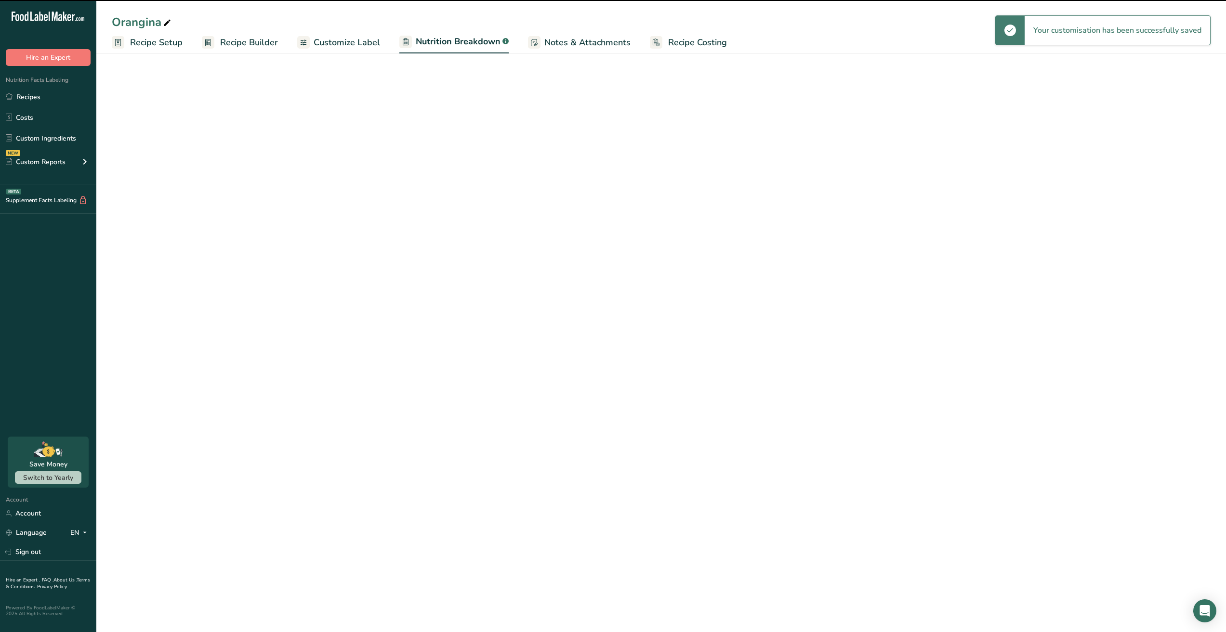
select select "Calories"
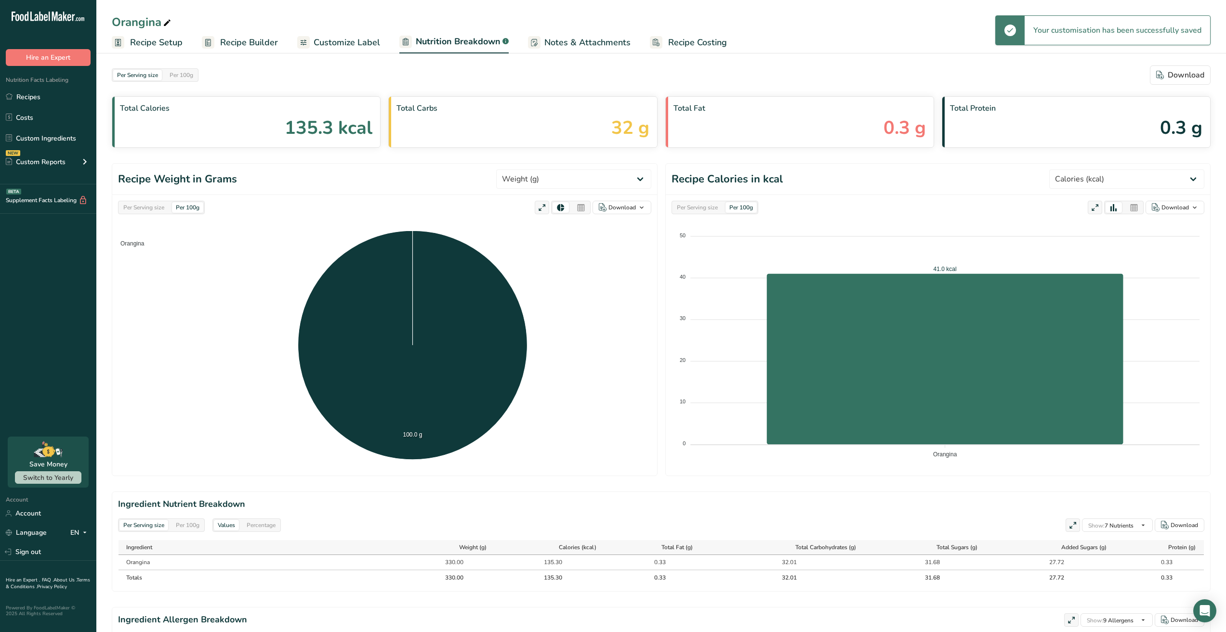
click at [331, 48] on span "Customize Label" at bounding box center [347, 42] width 66 height 13
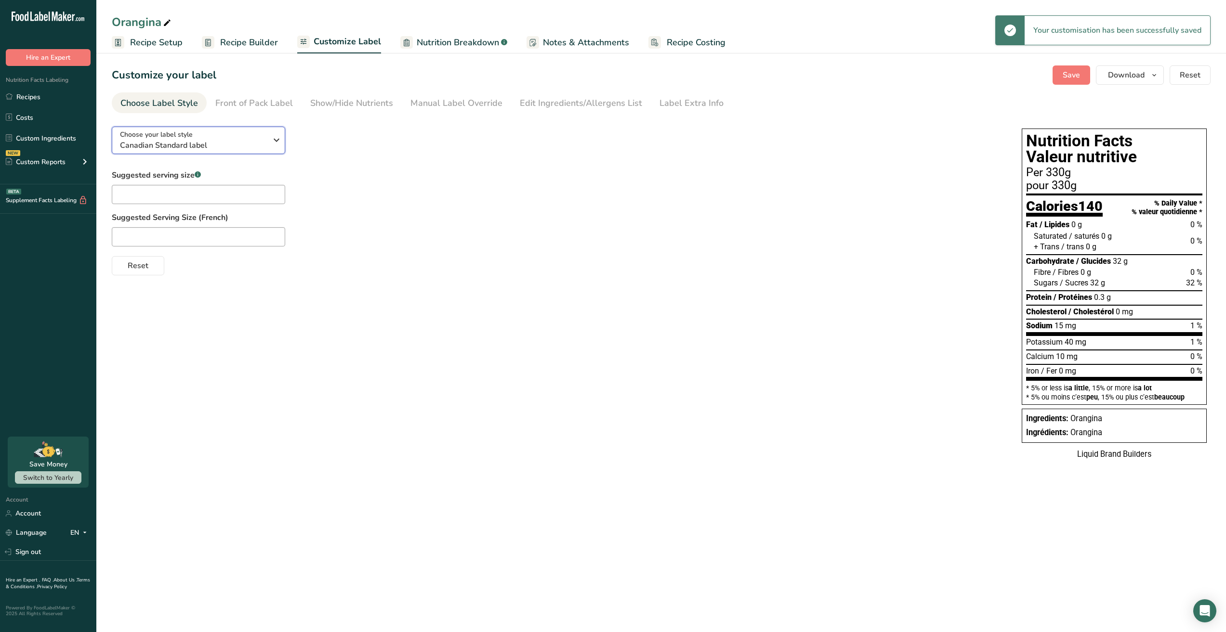
click at [190, 140] on span "Canadian Standard label" at bounding box center [193, 146] width 147 height 12
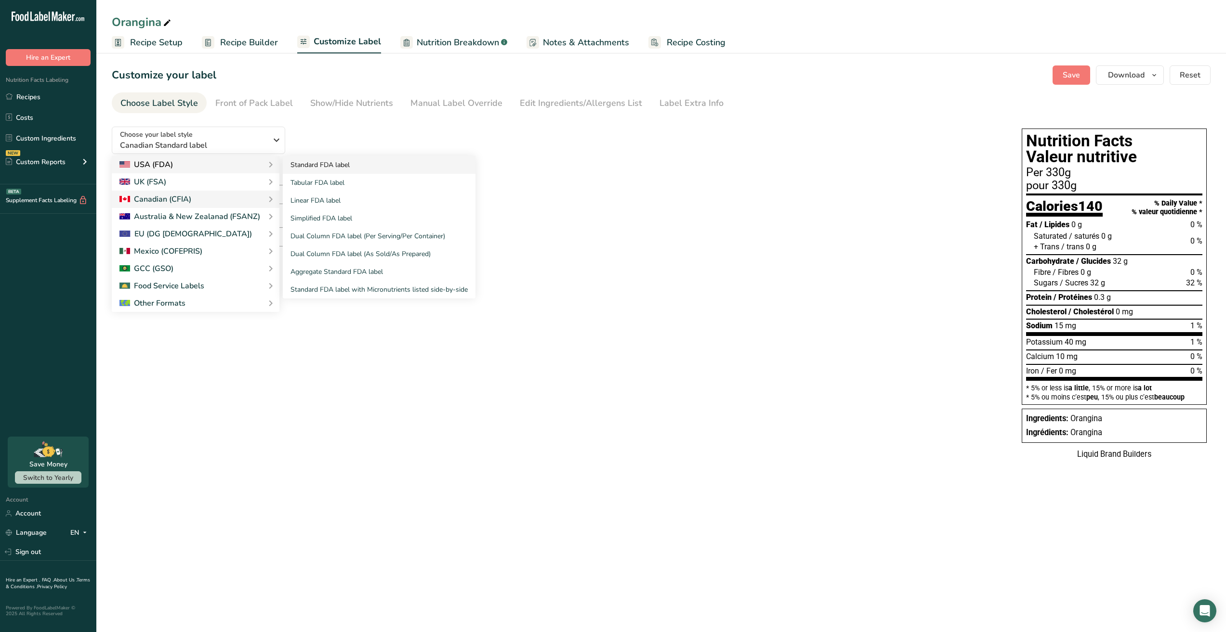
click at [346, 162] on link "Standard FDA label" at bounding box center [379, 165] width 193 height 18
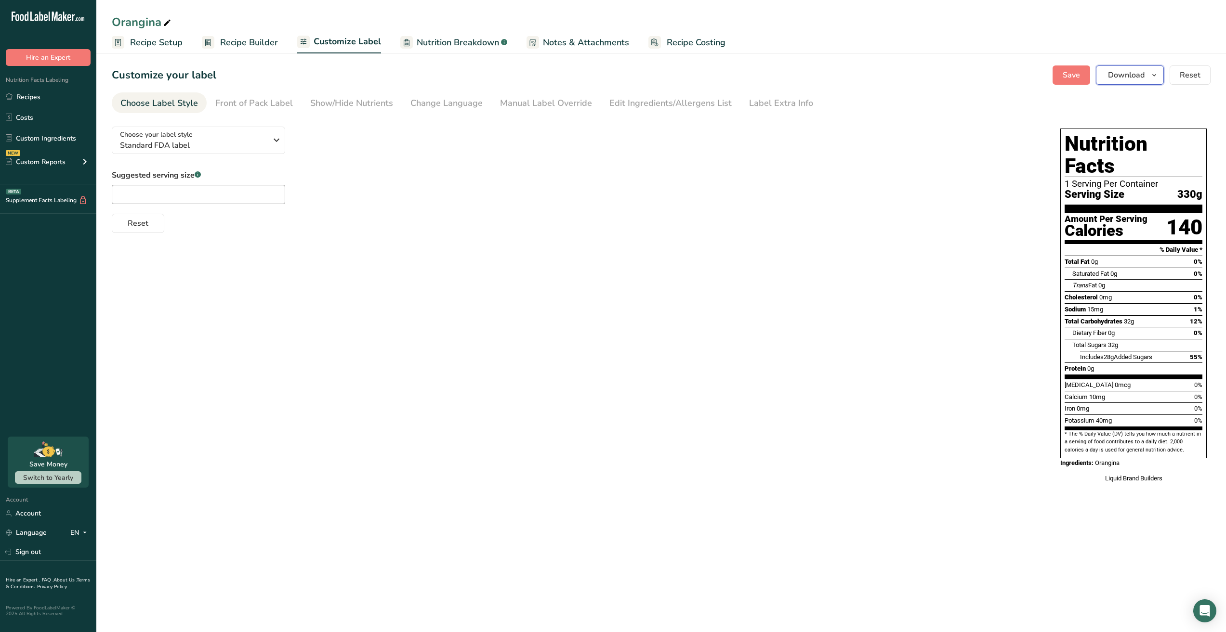
click at [1140, 71] on span "Download" at bounding box center [1126, 75] width 37 height 12
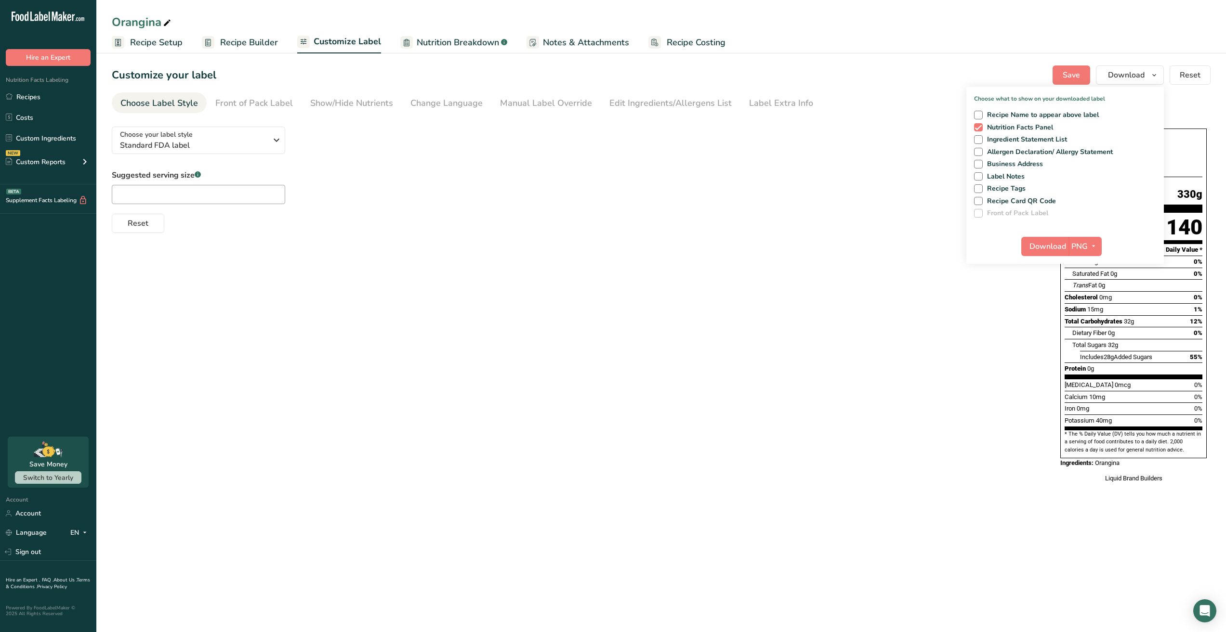
drag, startPoint x: 563, startPoint y: 250, endPoint x: 452, endPoint y: 230, distance: 113.5
click at [552, 247] on div "Choose your label style Standard FDA label USA (FDA) Standard FDA label Tabular…" at bounding box center [661, 306] width 1099 height 374
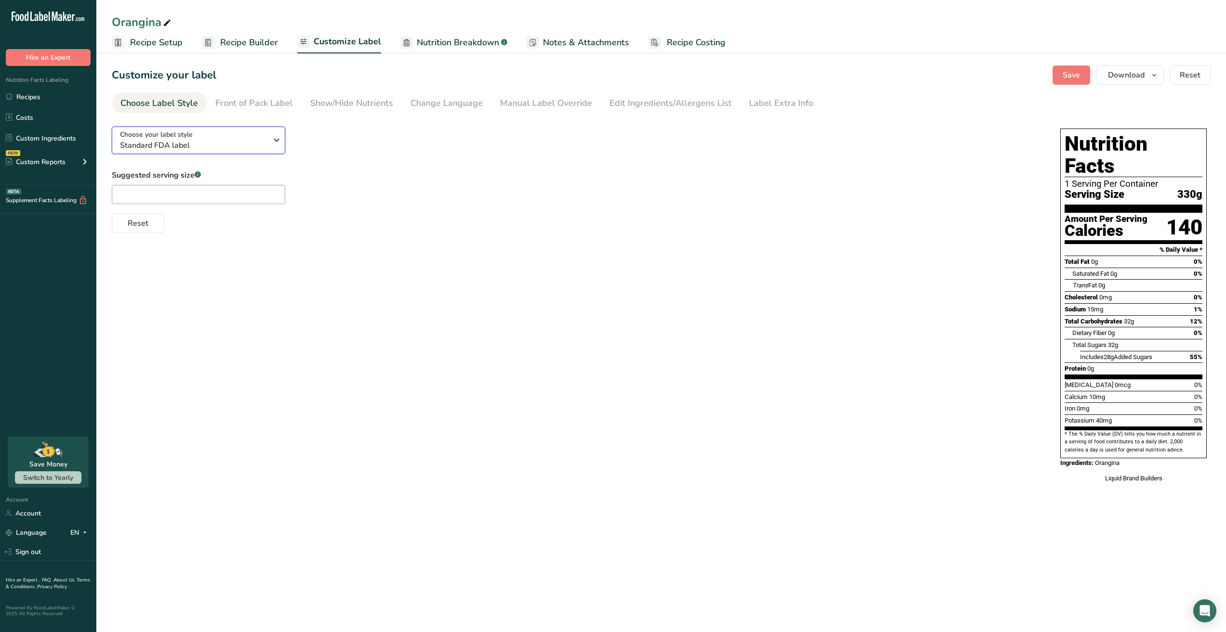
click at [205, 144] on span "Standard FDA label" at bounding box center [193, 146] width 147 height 12
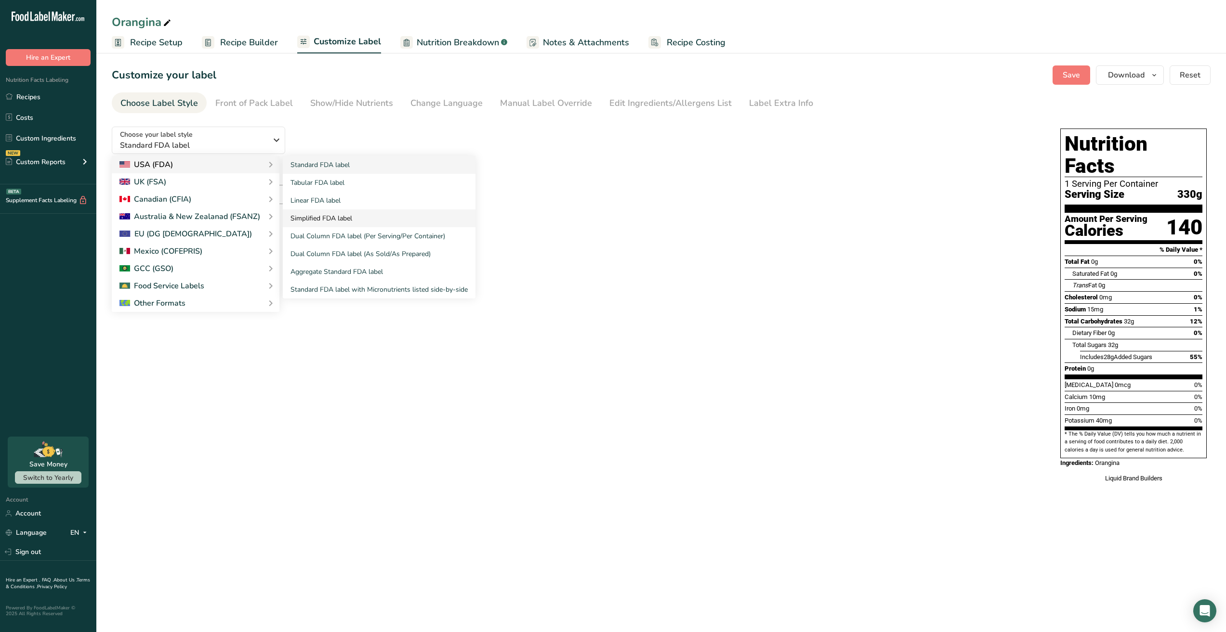
click at [349, 220] on link "Simplified FDA label" at bounding box center [379, 218] width 193 height 18
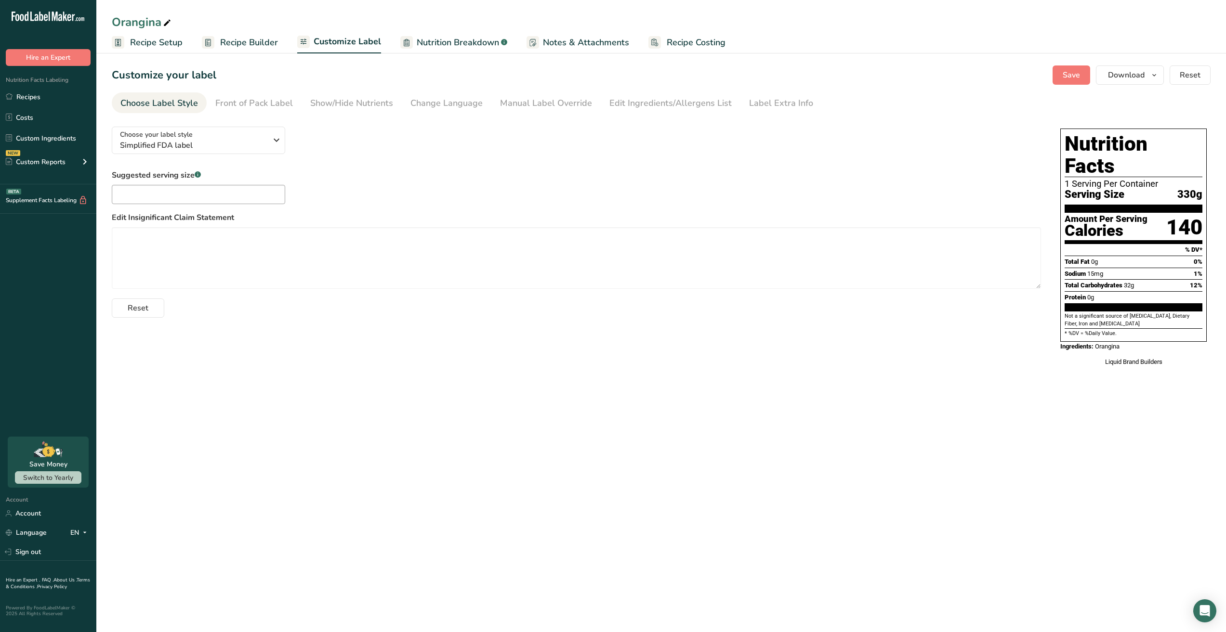
click at [869, 335] on div "Choose your label style Simplified FDA label USA (FDA) Standard FDA label Tabul…" at bounding box center [661, 247] width 1099 height 257
click at [259, 140] on span "Simplified FDA label" at bounding box center [193, 146] width 147 height 12
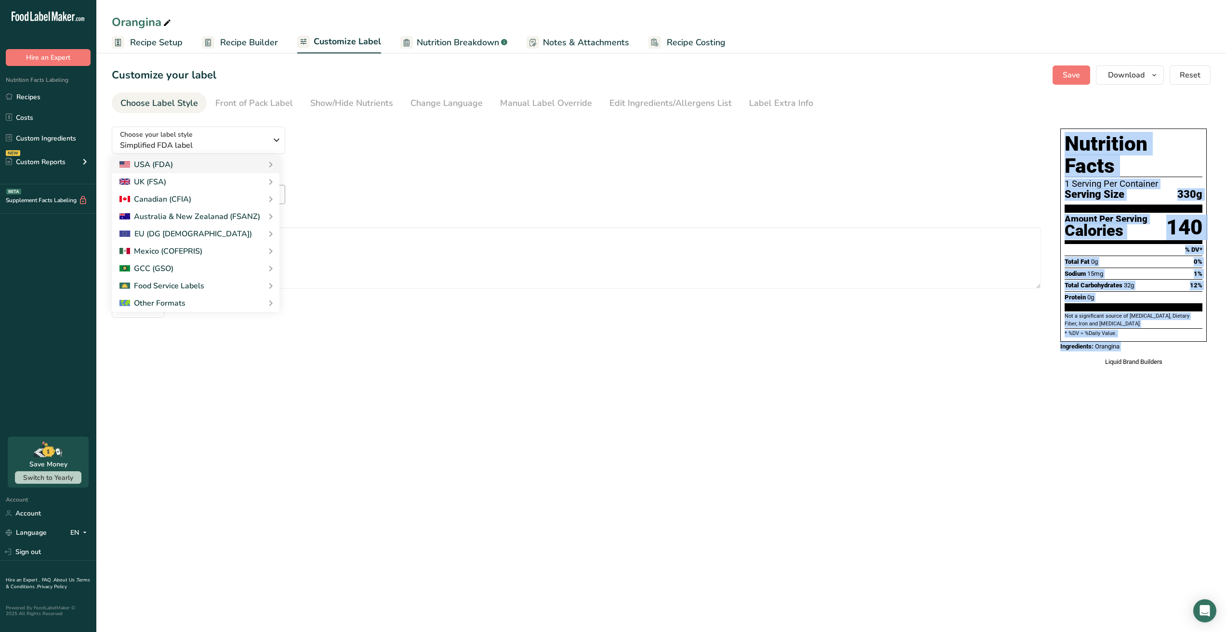
drag, startPoint x: 1072, startPoint y: 321, endPoint x: 1232, endPoint y: 426, distance: 191.3
click at [1105, 348] on div "Choose your label style Simplified FDA label USA (FDA) Standard FDA label Tabul…" at bounding box center [661, 247] width 1099 height 257
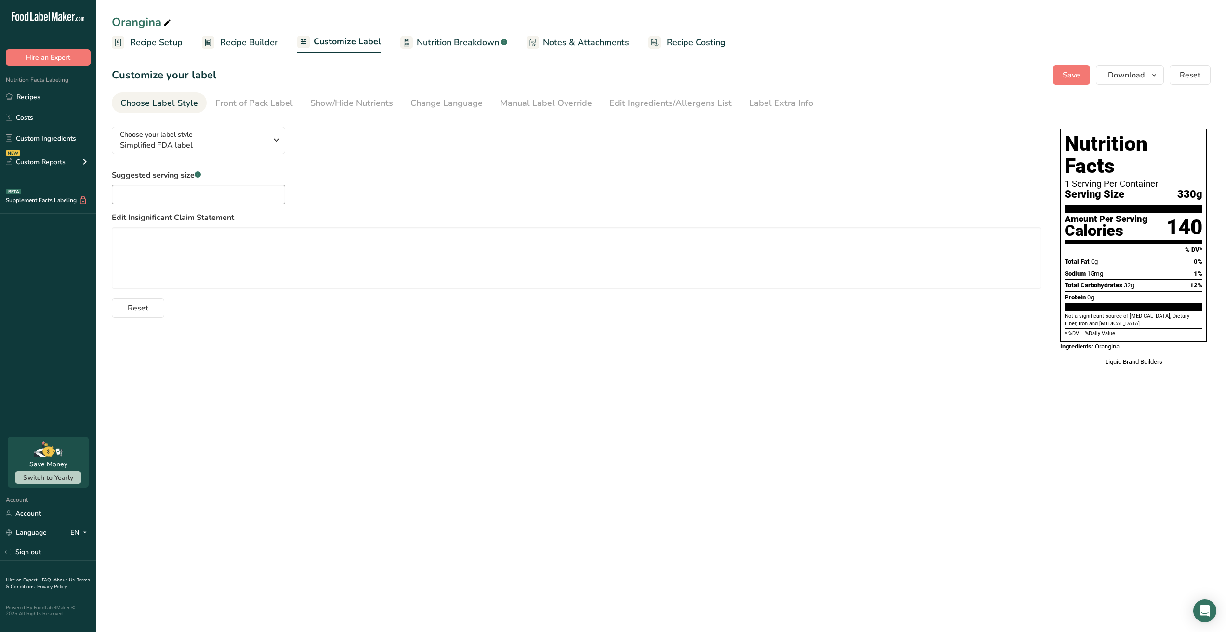
click at [409, 157] on div "Choose your label style Simplified FDA label USA (FDA) Standard FDA label Tabul…" at bounding box center [576, 218] width 929 height 199
click at [1136, 425] on main "Orangina Recipe Setup Recipe Builder Customize Label Nutrition Breakdown .a-a{f…" at bounding box center [613, 316] width 1226 height 632
click at [199, 141] on span "Simplified FDA label" at bounding box center [193, 146] width 147 height 12
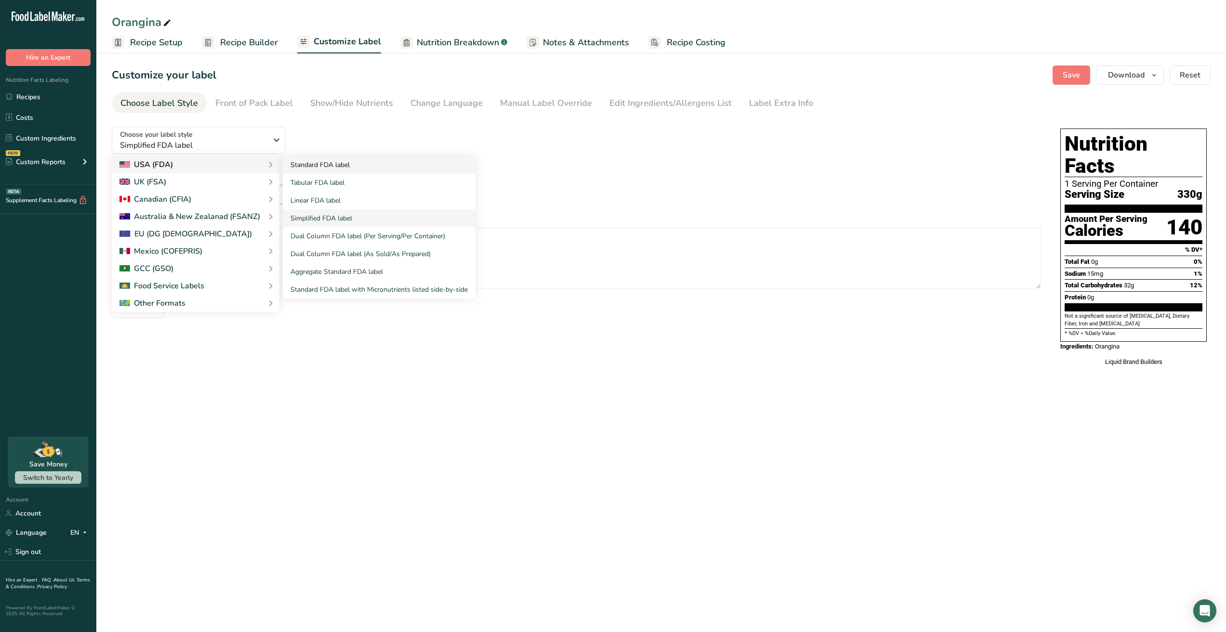
click at [381, 158] on link "Standard FDA label" at bounding box center [379, 165] width 193 height 18
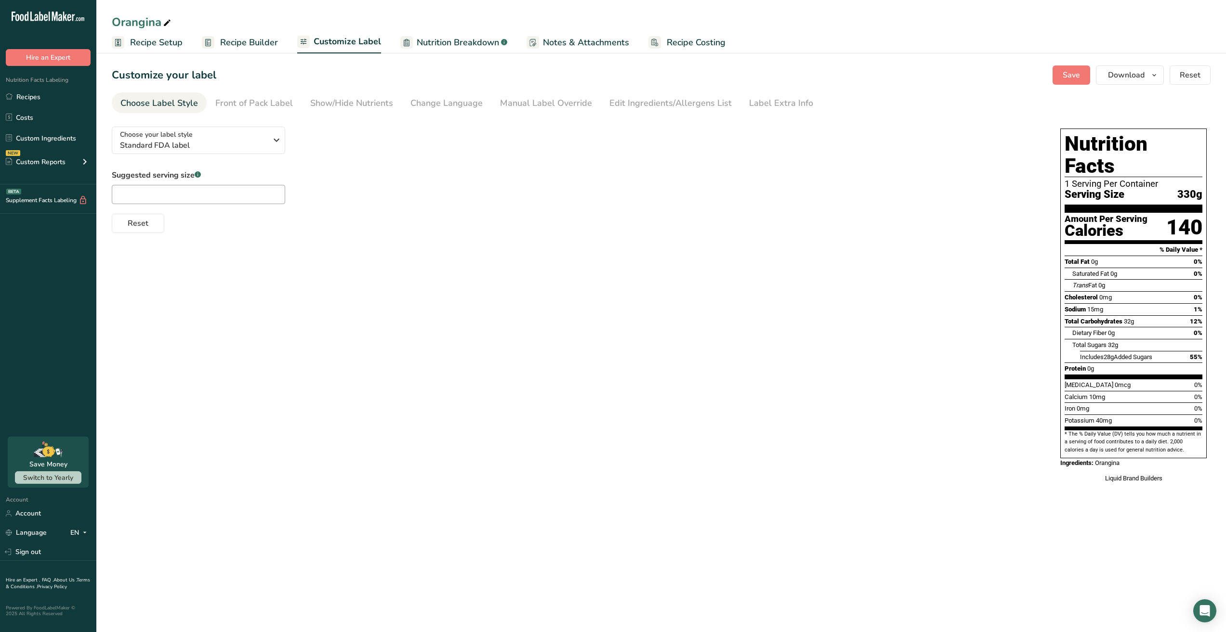
click at [769, 237] on div "Choose your label style Standard FDA label USA (FDA) Standard FDA label Tabular…" at bounding box center [661, 306] width 1099 height 374
click at [740, 283] on div "Choose your label style Standard FDA label USA (FDA) Standard FDA label Tabular…" at bounding box center [661, 306] width 1099 height 374
click at [1128, 279] on div "Trans Fat 0g" at bounding box center [1137, 285] width 130 height 12
